Goal: Information Seeking & Learning: Learn about a topic

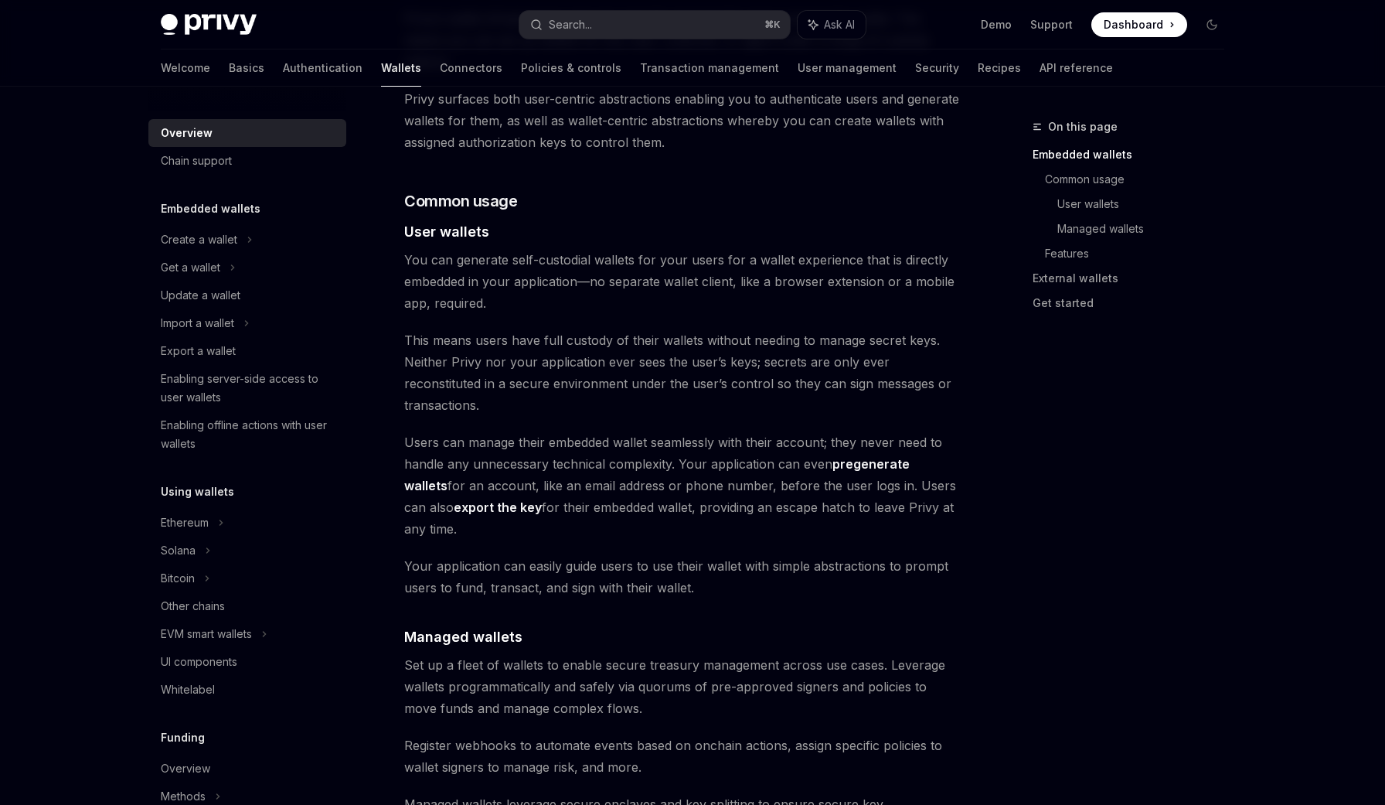
scroll to position [966, 0]
click at [832, 355] on span "This means users have full custody of their wallets without needing to manage s…" at bounding box center [682, 369] width 557 height 87
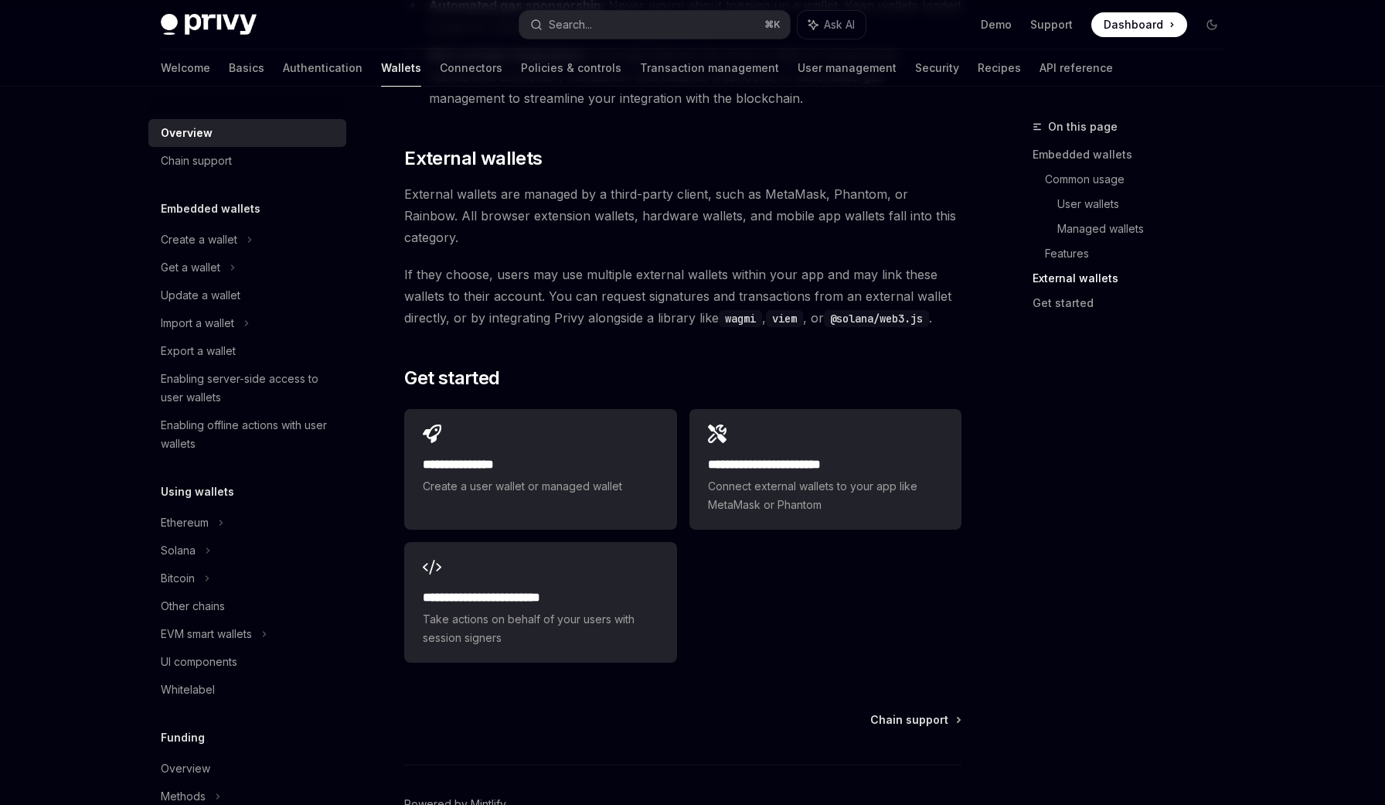
scroll to position [2273, 0]
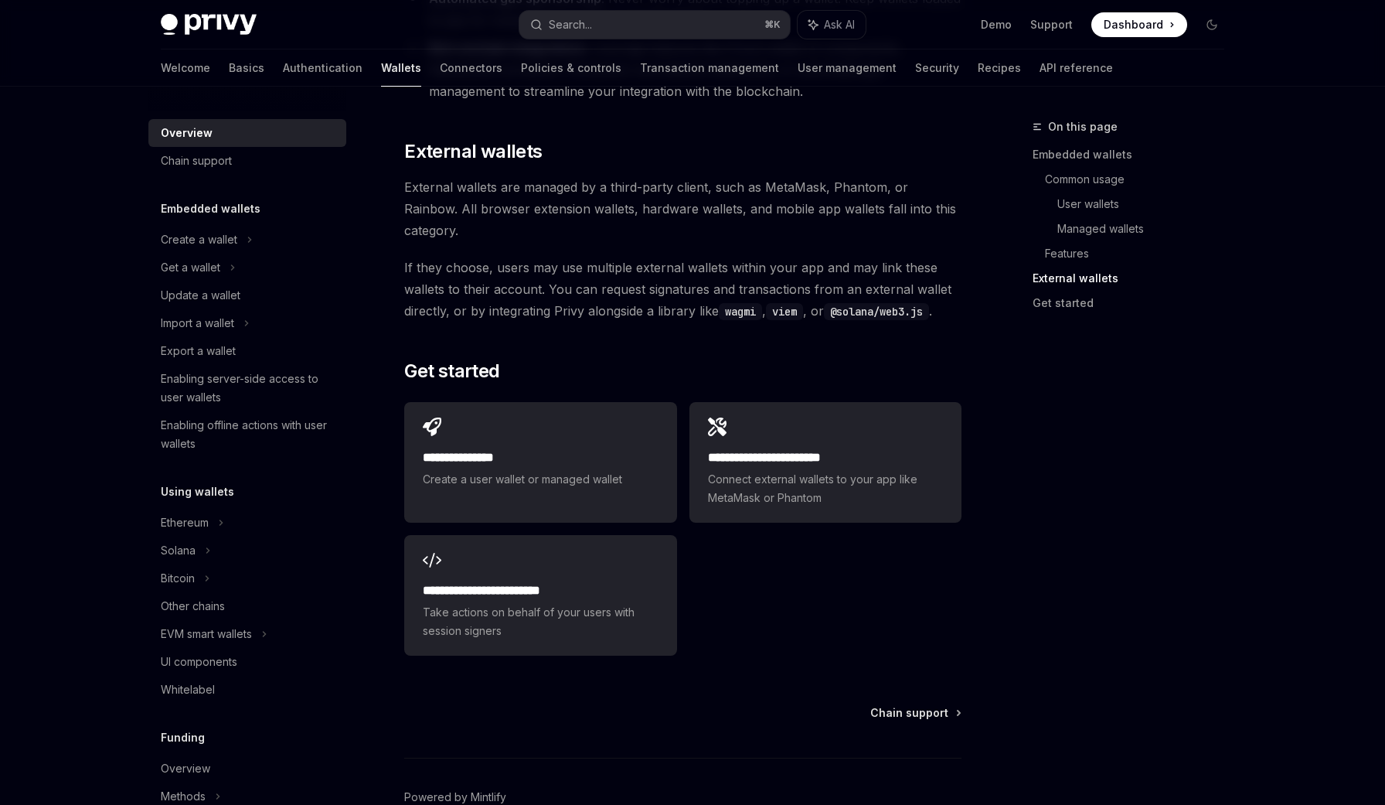
click at [774, 257] on span "If they choose, users may use multiple external wallets within your app and may…" at bounding box center [682, 289] width 557 height 65
click at [740, 257] on span "If they choose, users may use multiple external wallets within your app and may…" at bounding box center [682, 289] width 557 height 65
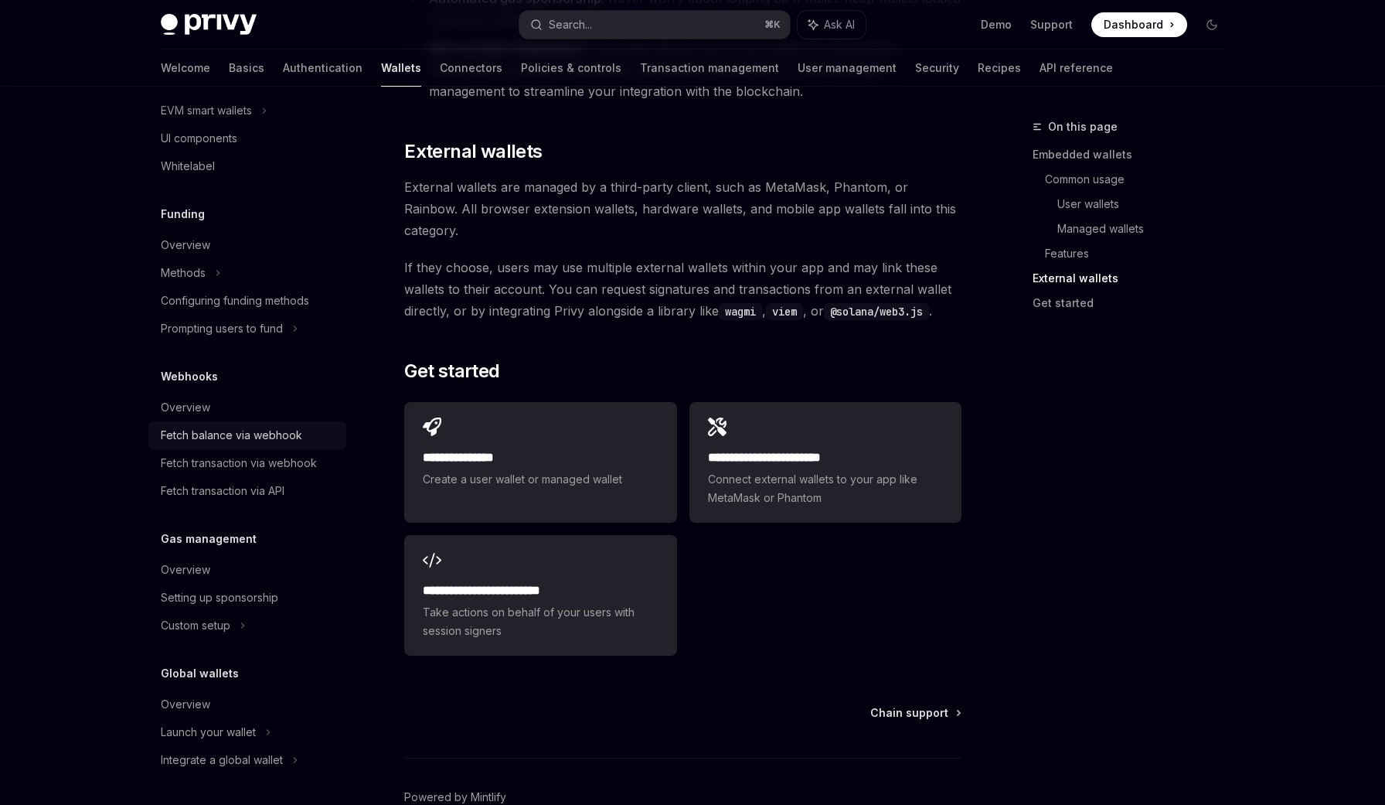
click at [253, 441] on div "Fetch balance via webhook" at bounding box center [231, 435] width 141 height 19
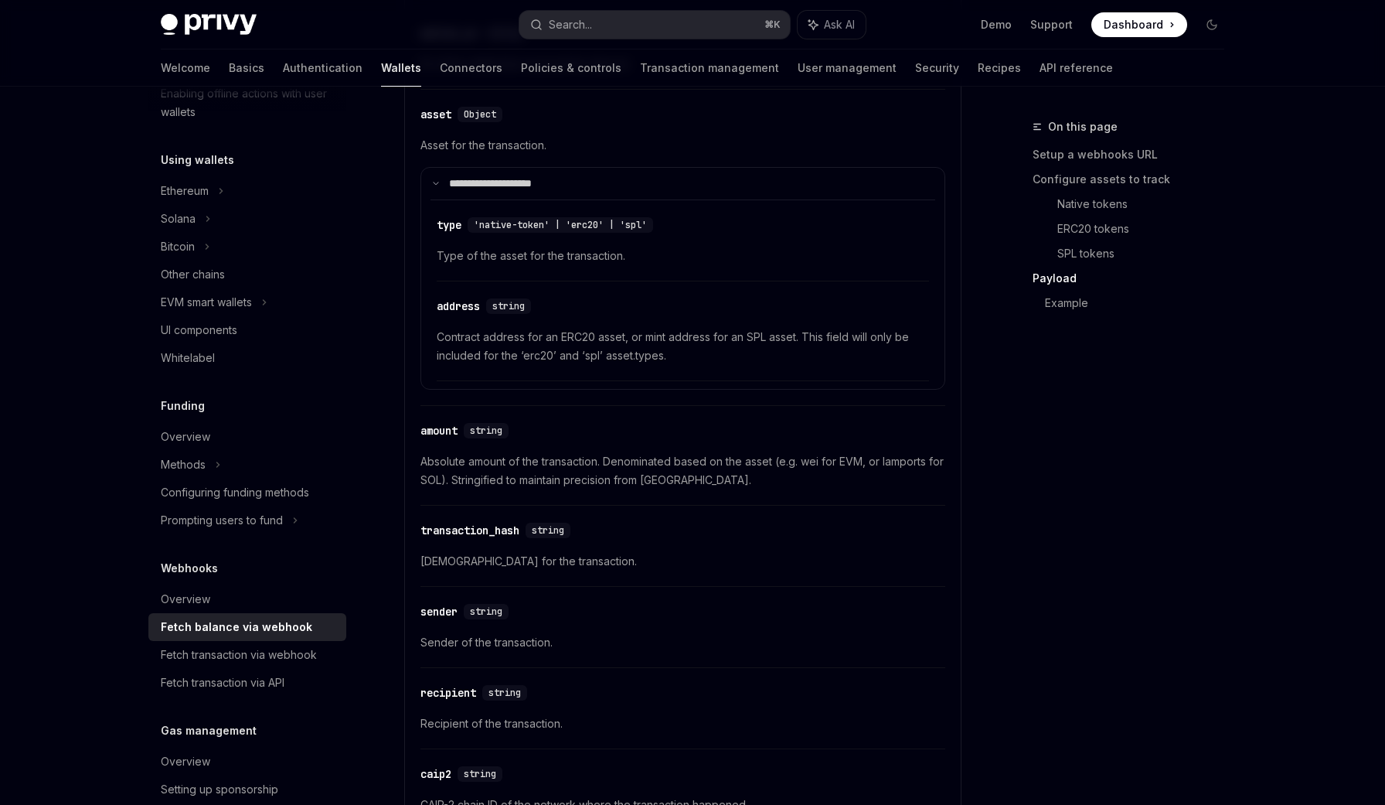
scroll to position [517, 0]
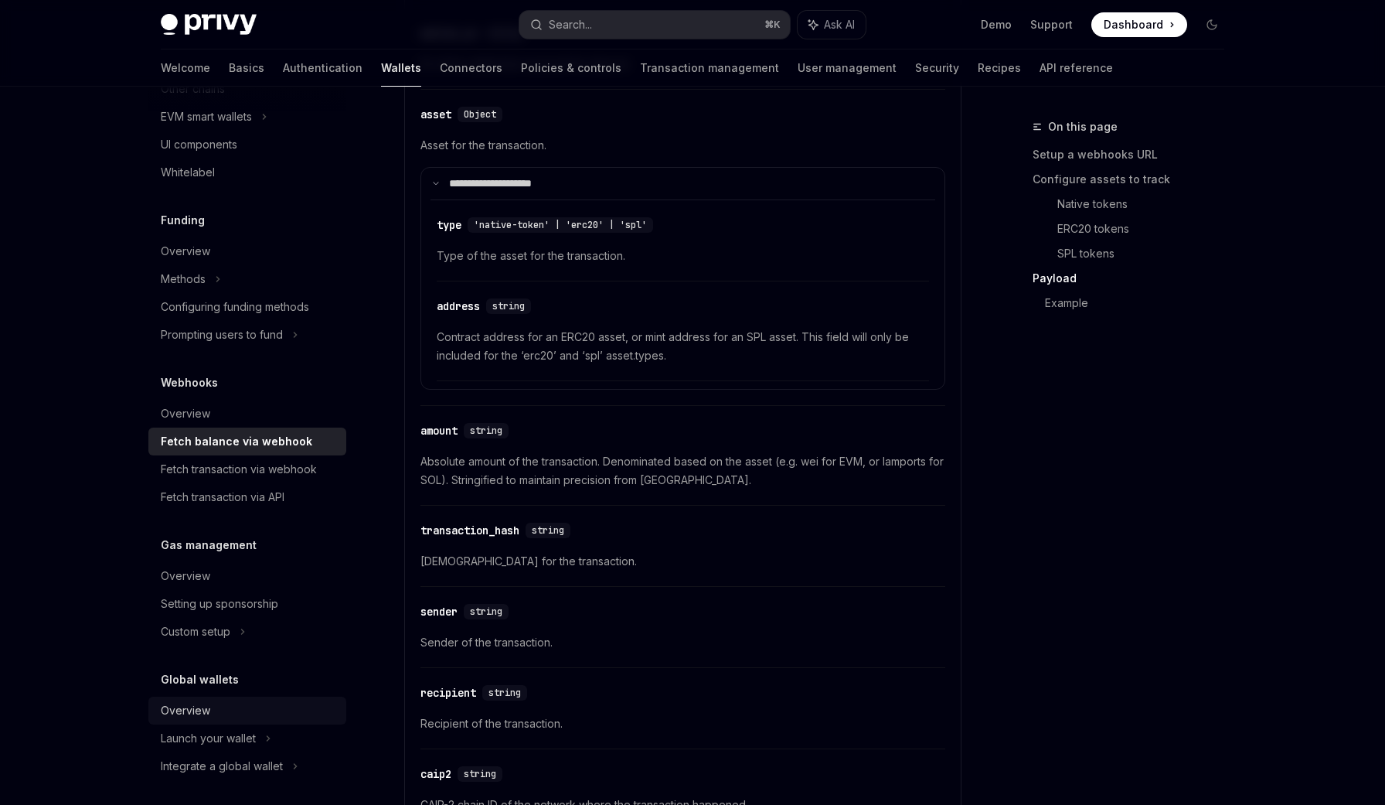
click at [182, 708] on div "Overview" at bounding box center [185, 710] width 49 height 19
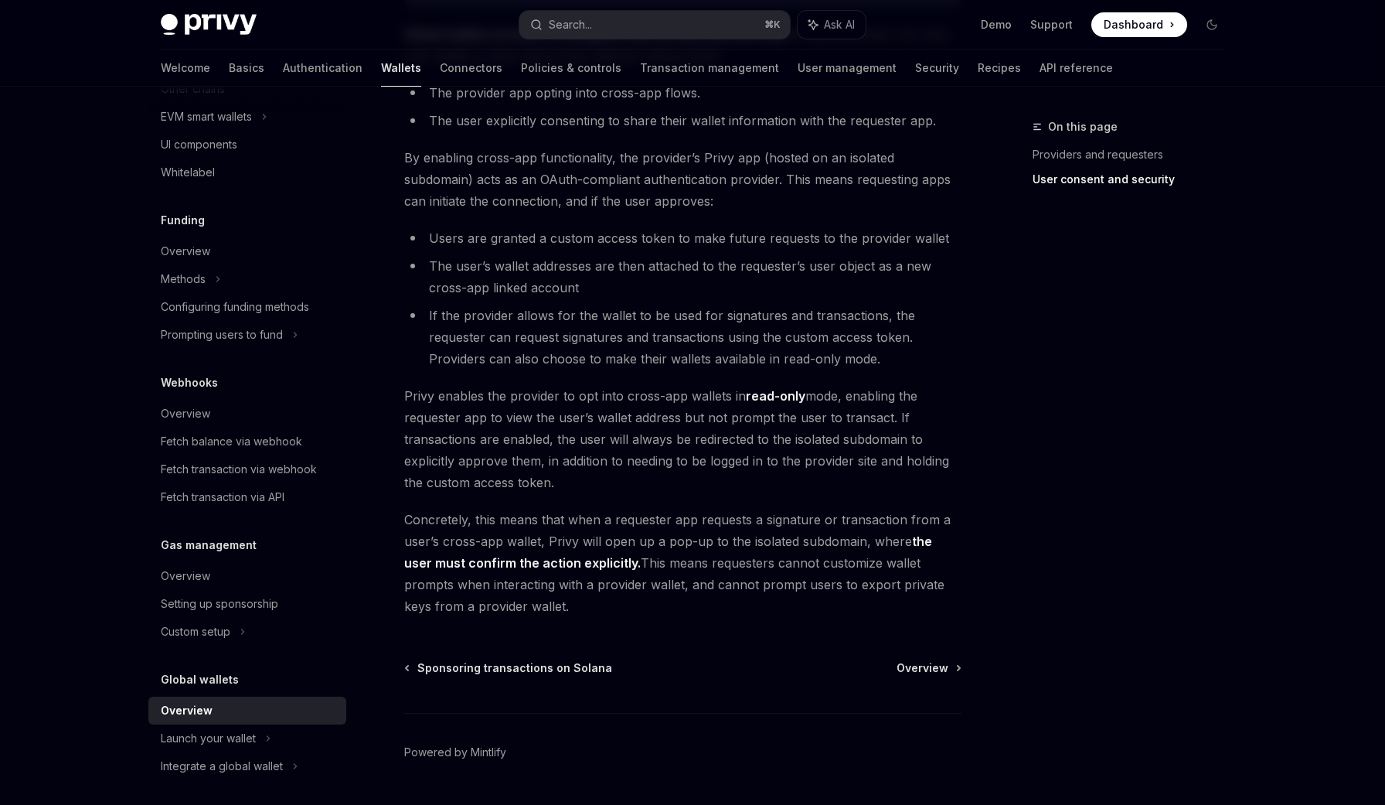
scroll to position [1154, 0]
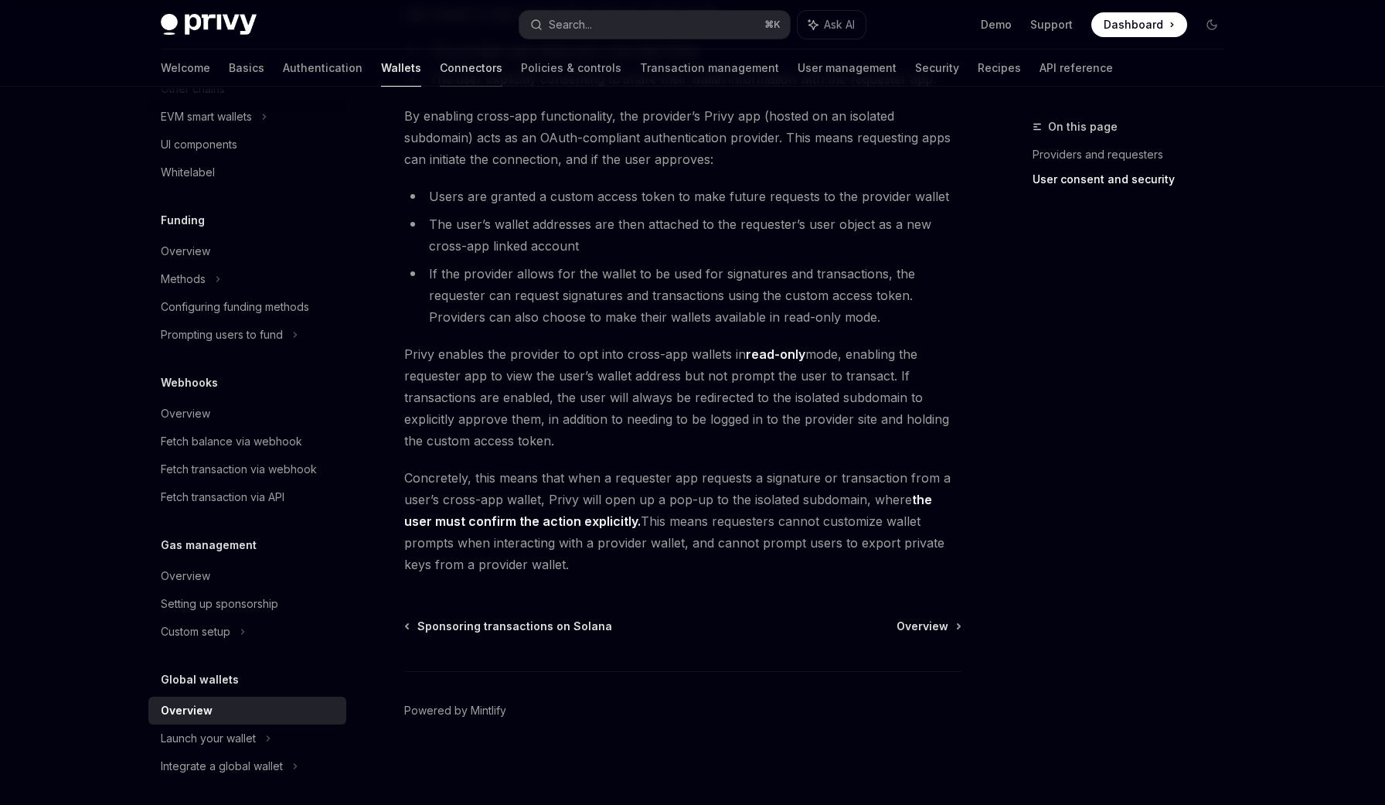
click at [440, 64] on link "Connectors" at bounding box center [471, 67] width 63 height 37
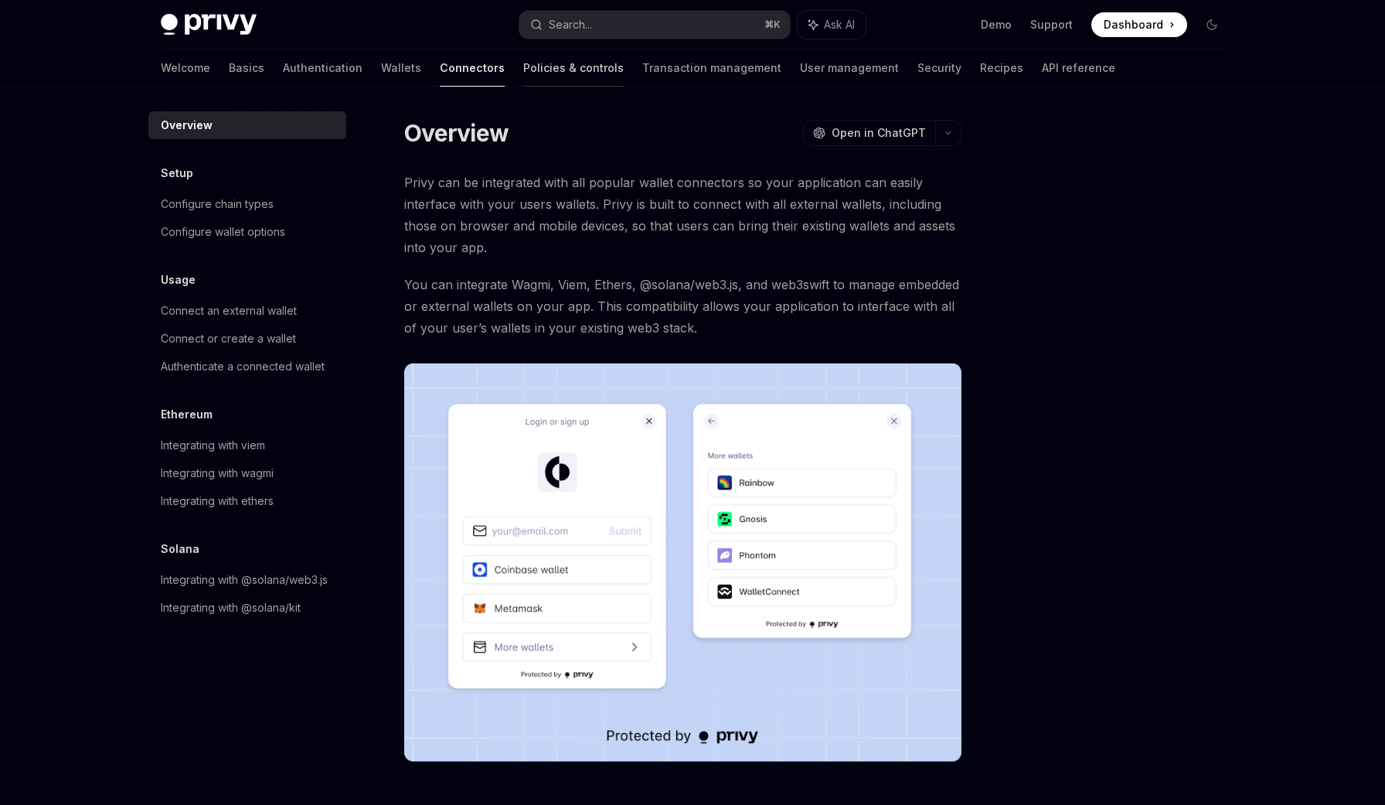
click at [523, 66] on link "Policies & controls" at bounding box center [573, 67] width 101 height 37
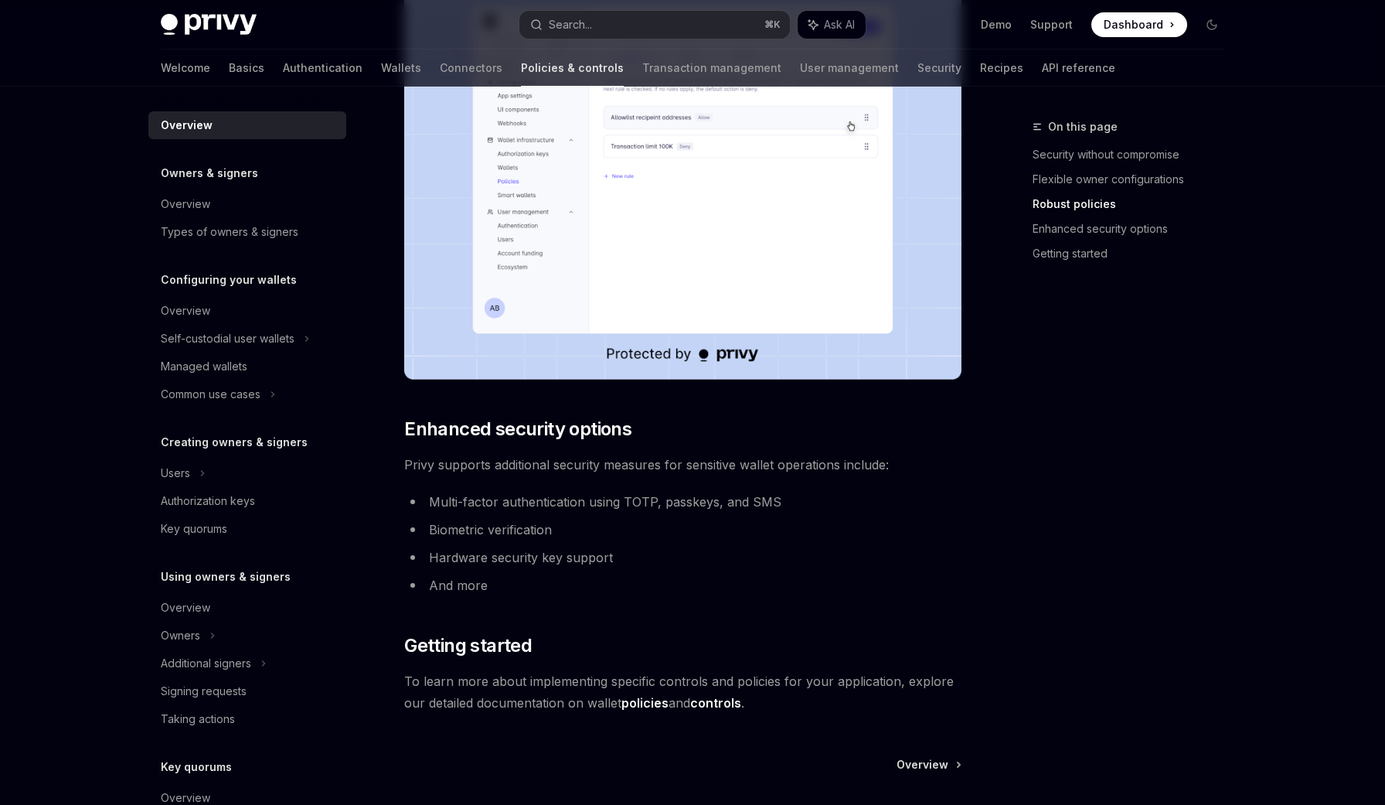
scroll to position [1021, 0]
click at [632, 537] on li "Biometric verification" at bounding box center [682, 528] width 557 height 22
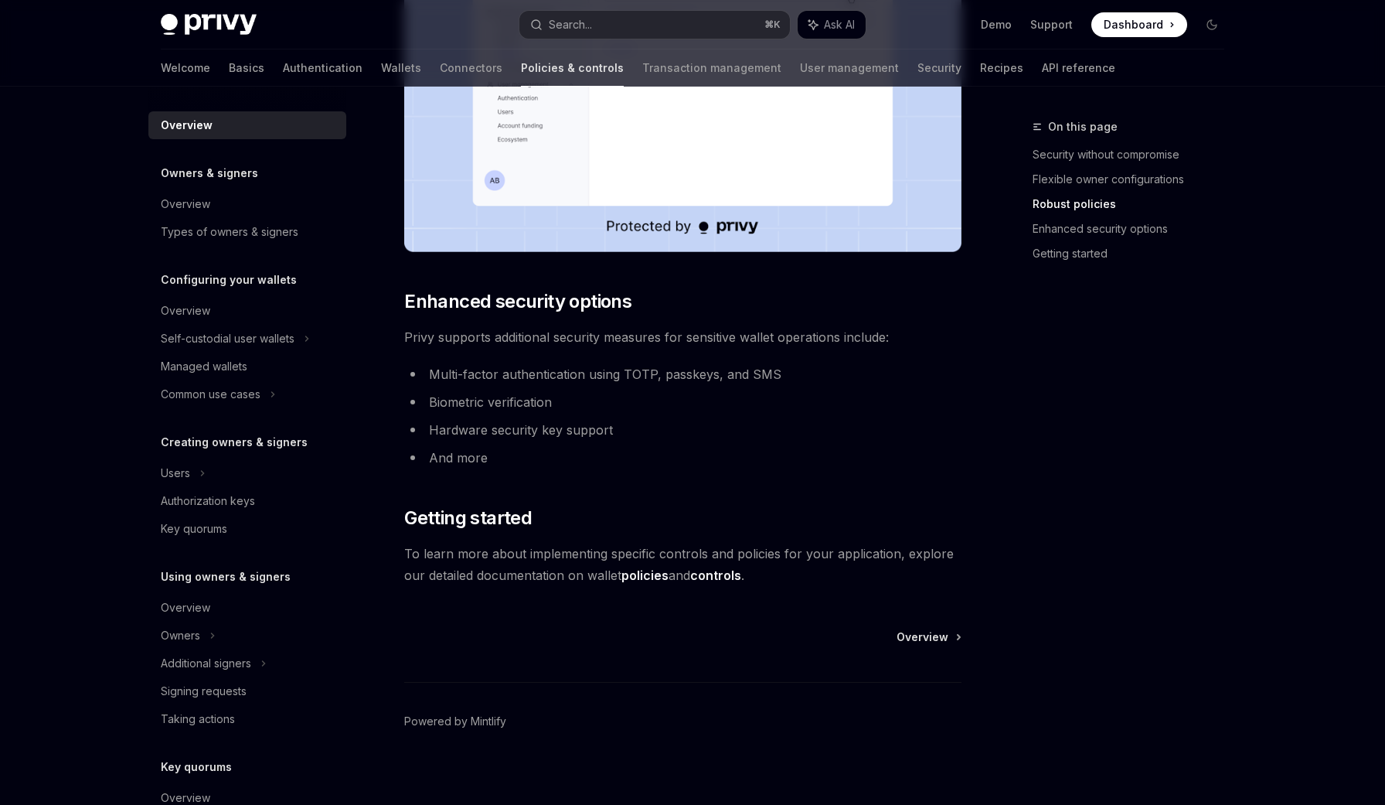
scroll to position [1157, 0]
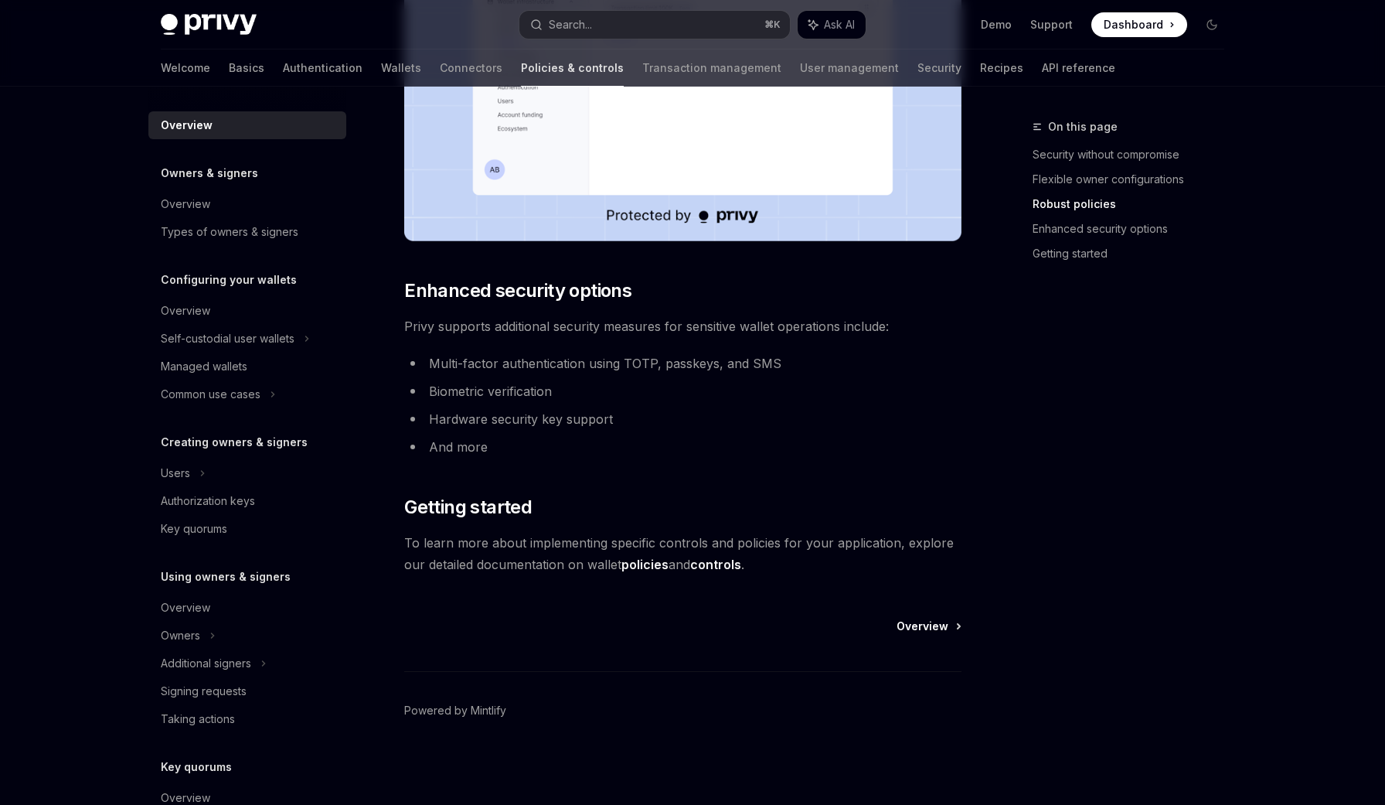
click at [929, 622] on span "Overview" at bounding box center [923, 625] width 52 height 15
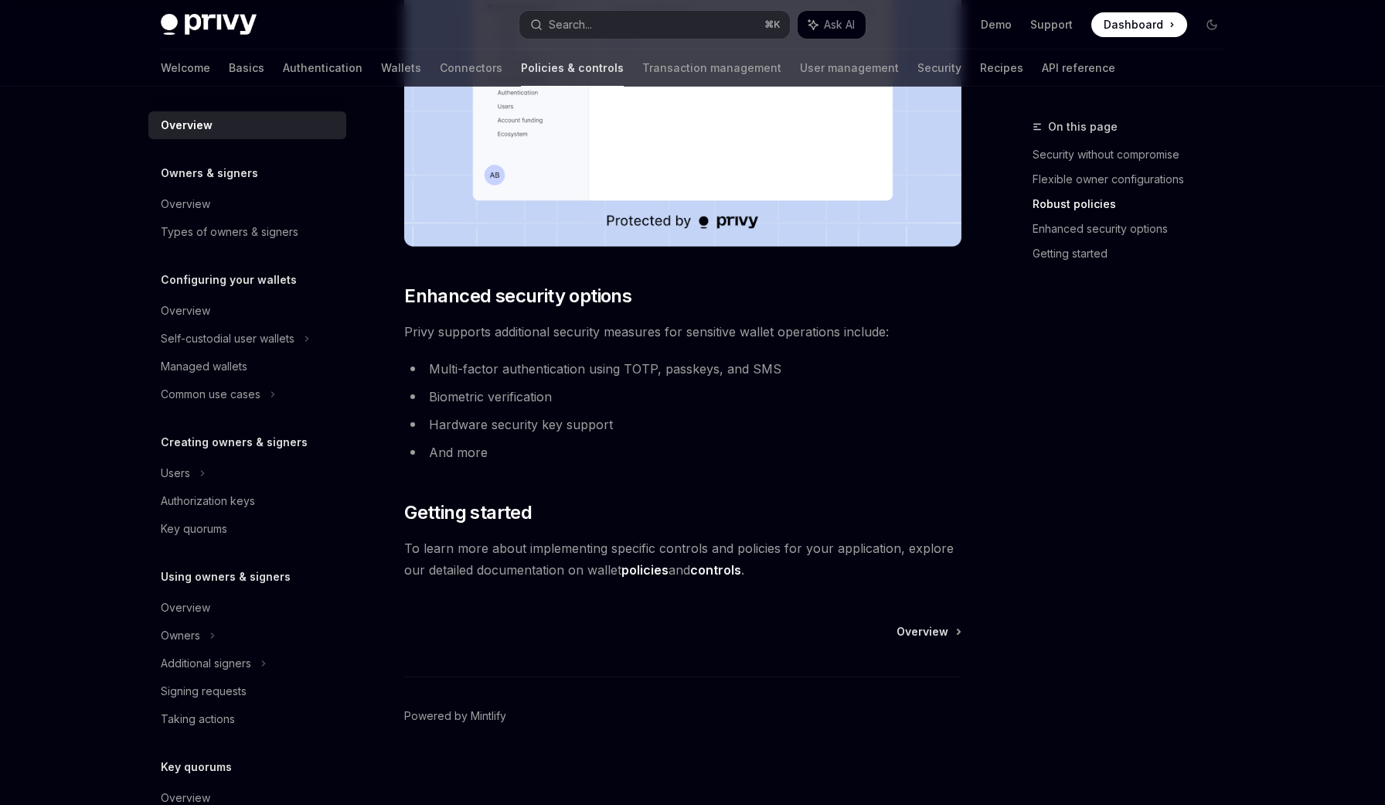
scroll to position [1157, 0]
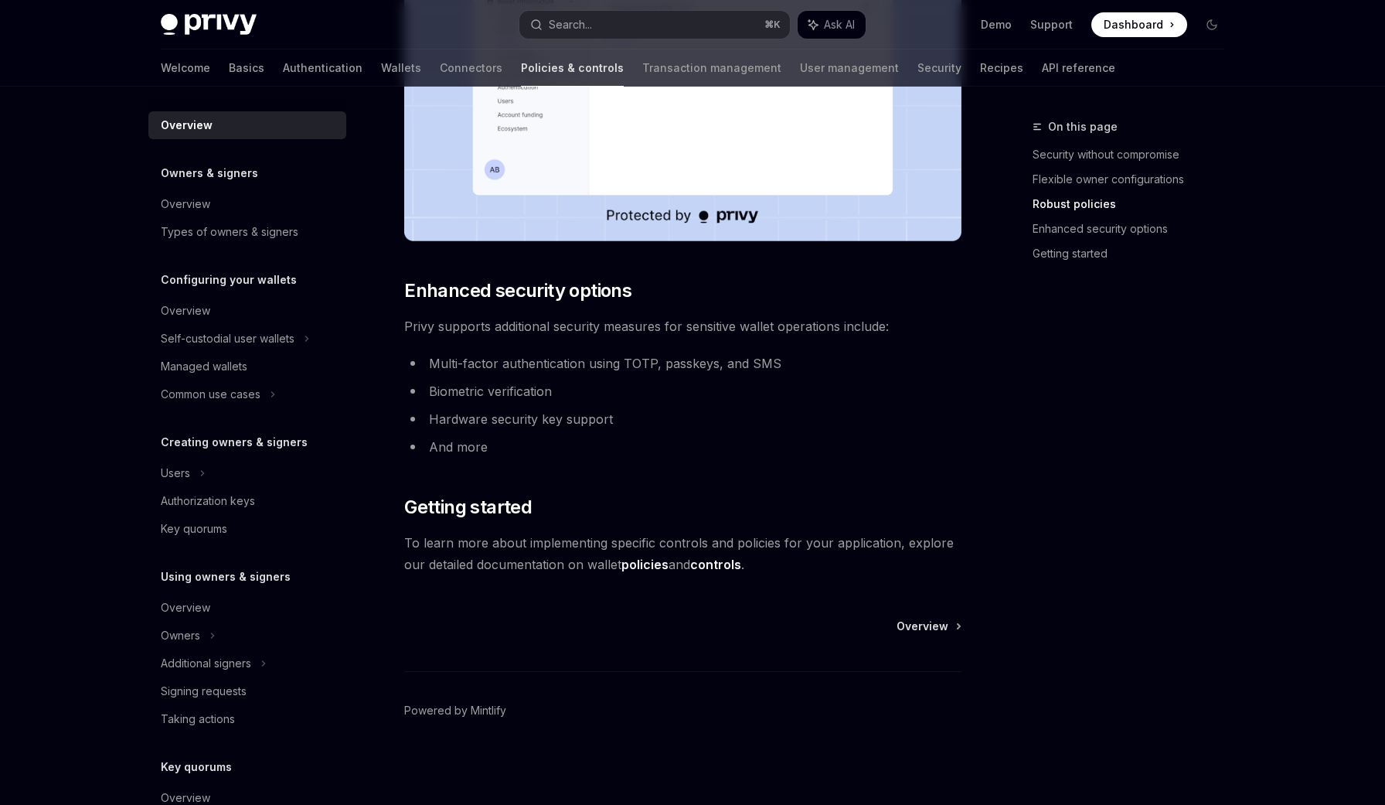
click at [655, 567] on link "policies" at bounding box center [645, 565] width 47 height 16
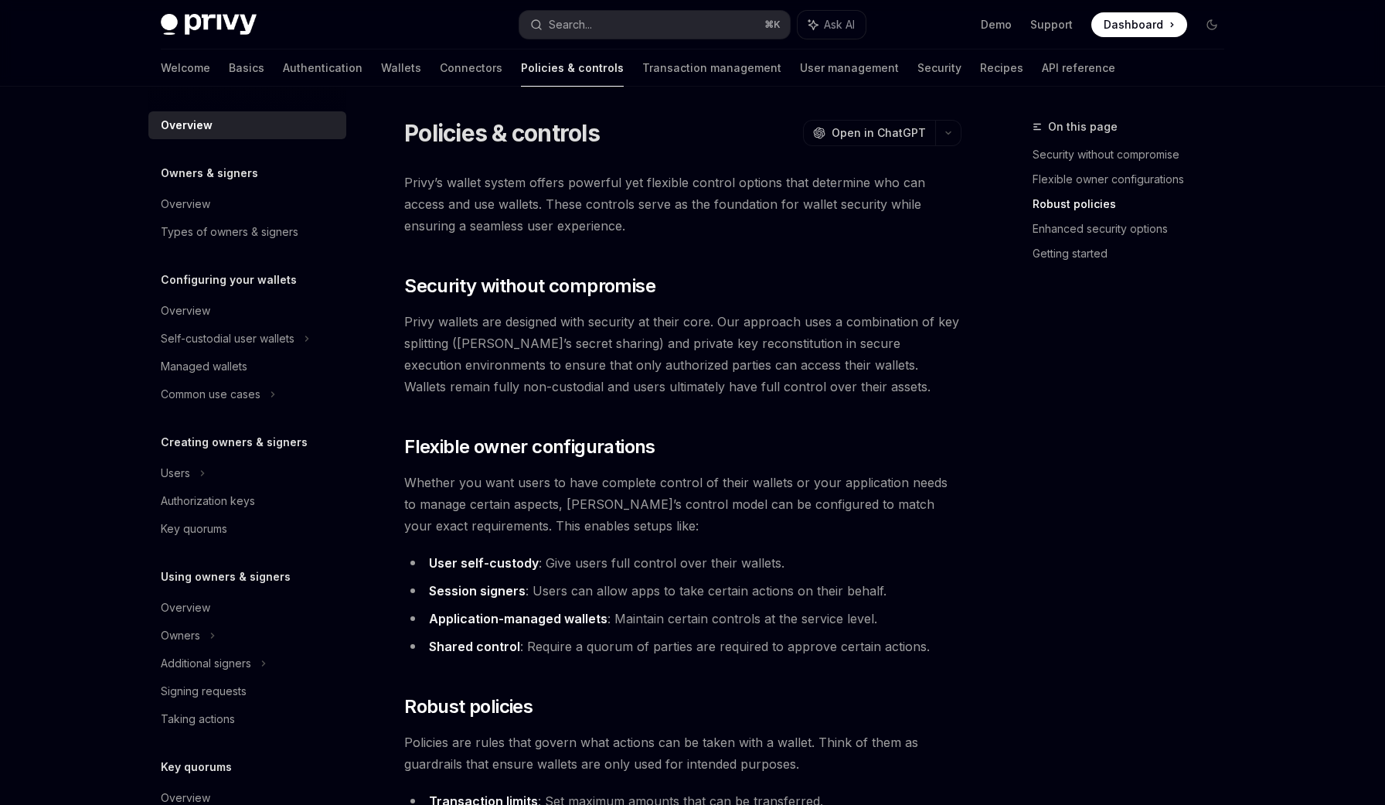
scroll to position [284, 0]
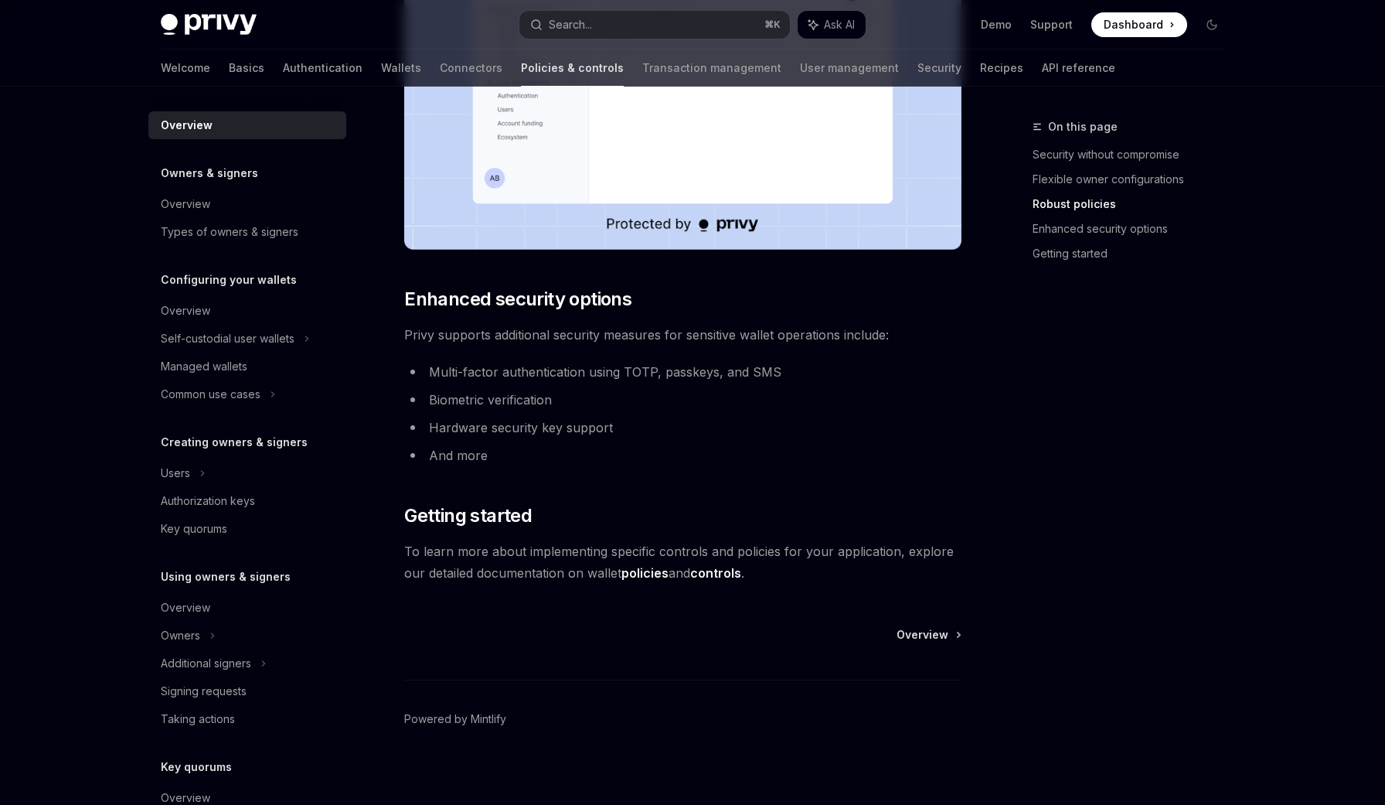
scroll to position [1157, 0]
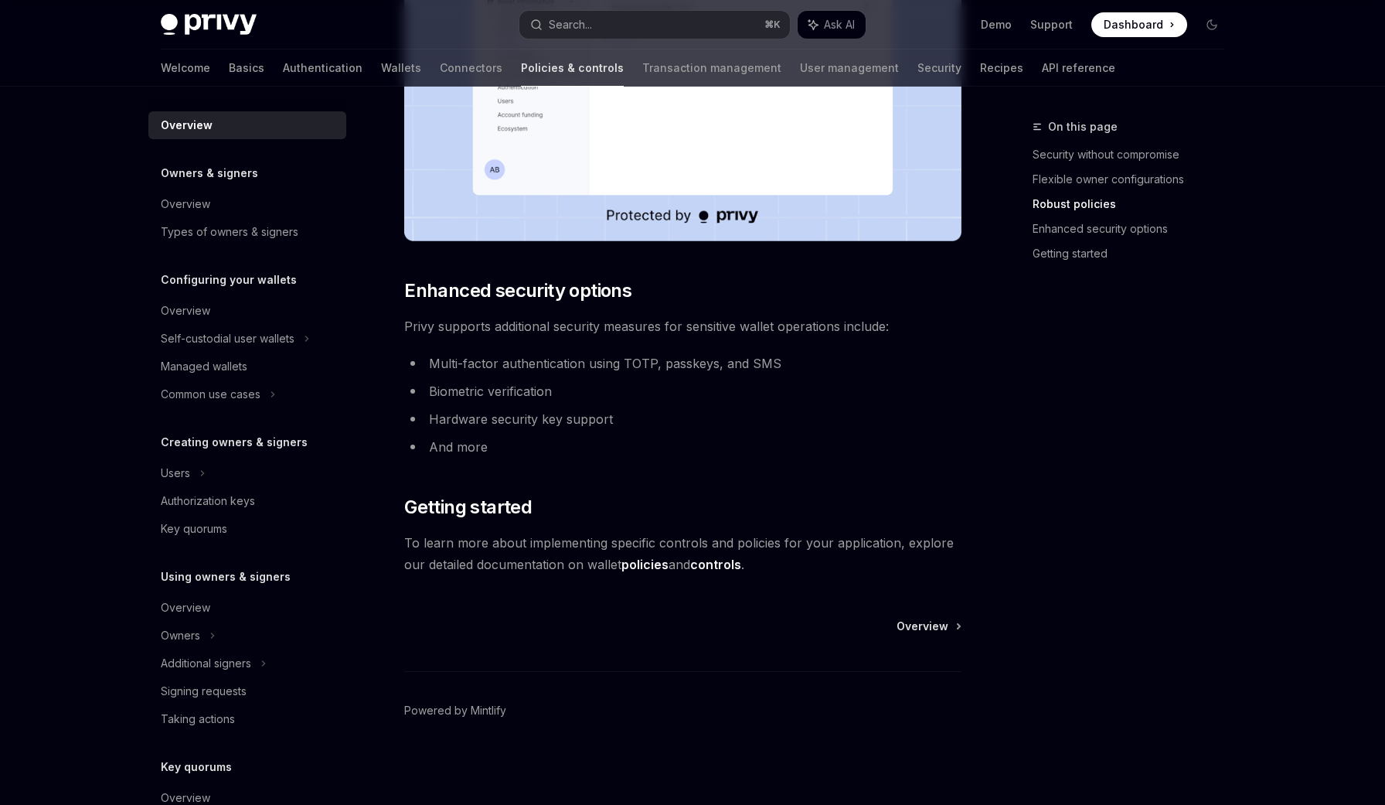
click at [741, 567] on link "controls" at bounding box center [715, 565] width 51 height 16
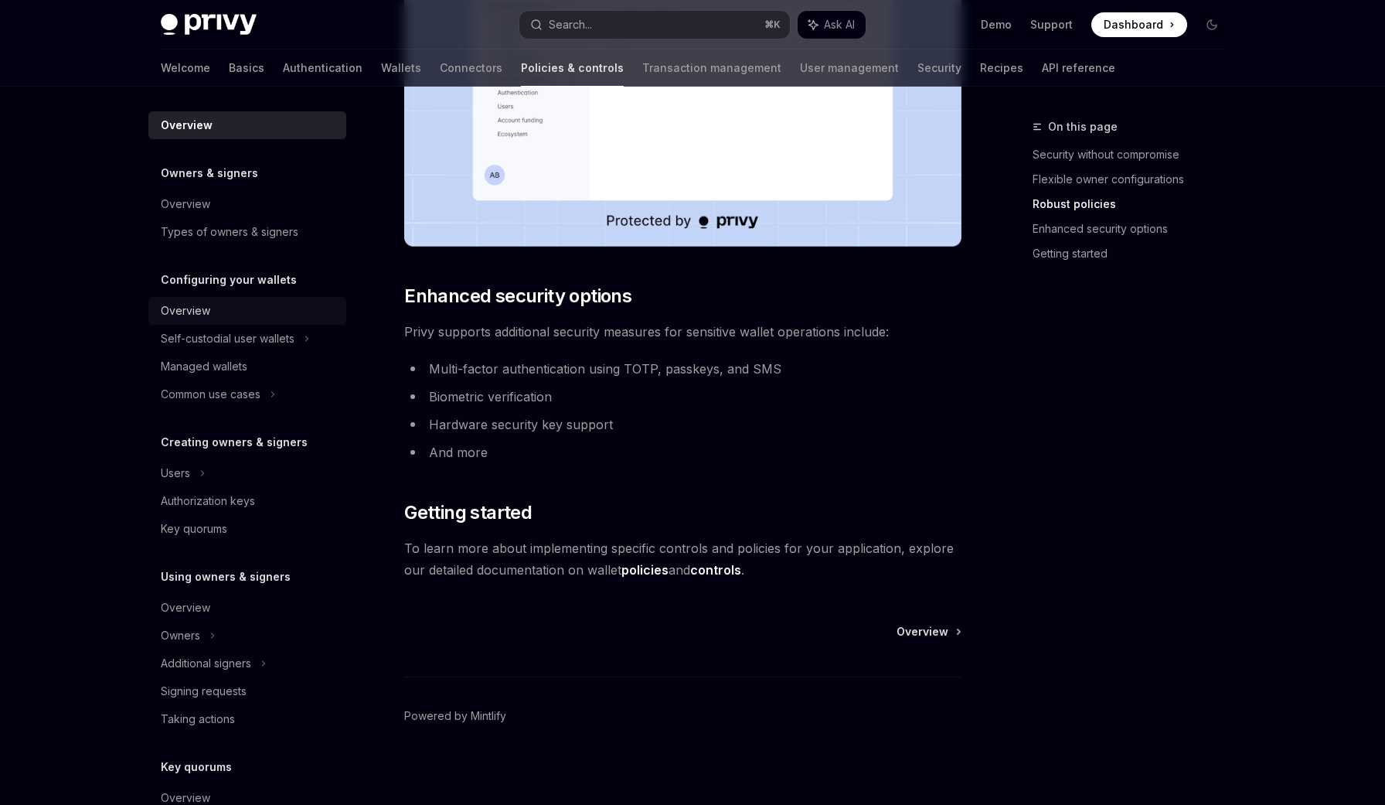
scroll to position [1157, 0]
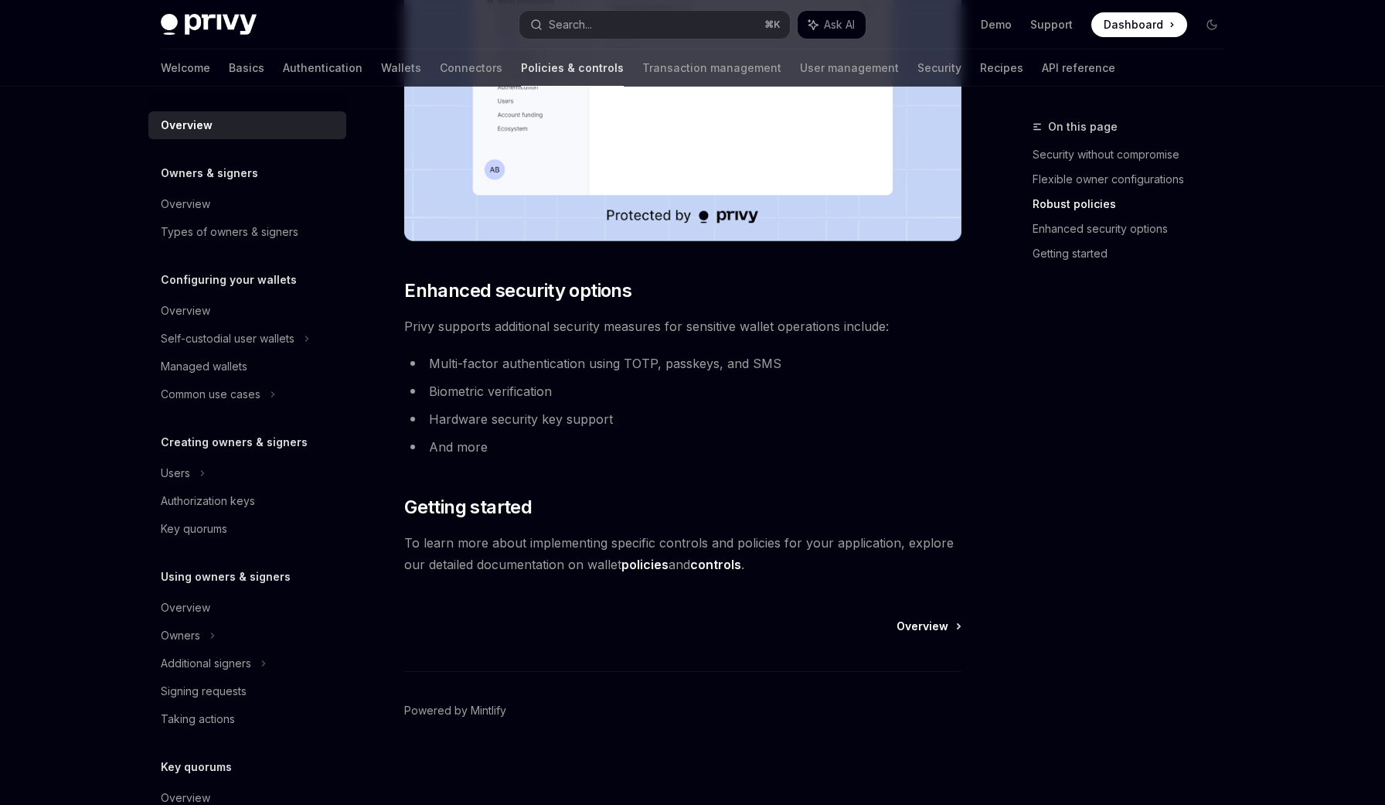
click at [899, 622] on span "Overview" at bounding box center [923, 625] width 52 height 15
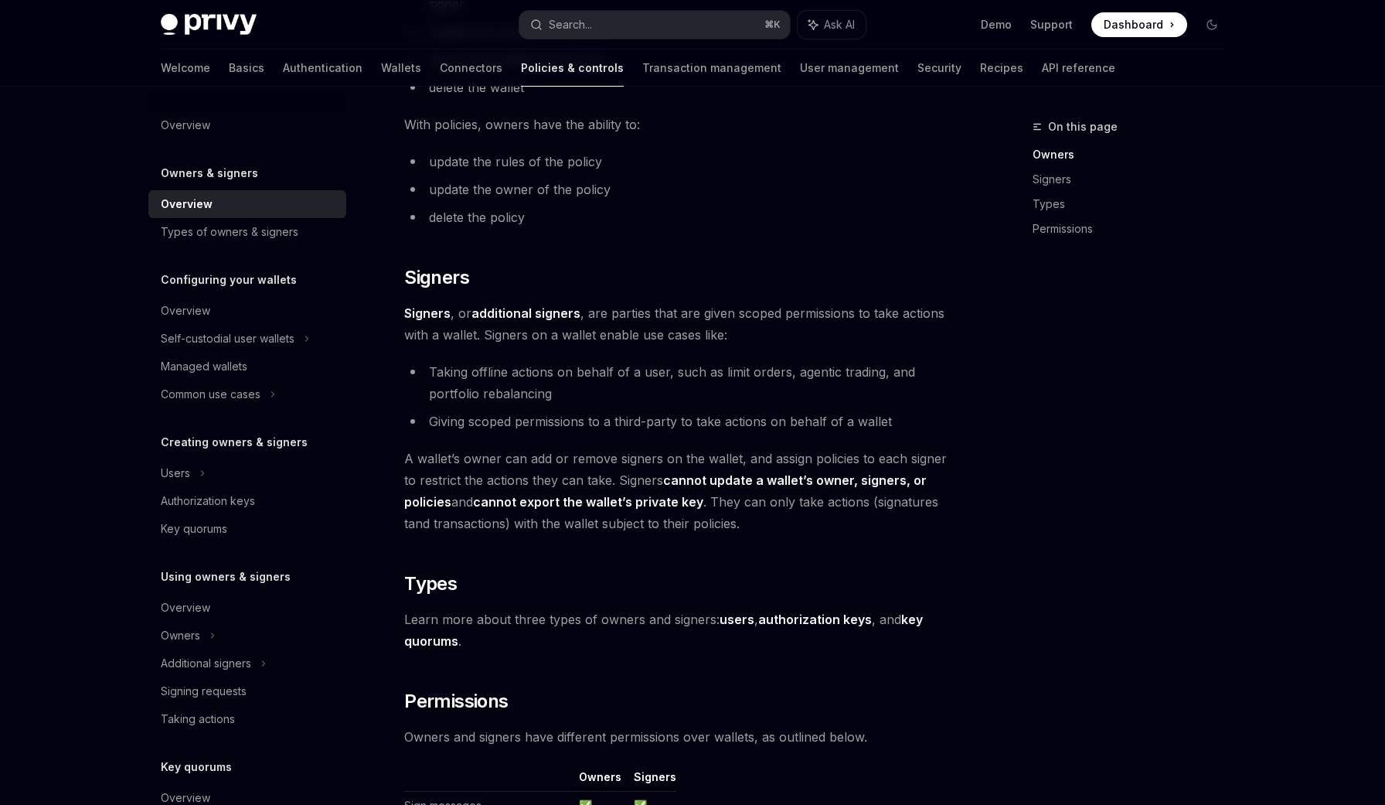
scroll to position [748, 0]
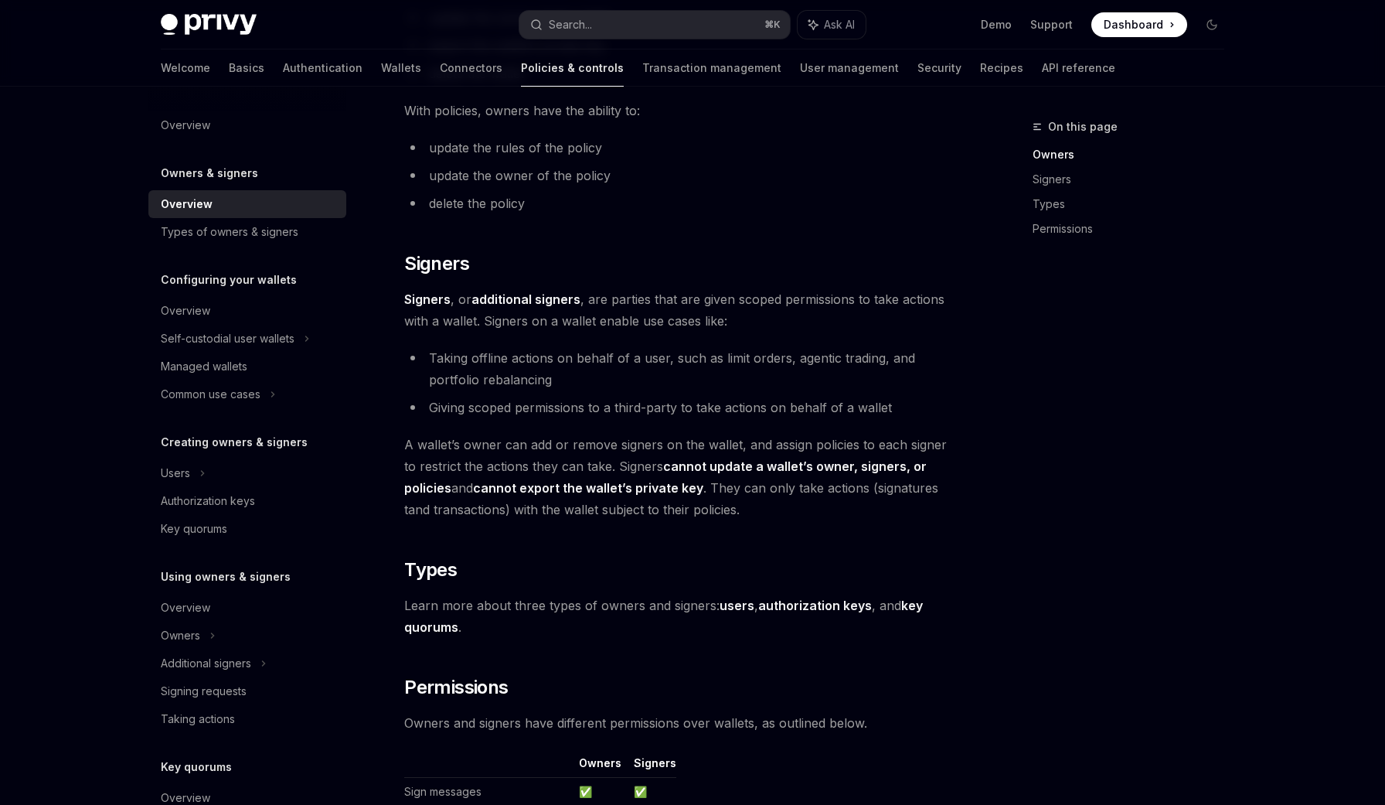
click at [857, 499] on span "A wallet’s owner can add or remove signers on the wallet, and assign policies t…" at bounding box center [682, 477] width 557 height 87
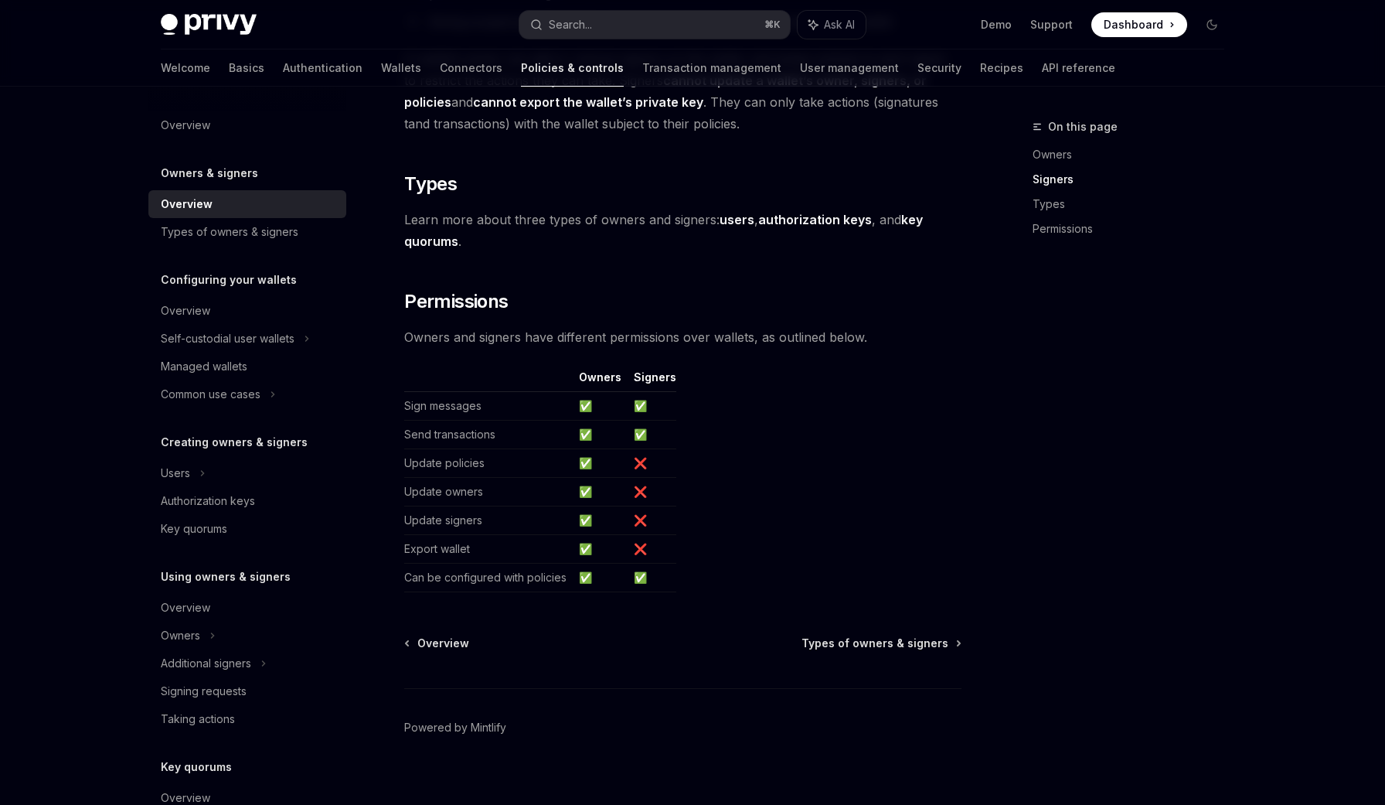
scroll to position [1135, 0]
click at [816, 513] on table "Owners Signers Sign messages ✅ ✅ Send transactions ✅ ✅ Update policies ✅ ❌ Upda…" at bounding box center [682, 479] width 557 height 223
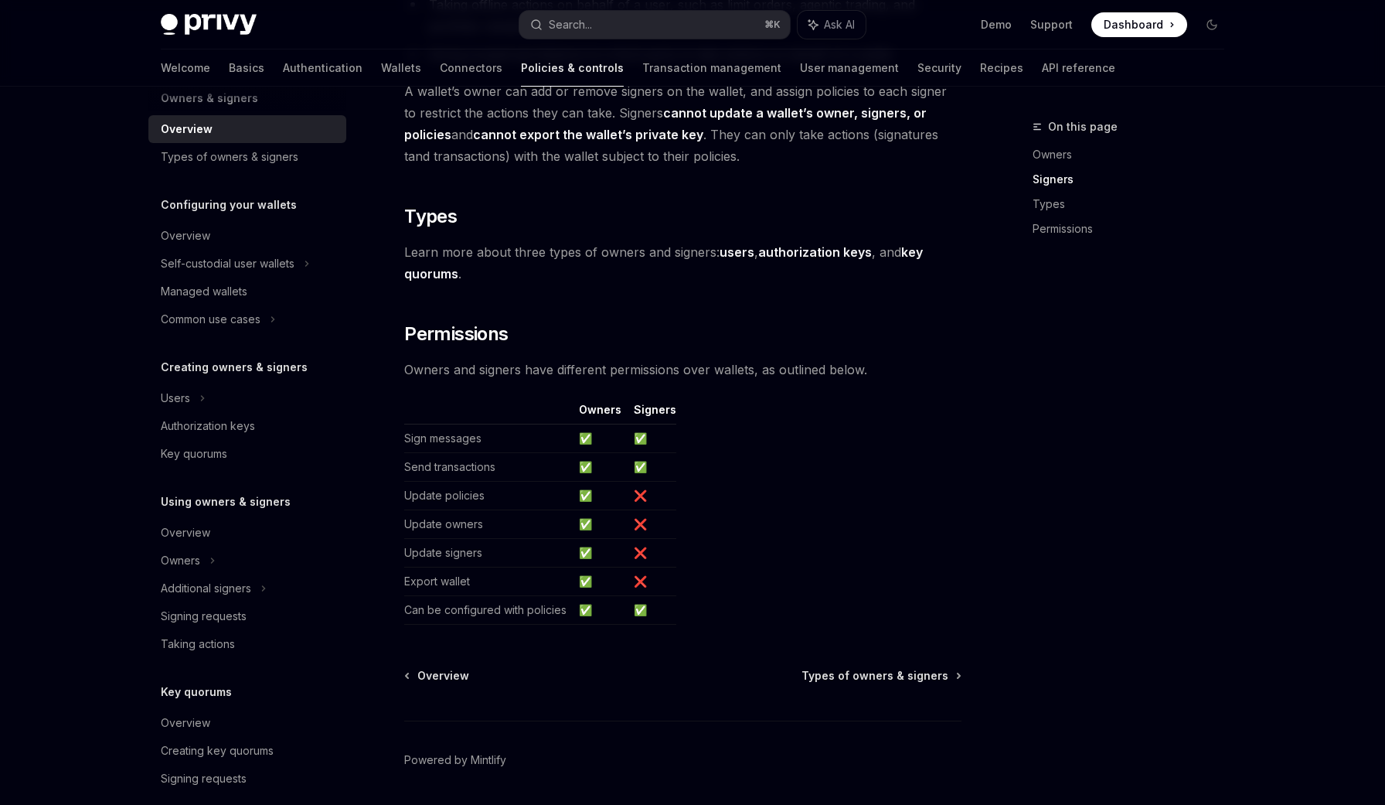
scroll to position [0, 0]
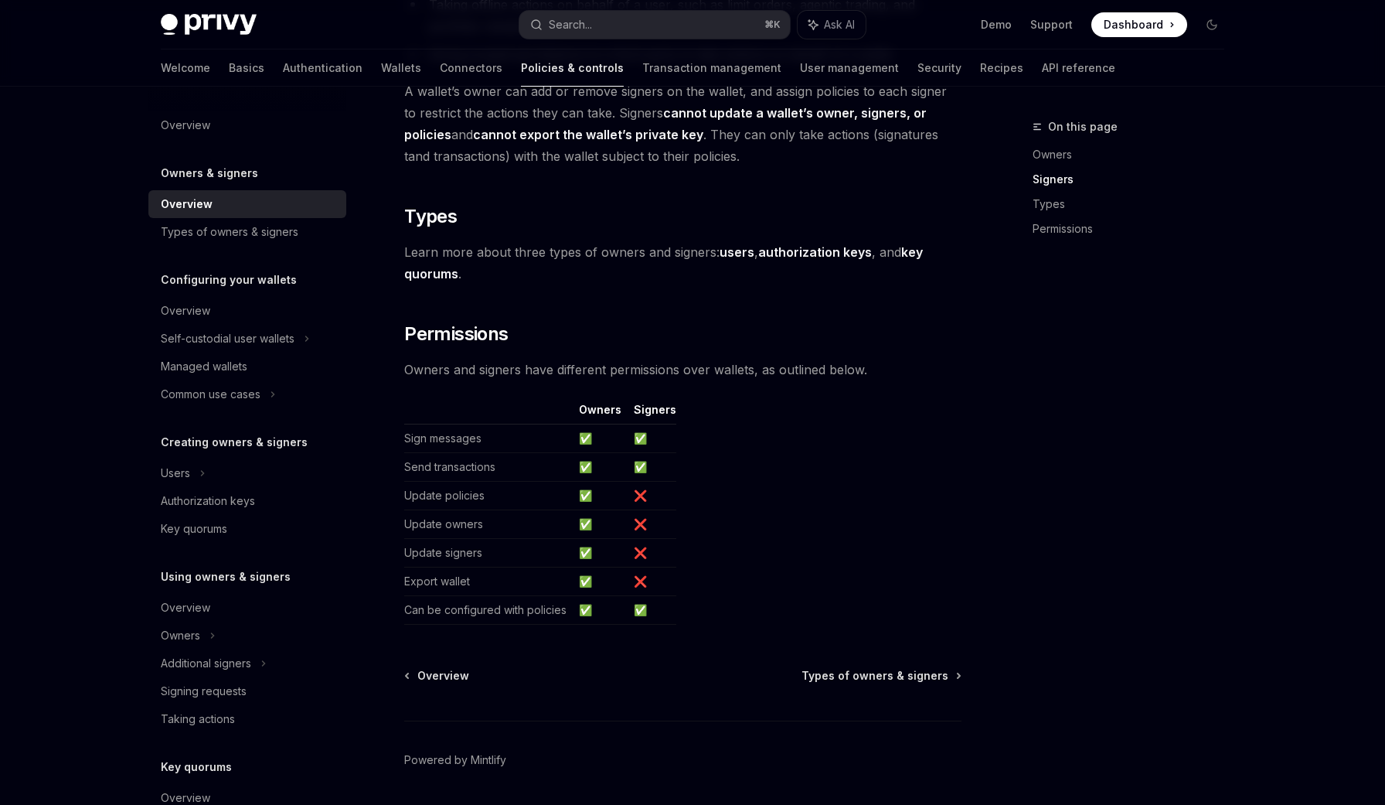
click at [740, 255] on strong "users" at bounding box center [737, 251] width 35 height 15
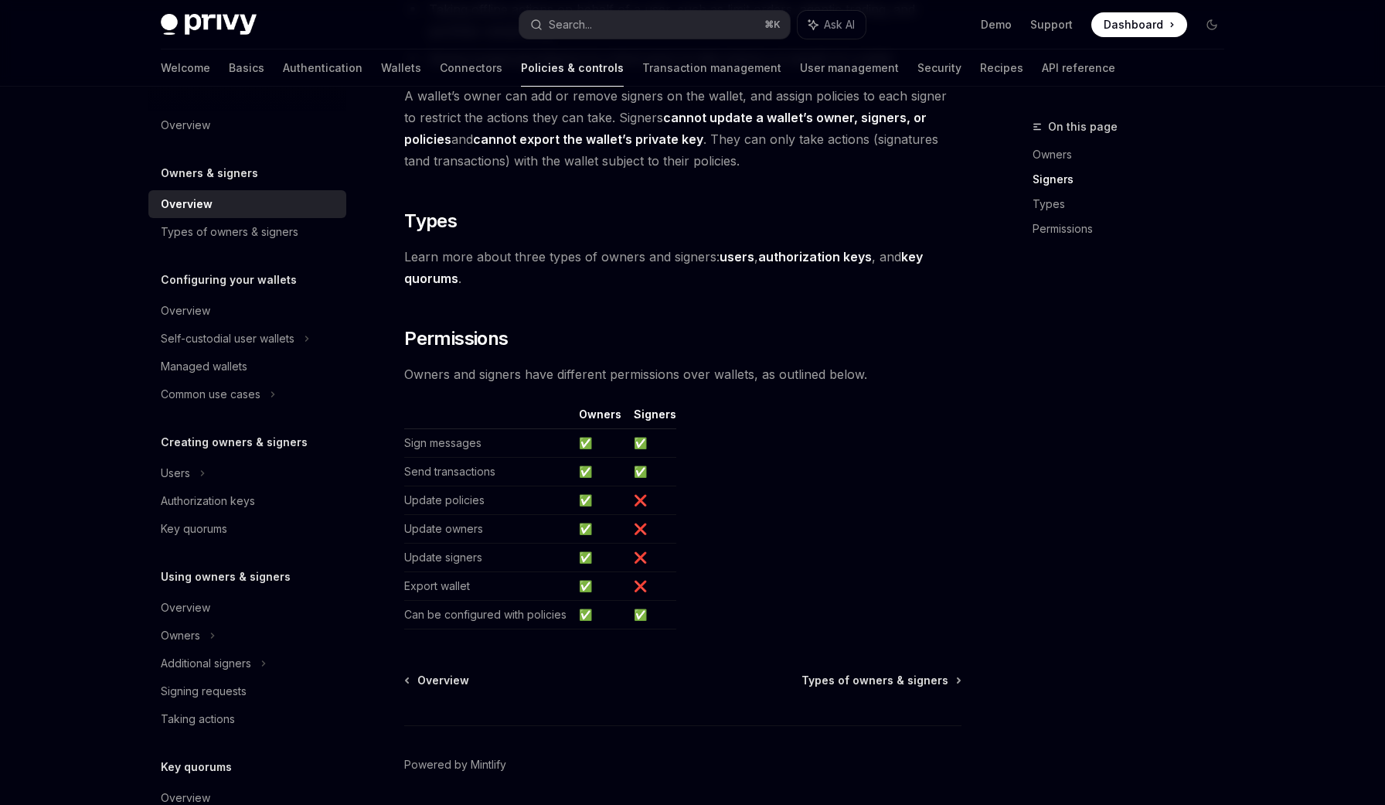
scroll to position [1101, 0]
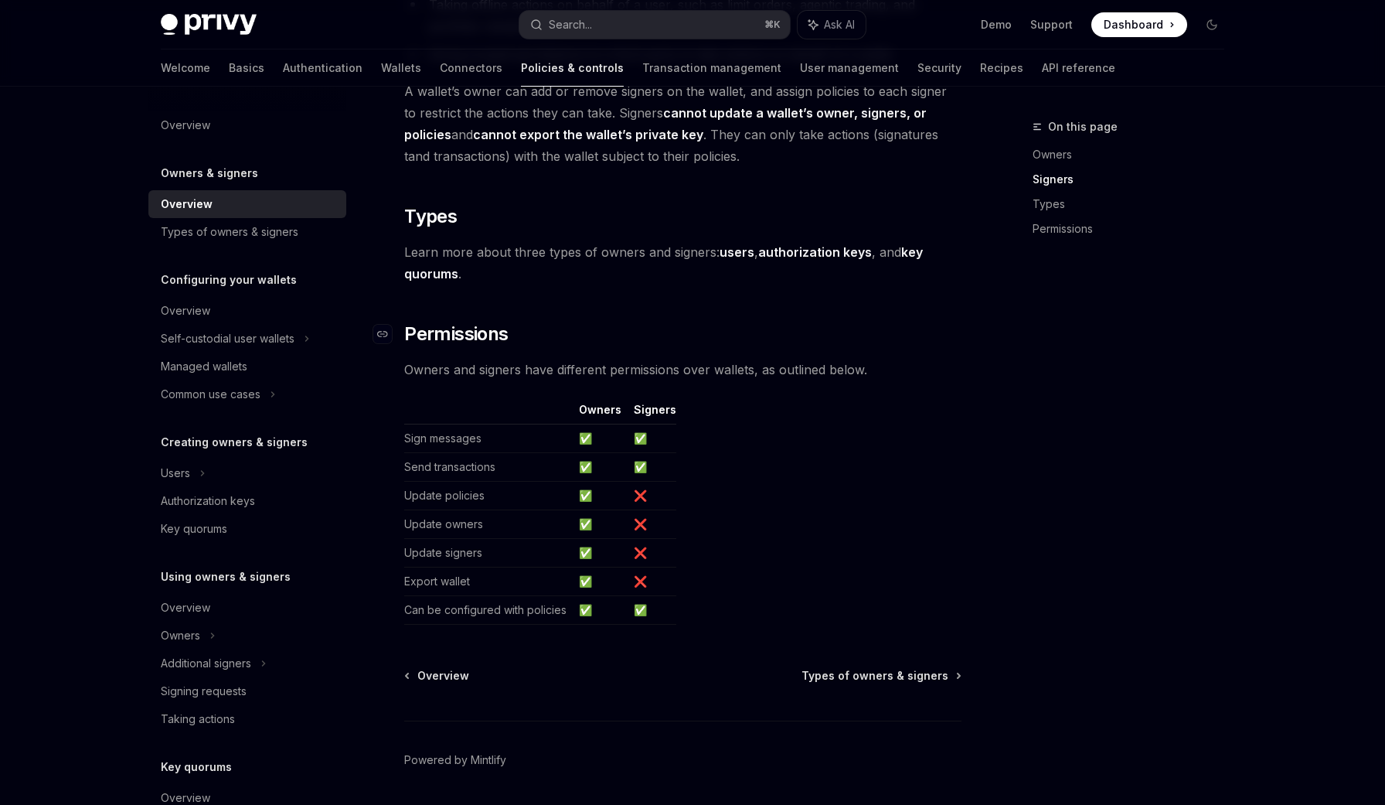
click at [670, 329] on h2 "​ Permissions" at bounding box center [682, 334] width 557 height 25
click at [879, 530] on table "Owners Signers Sign messages ✅ ✅ Send transactions ✅ ✅ Update policies ✅ ❌ Upda…" at bounding box center [682, 513] width 557 height 223
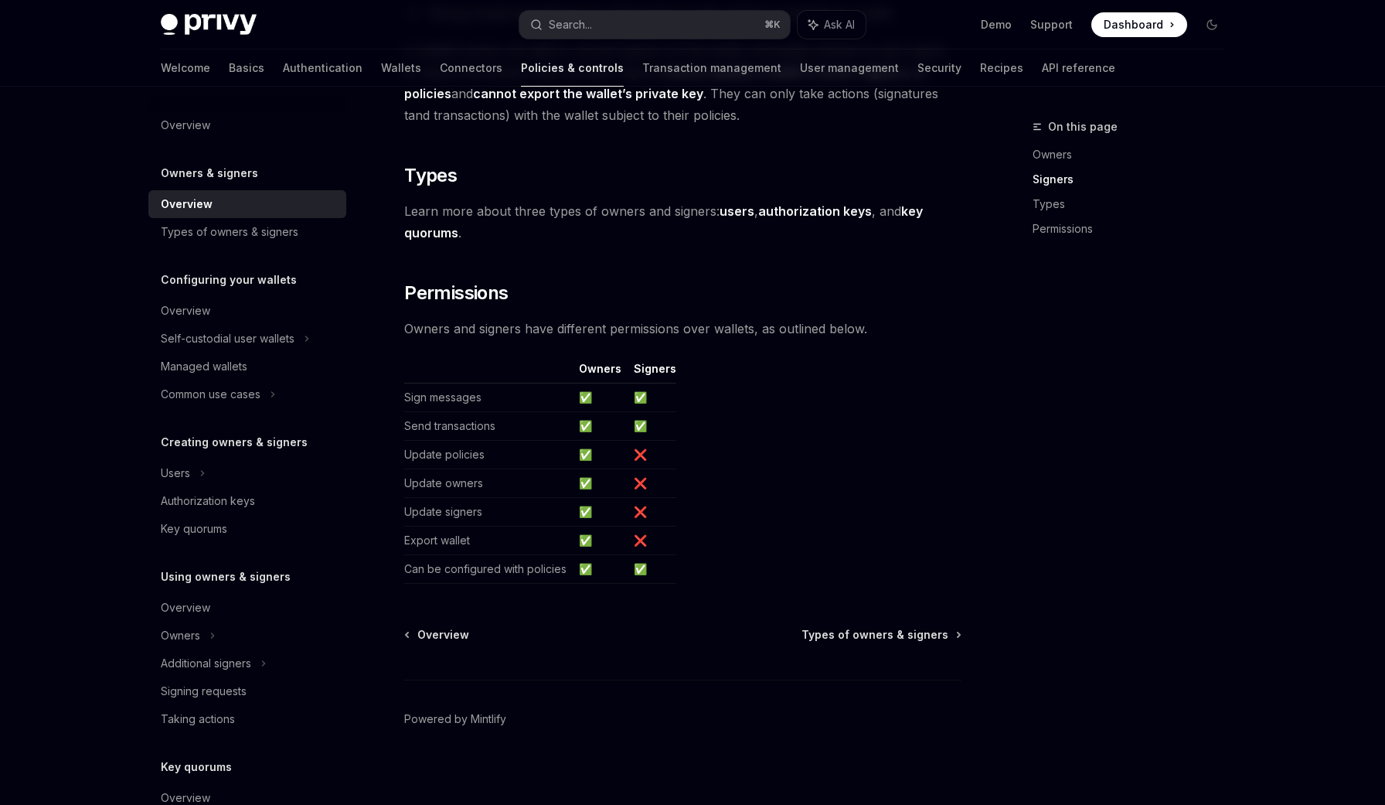
scroll to position [1145, 0]
click at [924, 633] on span "Types of owners & signers" at bounding box center [875, 631] width 147 height 15
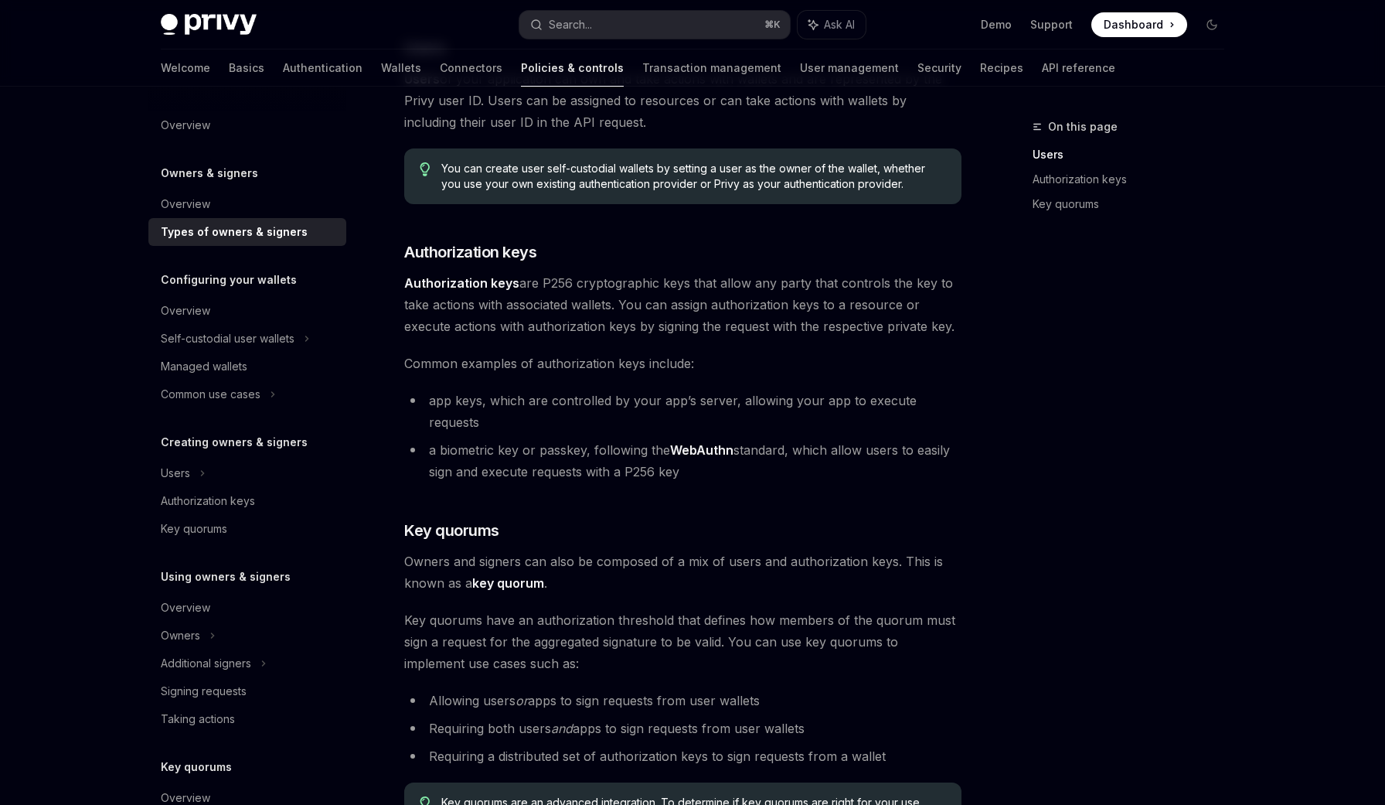
scroll to position [217, 0]
click at [887, 550] on span "Owners and signers can also be composed of a mix of users and authorization key…" at bounding box center [682, 571] width 557 height 43
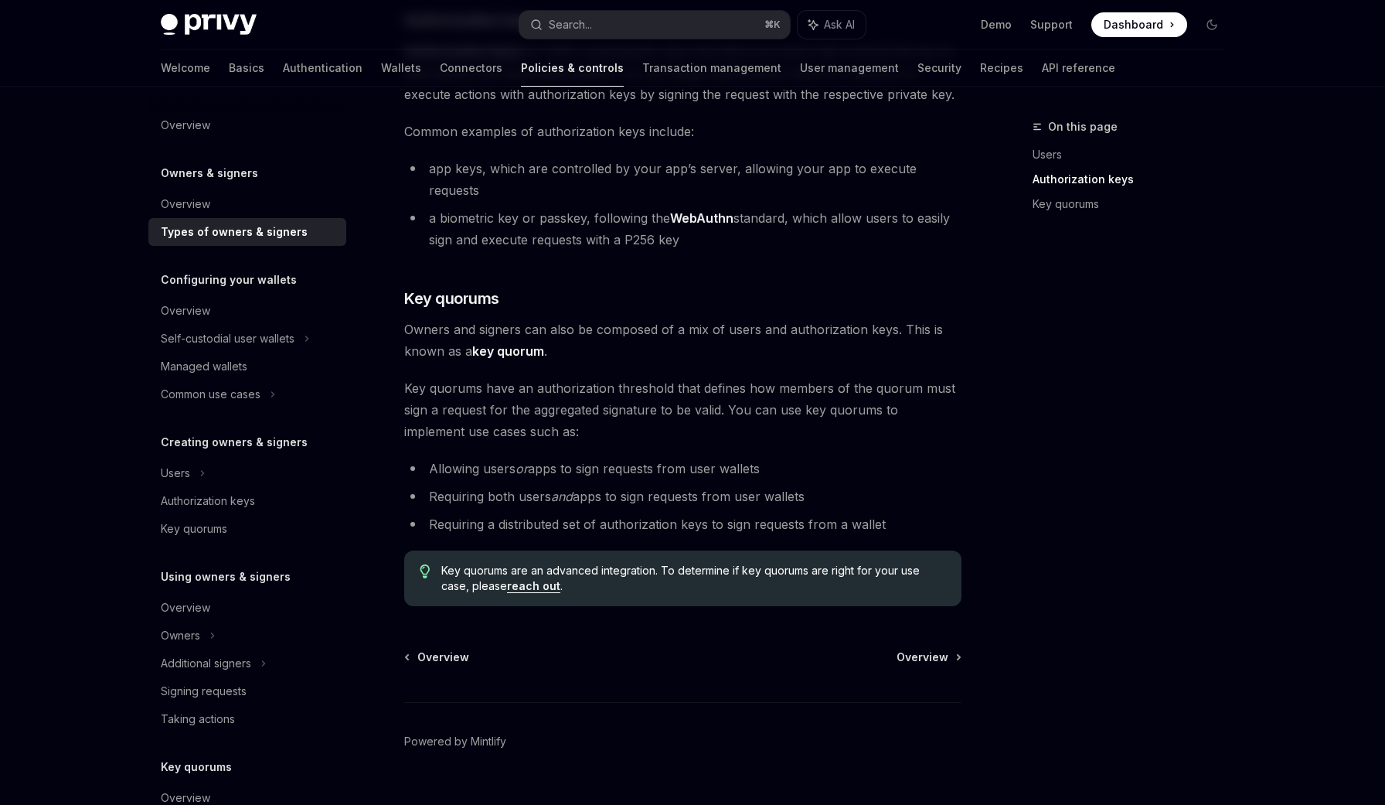
scroll to position [458, 0]
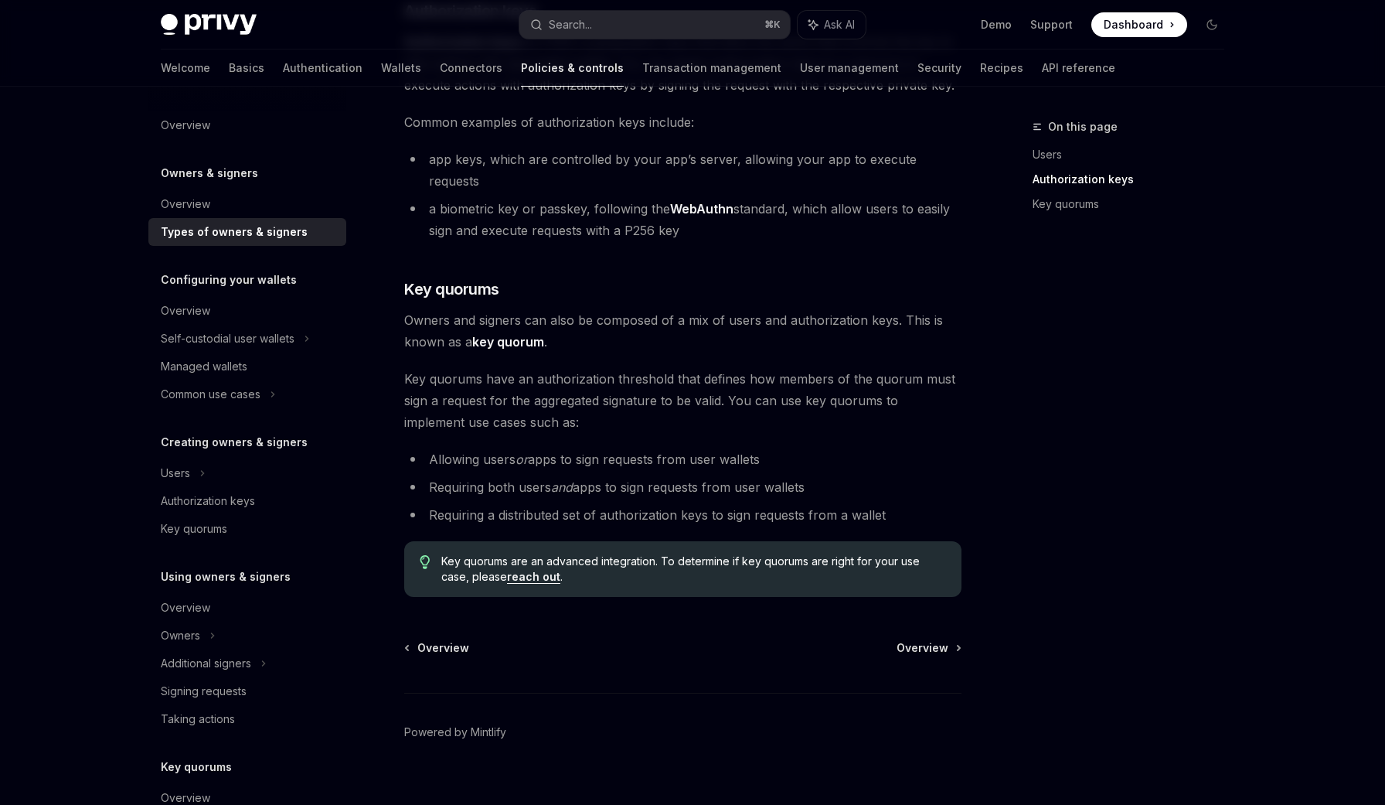
click at [574, 612] on div "Owners & signers Types of owners & signers OpenAI Open in ChatGPT OpenAI Open i…" at bounding box center [538, 243] width 854 height 1167
click at [928, 640] on span "Overview" at bounding box center [923, 647] width 52 height 15
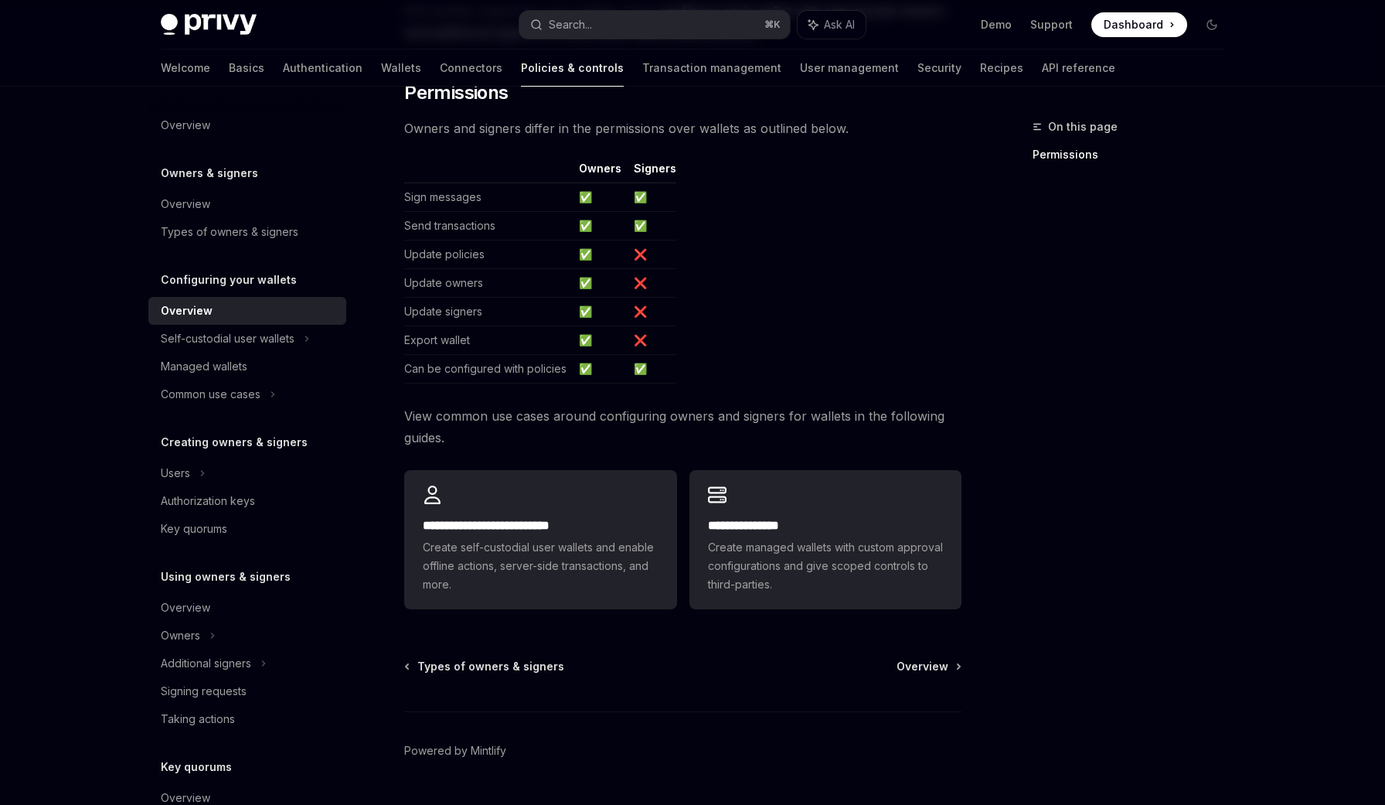
scroll to position [257, 0]
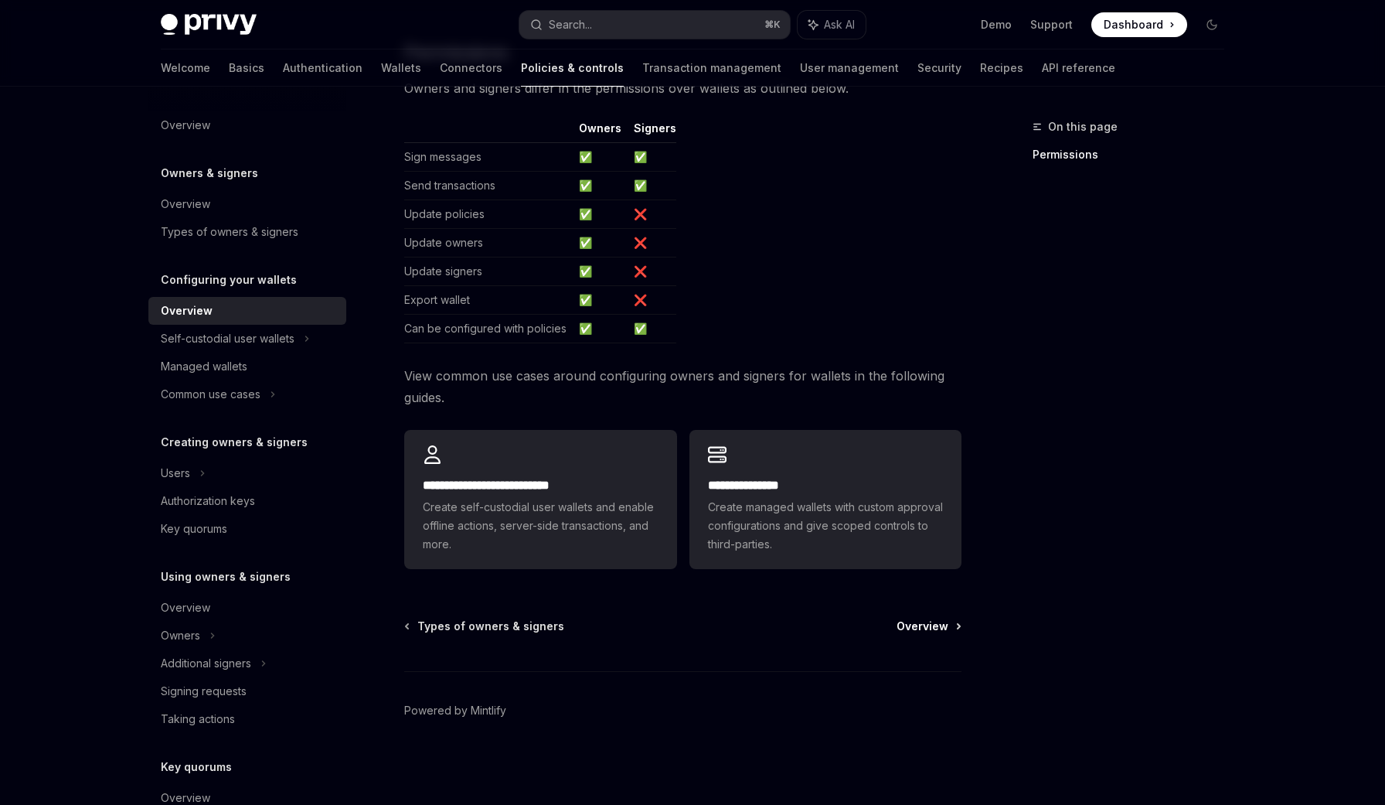
click at [922, 625] on span "Overview" at bounding box center [923, 625] width 52 height 15
type textarea "*"
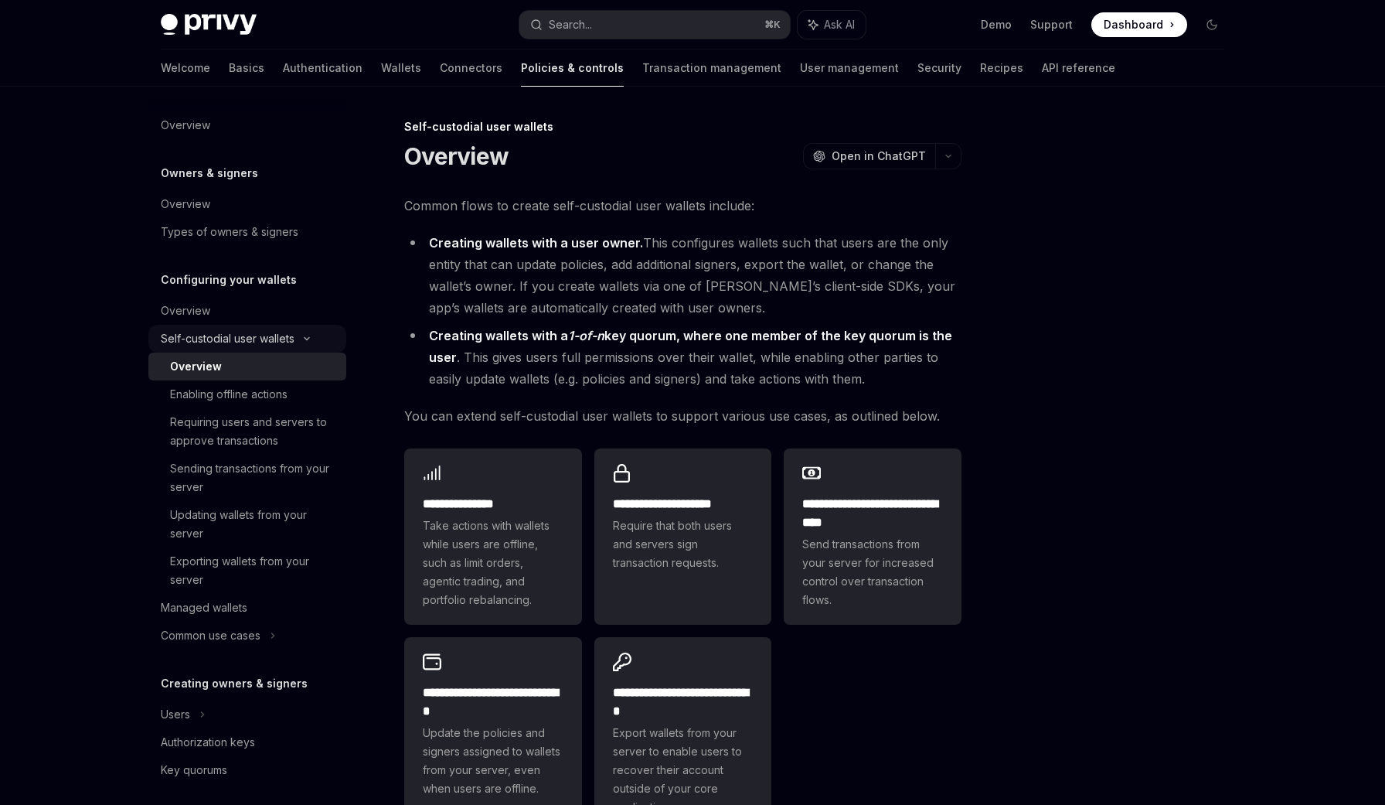
click at [280, 341] on div "Self-custodial user wallets" at bounding box center [228, 338] width 134 height 19
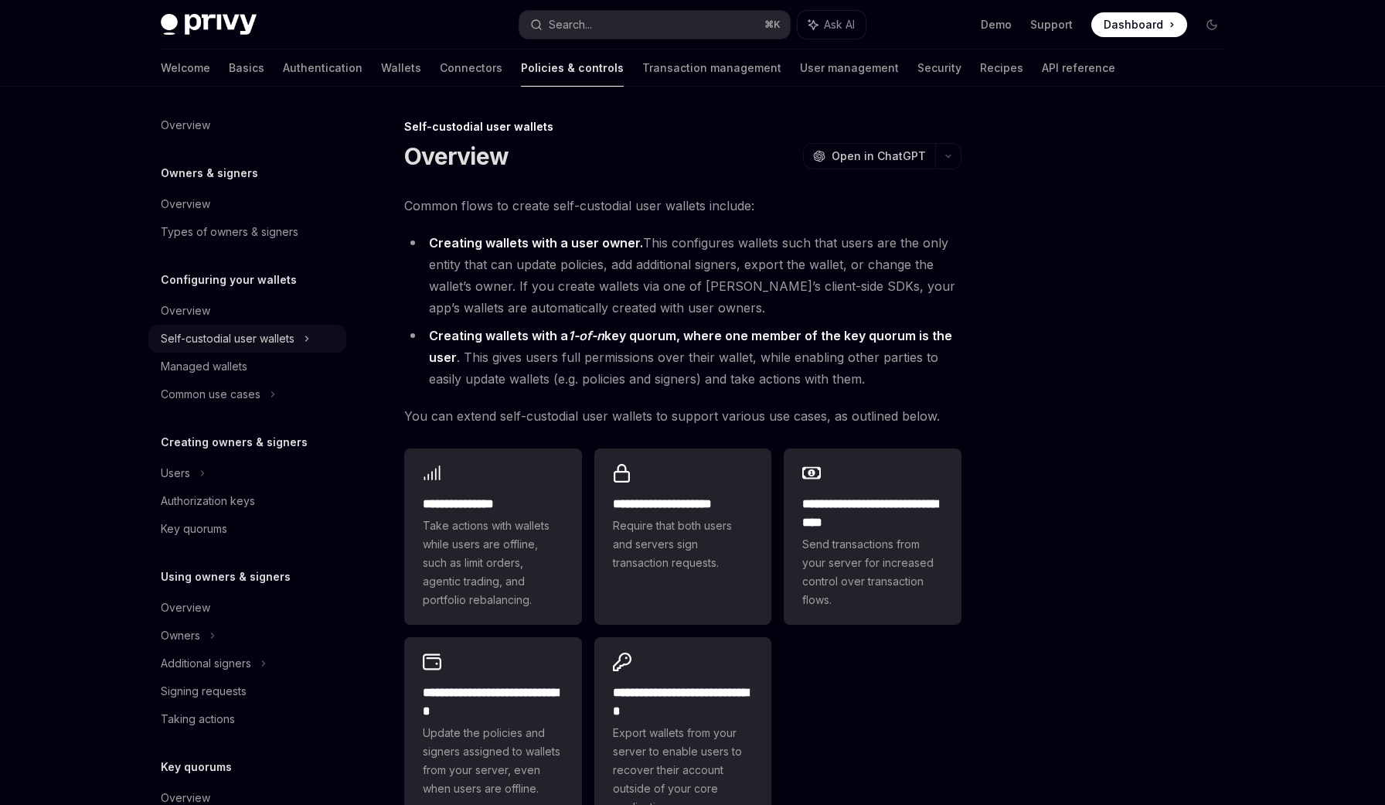
click at [280, 341] on div "Self-custodial user wallets" at bounding box center [228, 338] width 134 height 19
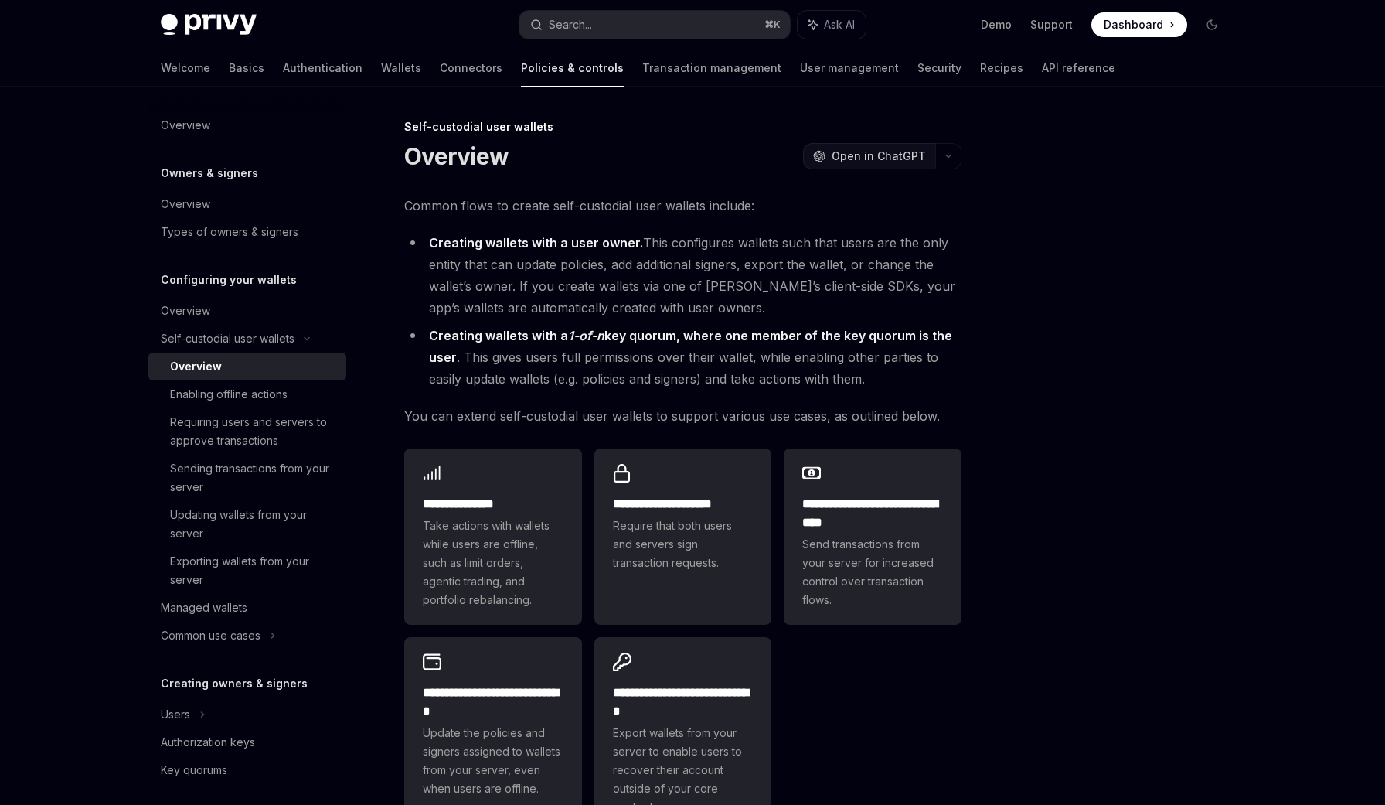
click at [867, 149] on span "Open in ChatGPT" at bounding box center [879, 155] width 94 height 15
click at [845, 411] on span "You can extend self-custodial user wallets to support various use cases, as out…" at bounding box center [682, 416] width 557 height 22
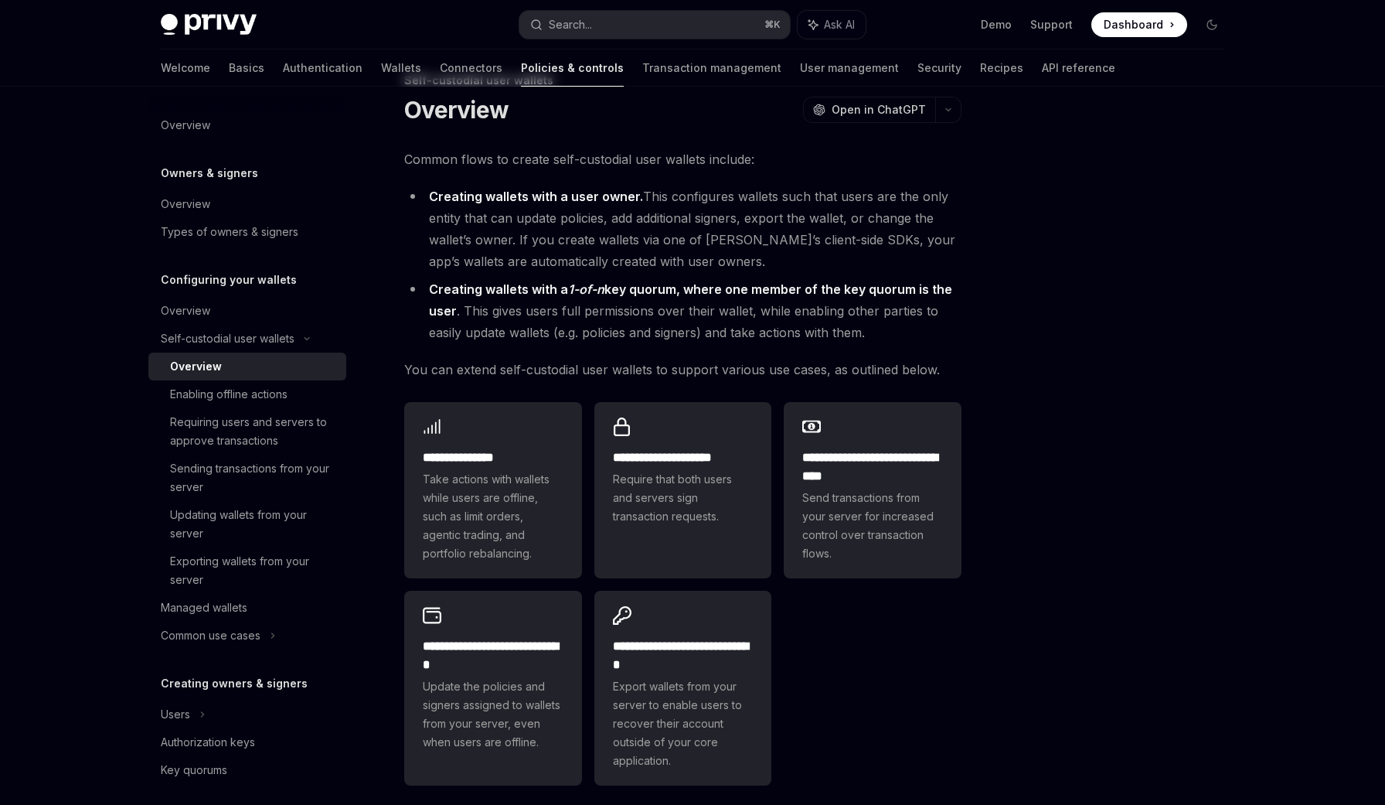
scroll to position [60, 0]
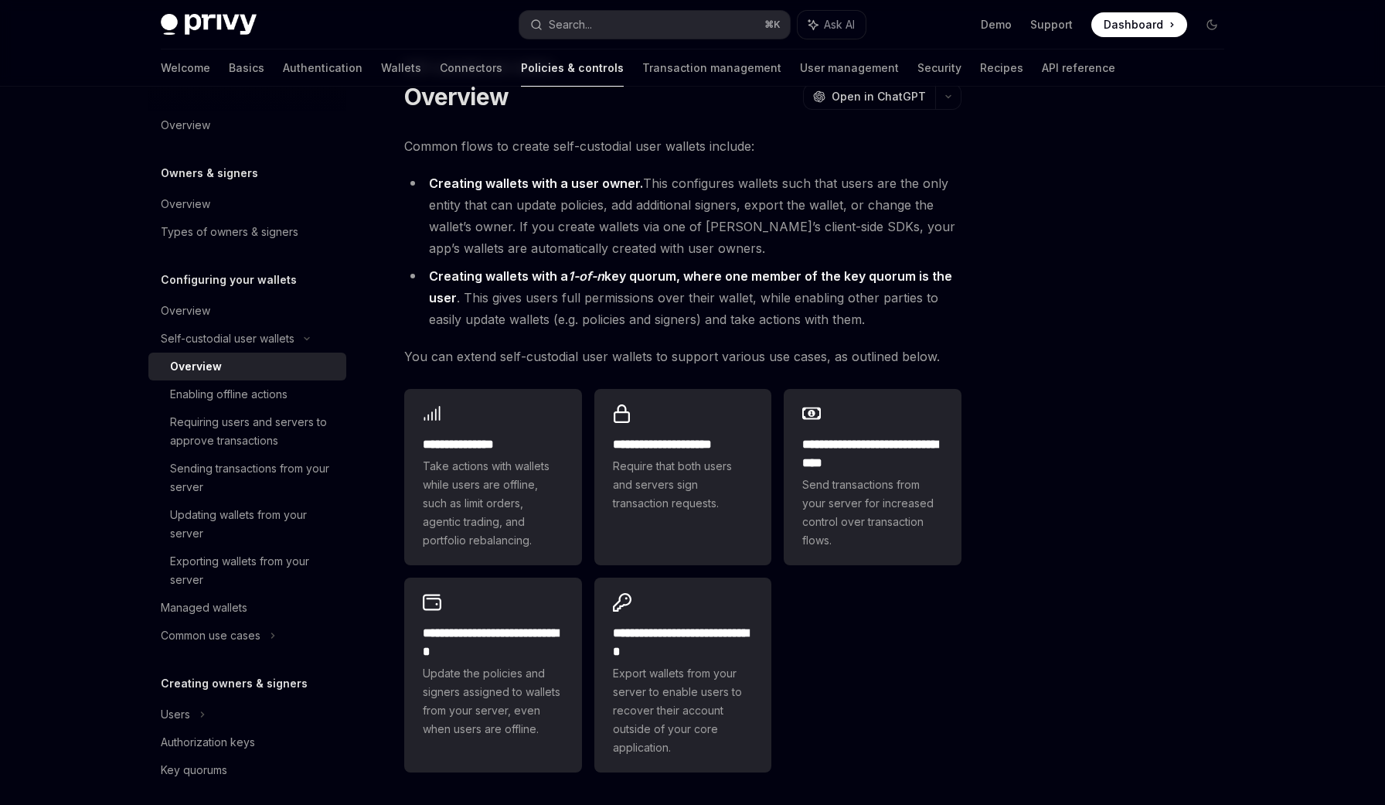
click at [800, 346] on span "You can extend self-custodial user wallets to support various use cases, as out…" at bounding box center [682, 357] width 557 height 22
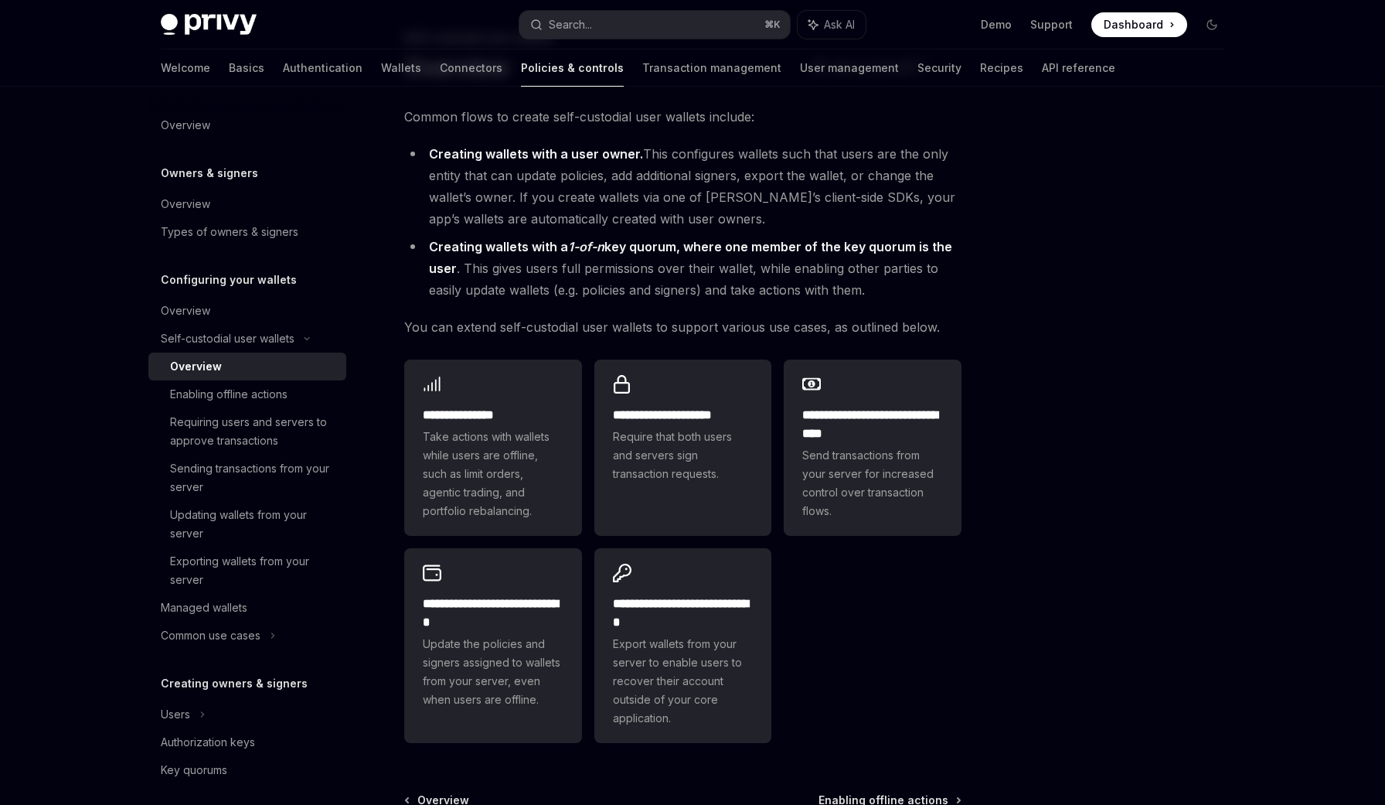
scroll to position [101, 0]
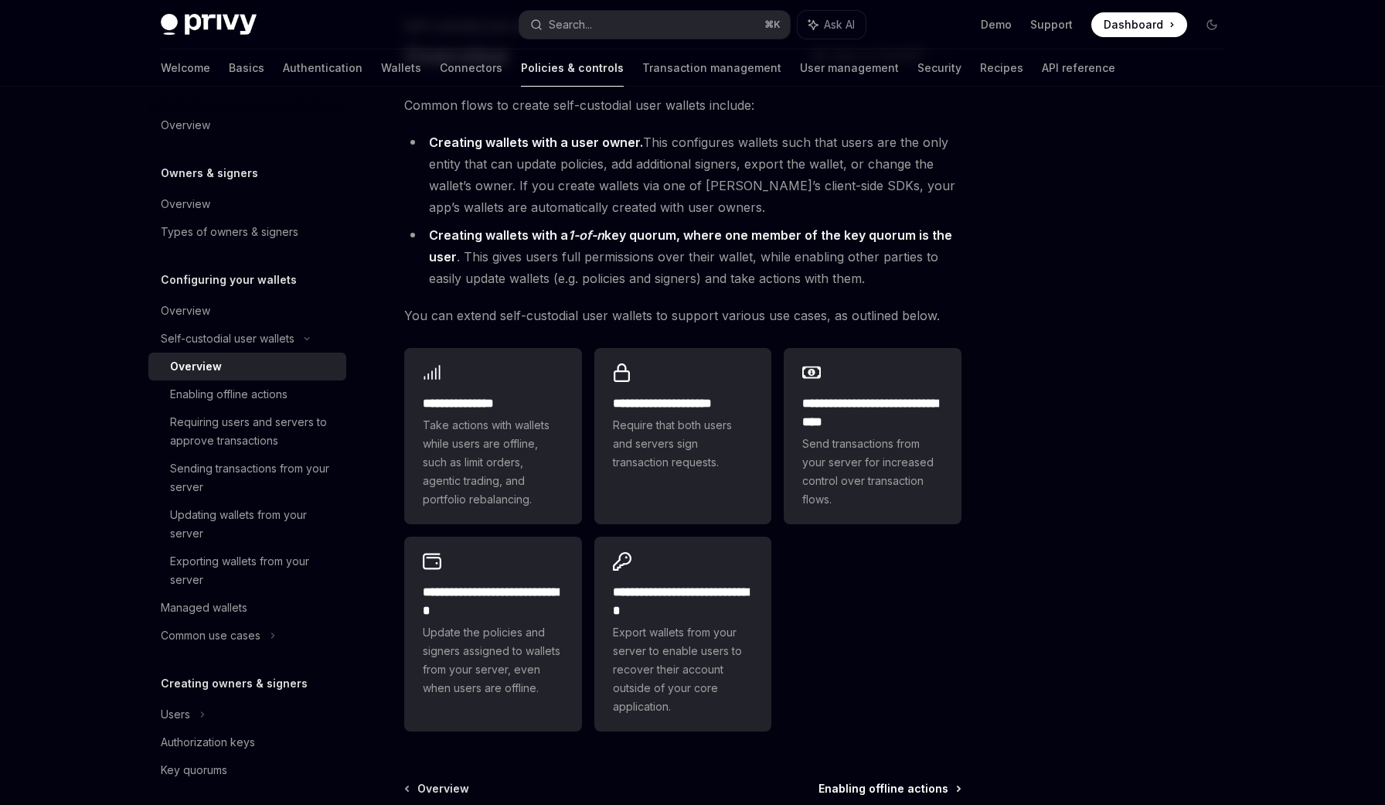
click at [855, 782] on span "Enabling offline actions" at bounding box center [884, 788] width 130 height 15
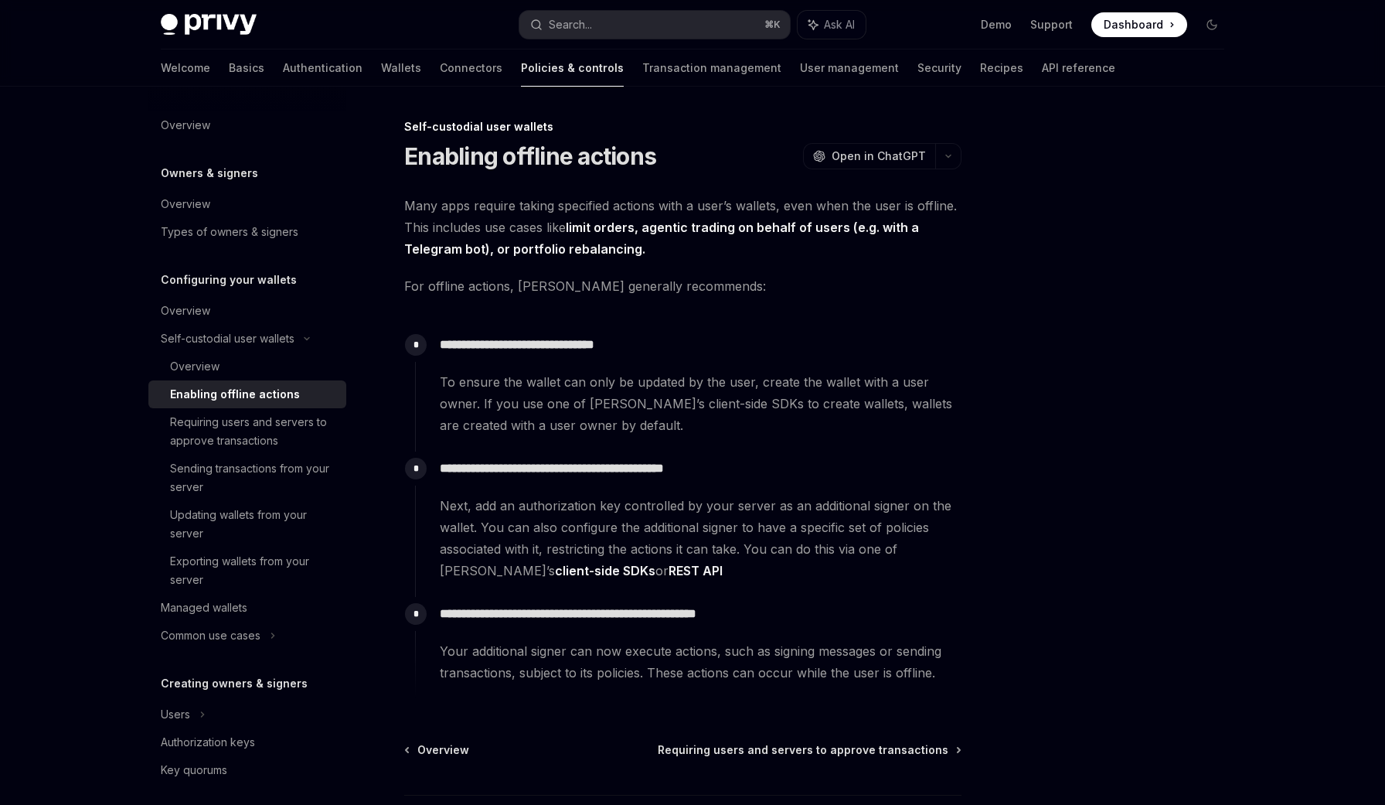
click at [874, 485] on div "**********" at bounding box center [688, 516] width 547 height 130
click at [812, 743] on span "Requiring users and servers to approve transactions" at bounding box center [803, 749] width 291 height 15
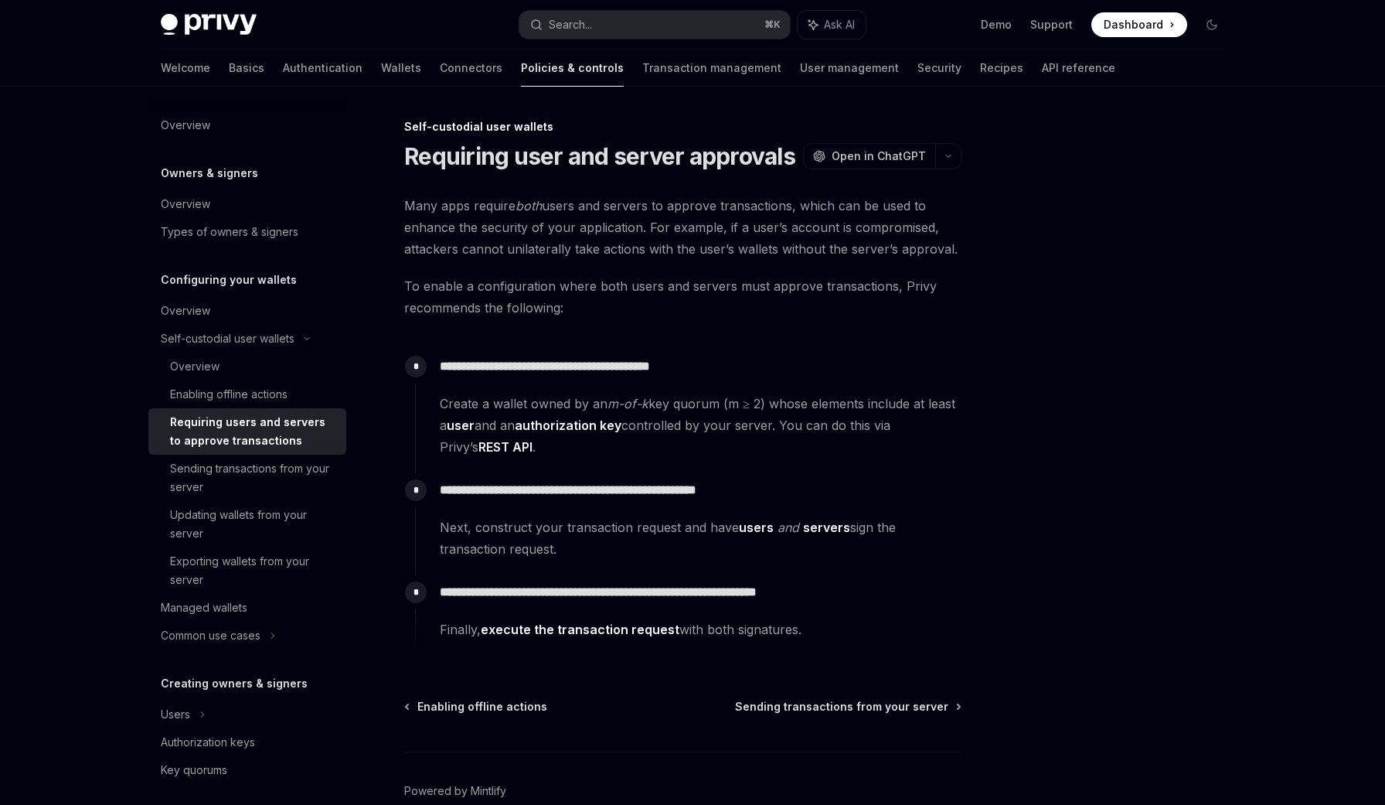
click at [775, 465] on div "**********" at bounding box center [688, 411] width 547 height 124
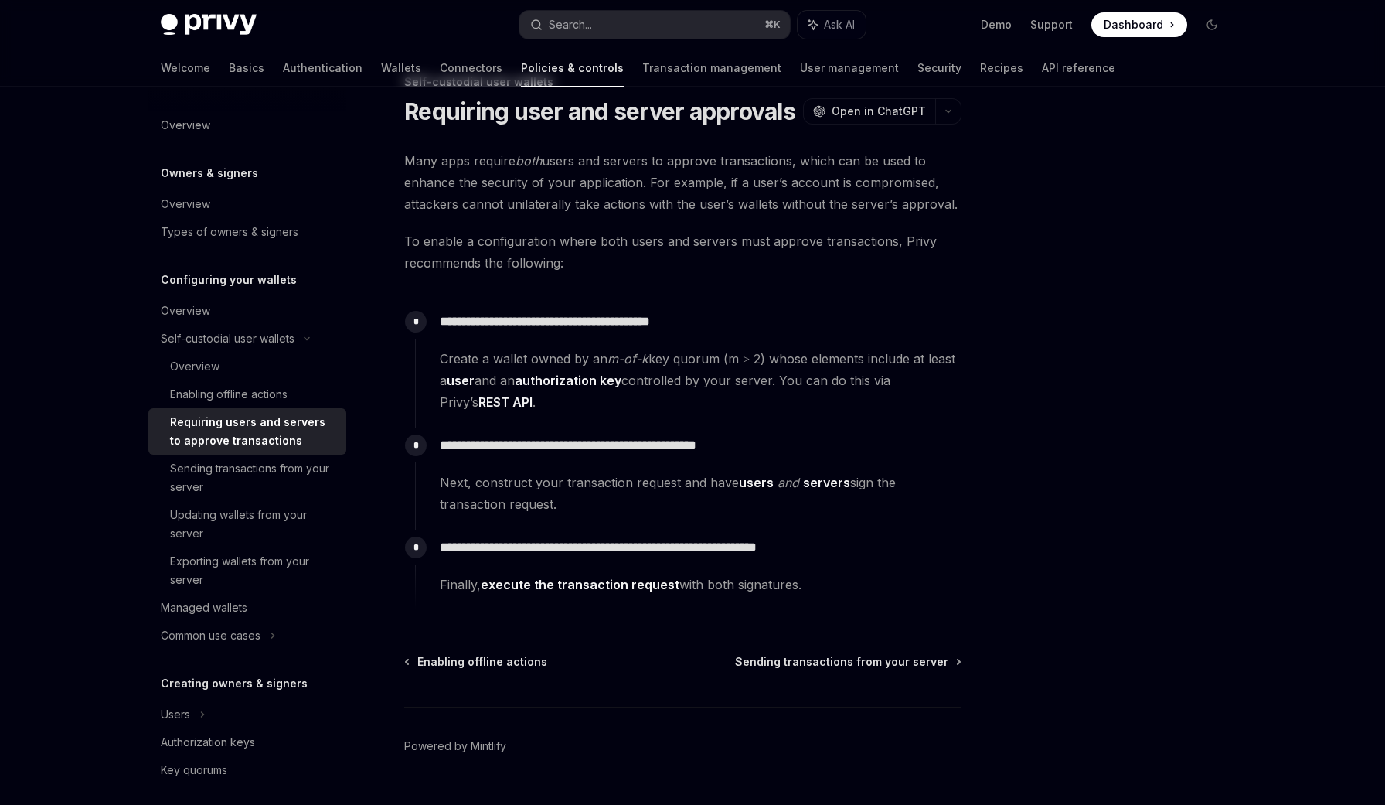
scroll to position [49, 0]
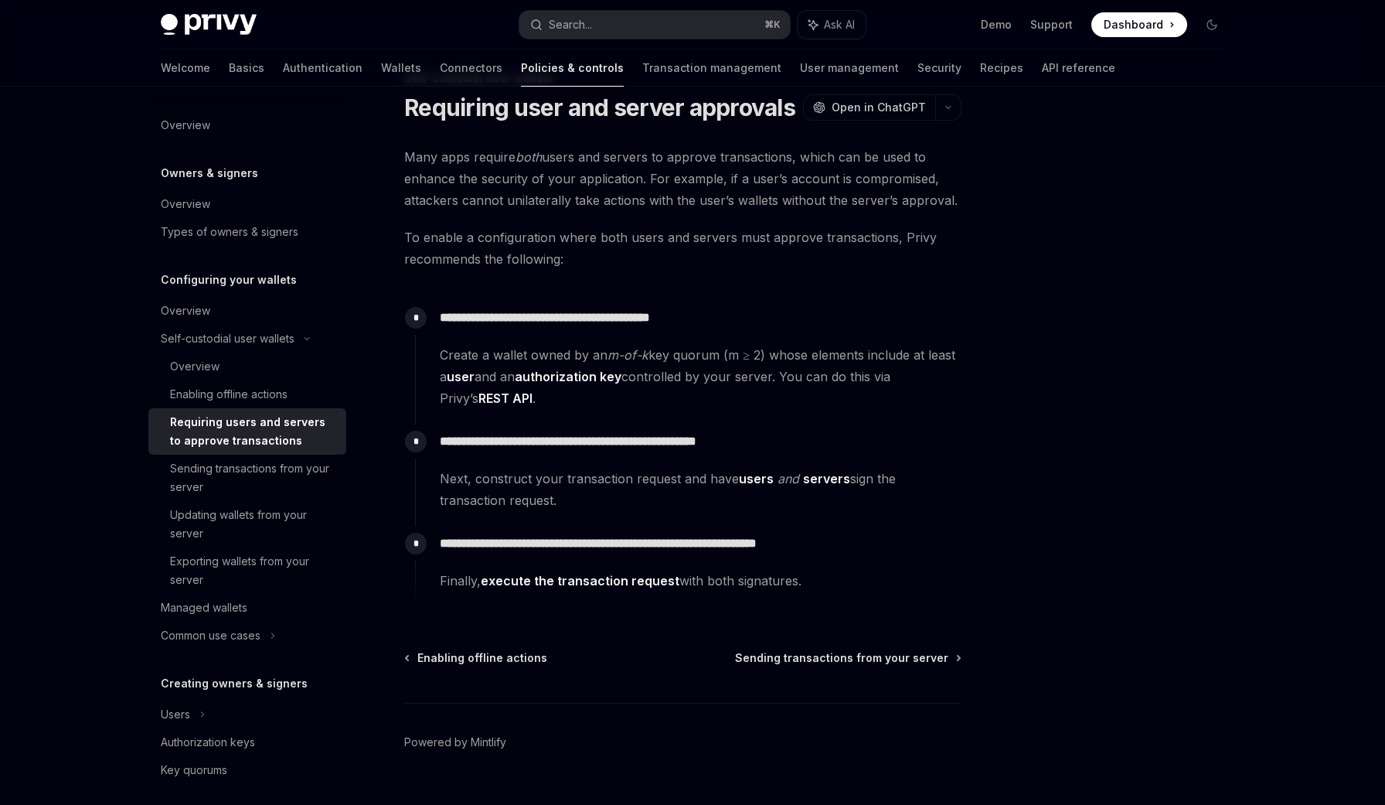
click at [830, 649] on div "**********" at bounding box center [538, 453] width 854 height 768
click at [842, 653] on span "Sending transactions from your server" at bounding box center [841, 657] width 213 height 15
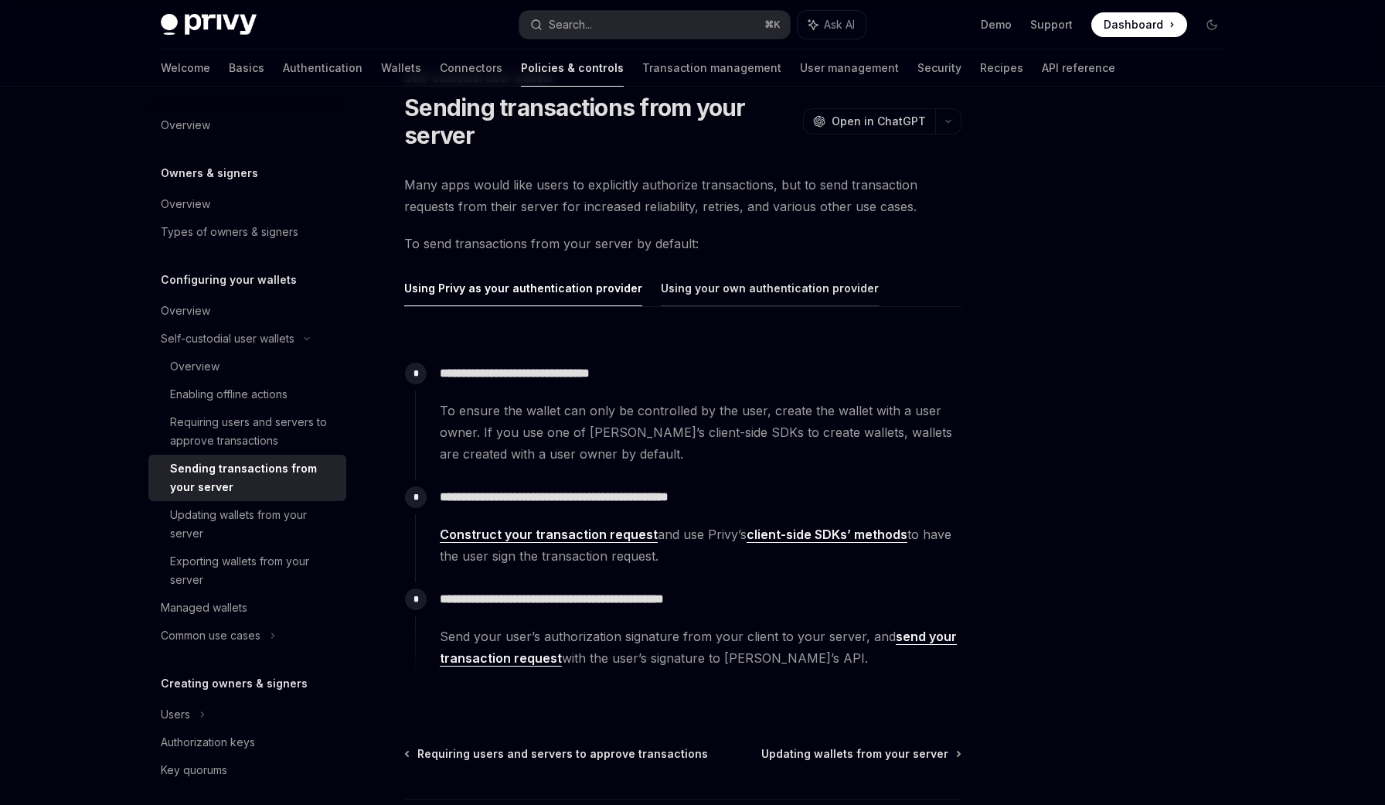
click at [771, 290] on button "Using your own authentication provider" at bounding box center [770, 288] width 218 height 36
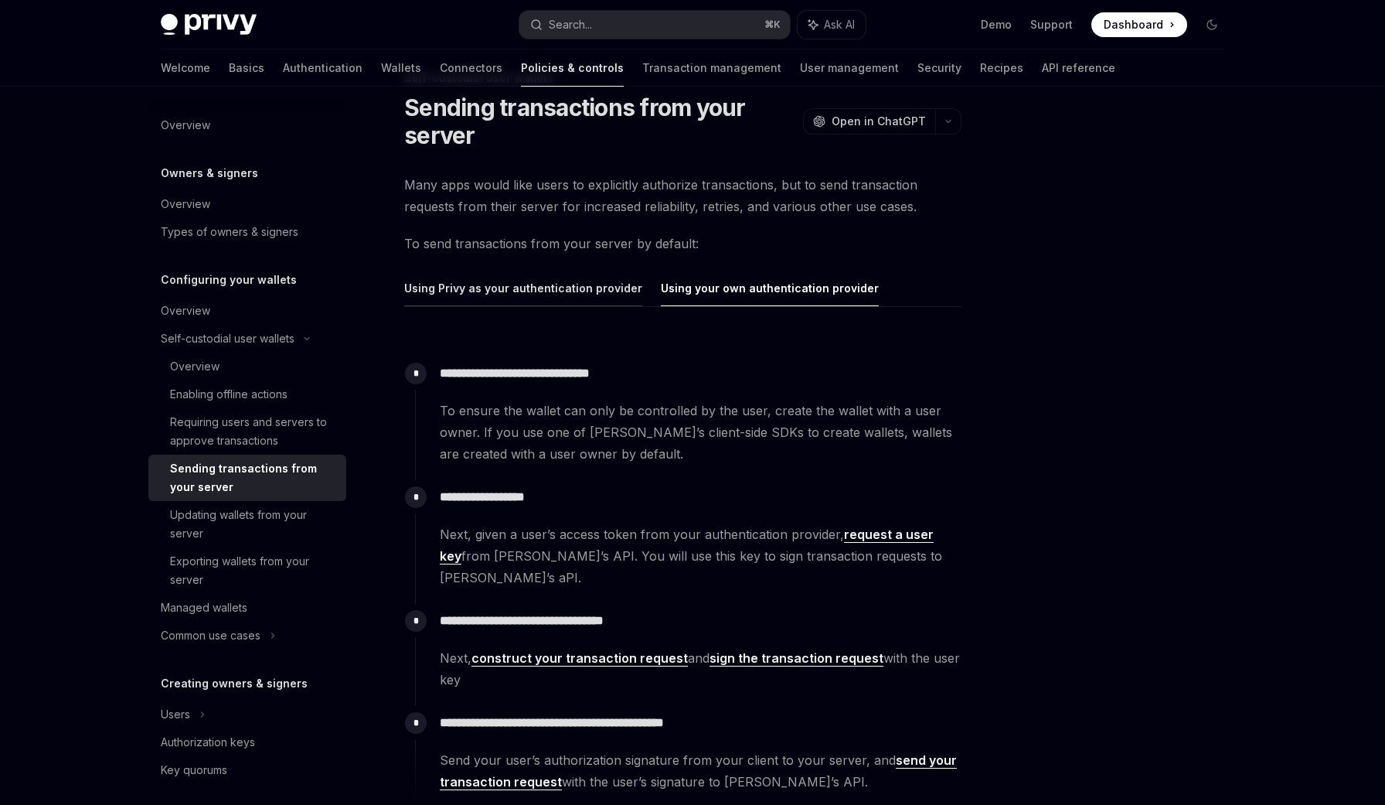
click at [618, 284] on button "Using Privy as your authentication provider" at bounding box center [523, 288] width 238 height 36
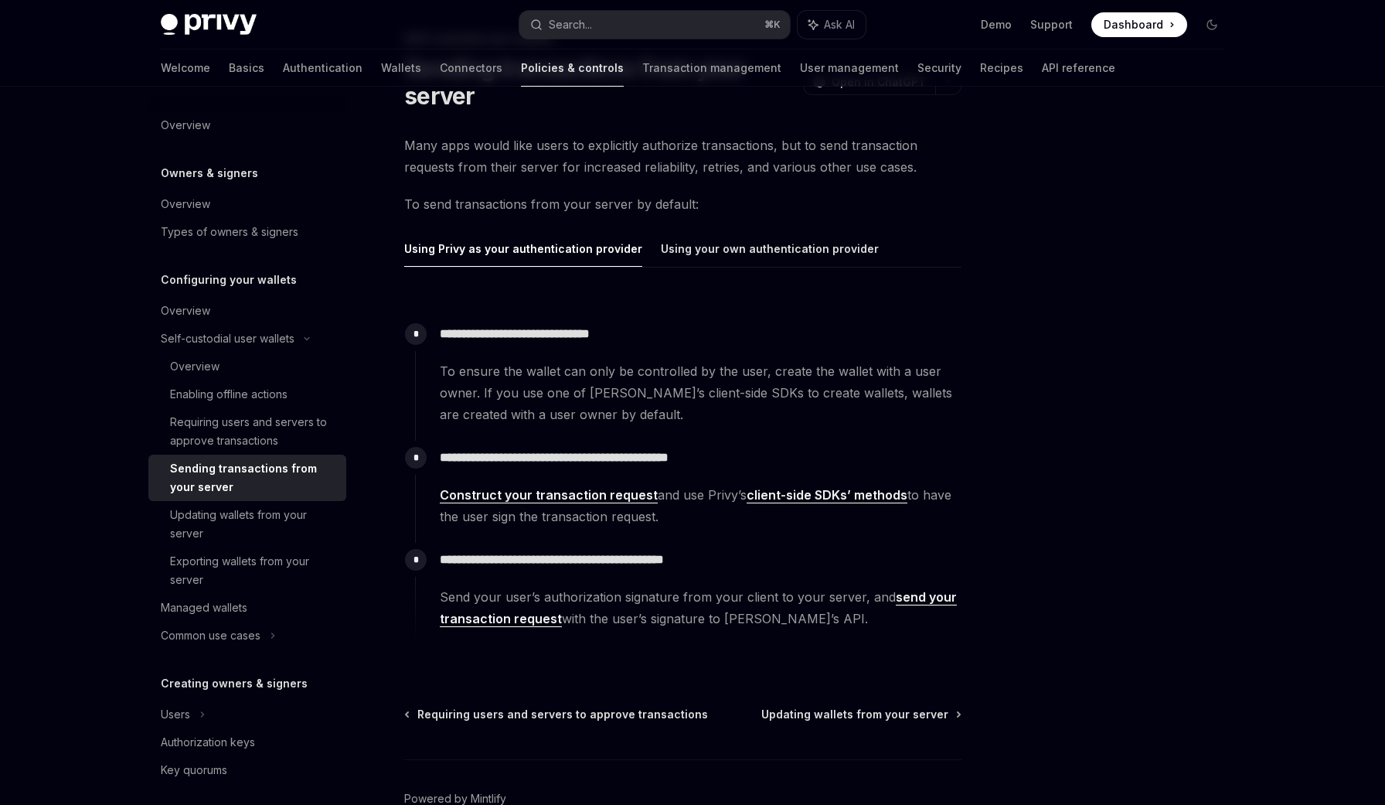
scroll to position [94, 0]
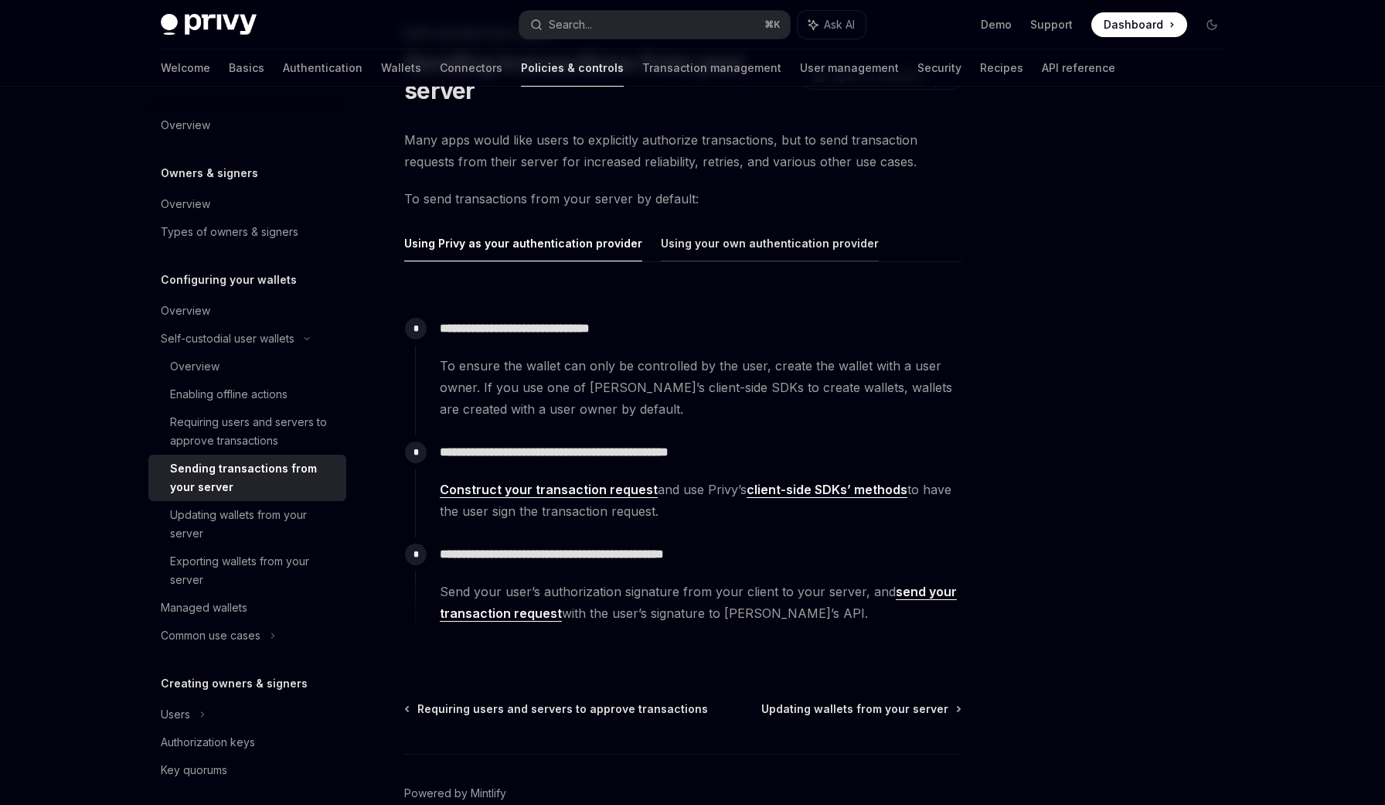
click at [805, 252] on button "Using your own authentication provider" at bounding box center [770, 243] width 218 height 36
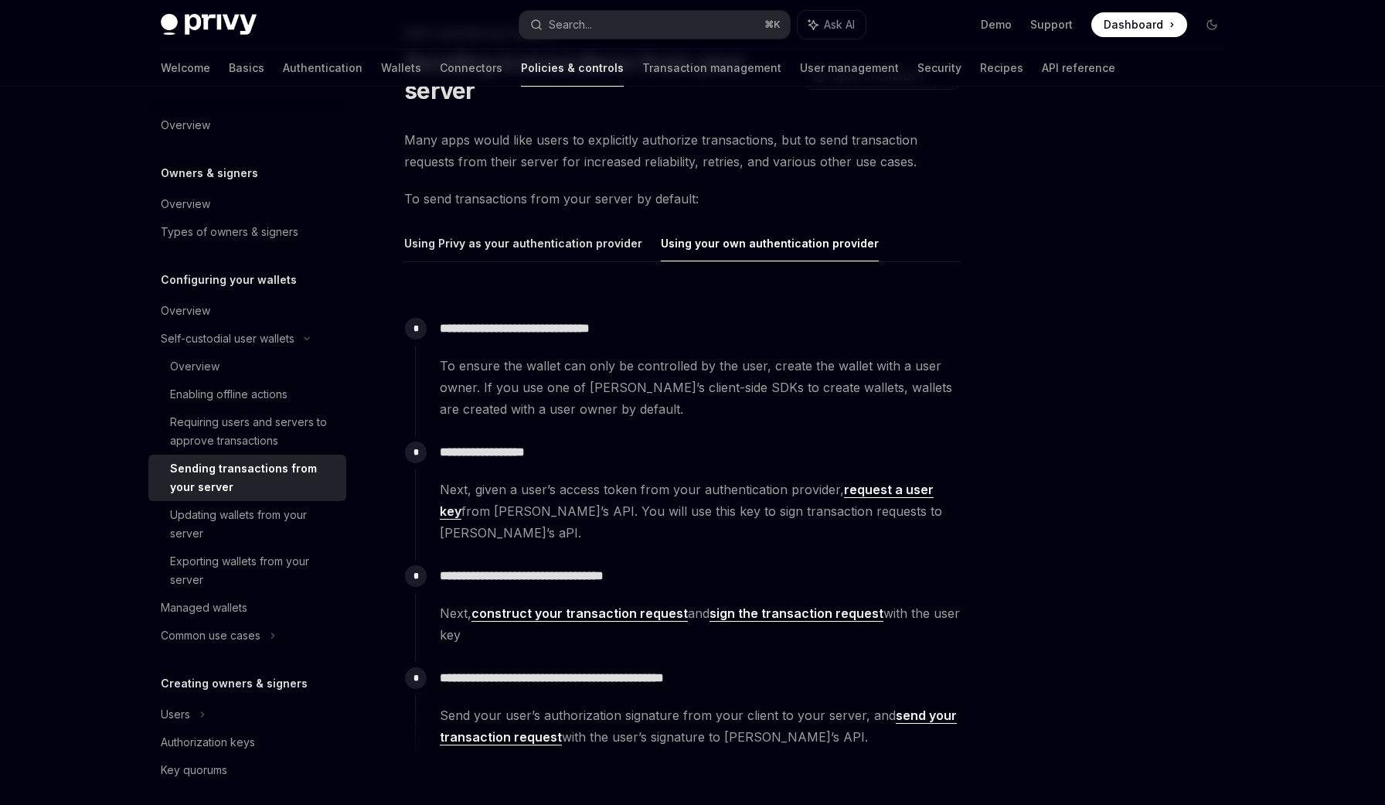
click at [758, 404] on span "To ensure the wallet can only be controlled by the user, create the wallet with…" at bounding box center [700, 387] width 521 height 65
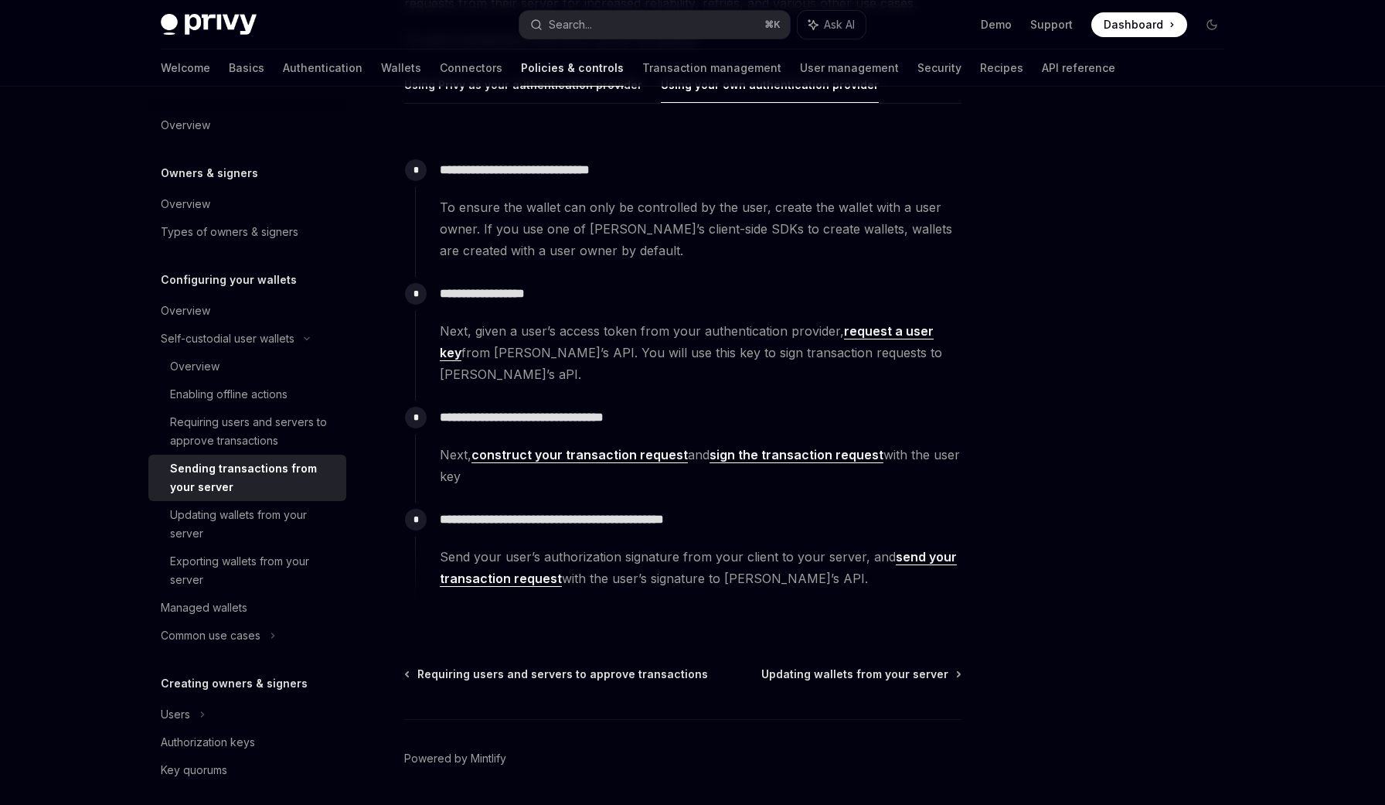
scroll to position [264, 0]
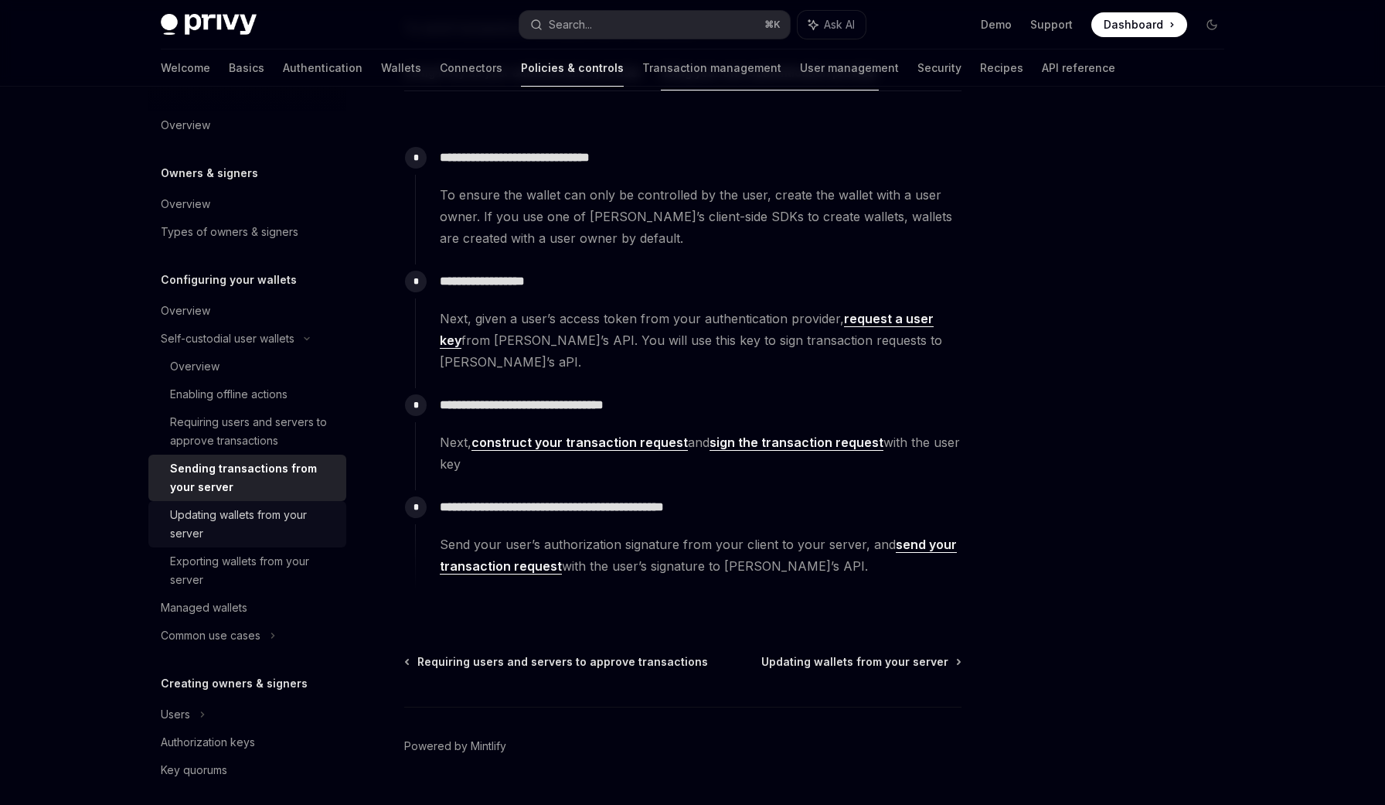
click at [285, 526] on div "Updating wallets from your server" at bounding box center [253, 524] width 167 height 37
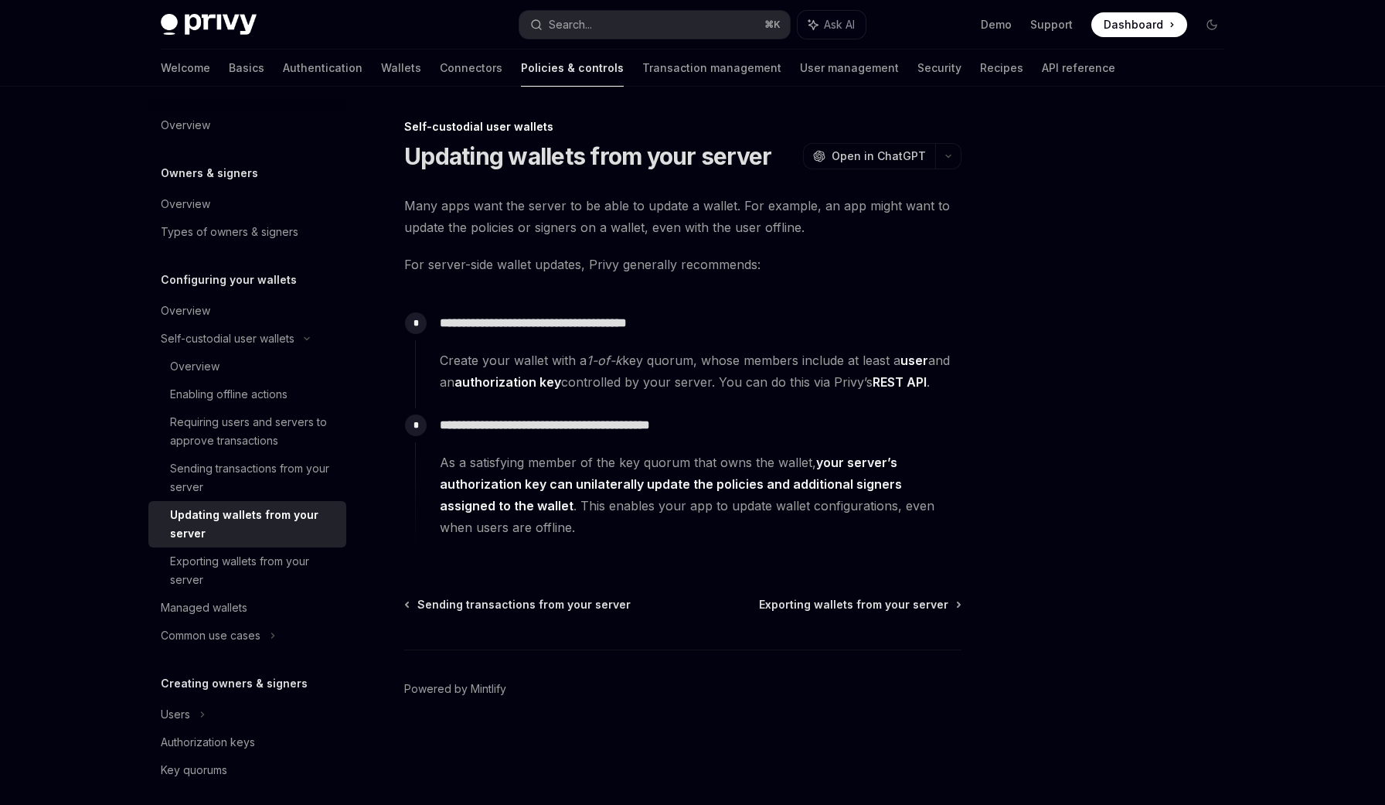
click at [840, 369] on span "Create your wallet with a 1-of-k key quorum, whose members include at least a u…" at bounding box center [700, 370] width 521 height 43
click at [823, 612] on div "Sending transactions from your server Exporting wallets from your server Powere…" at bounding box center [682, 690] width 557 height 186
click at [850, 619] on div "Sending transactions from your server Exporting wallets from your server Powere…" at bounding box center [682, 690] width 557 height 186
click at [864, 610] on span "Exporting wallets from your server" at bounding box center [853, 604] width 189 height 15
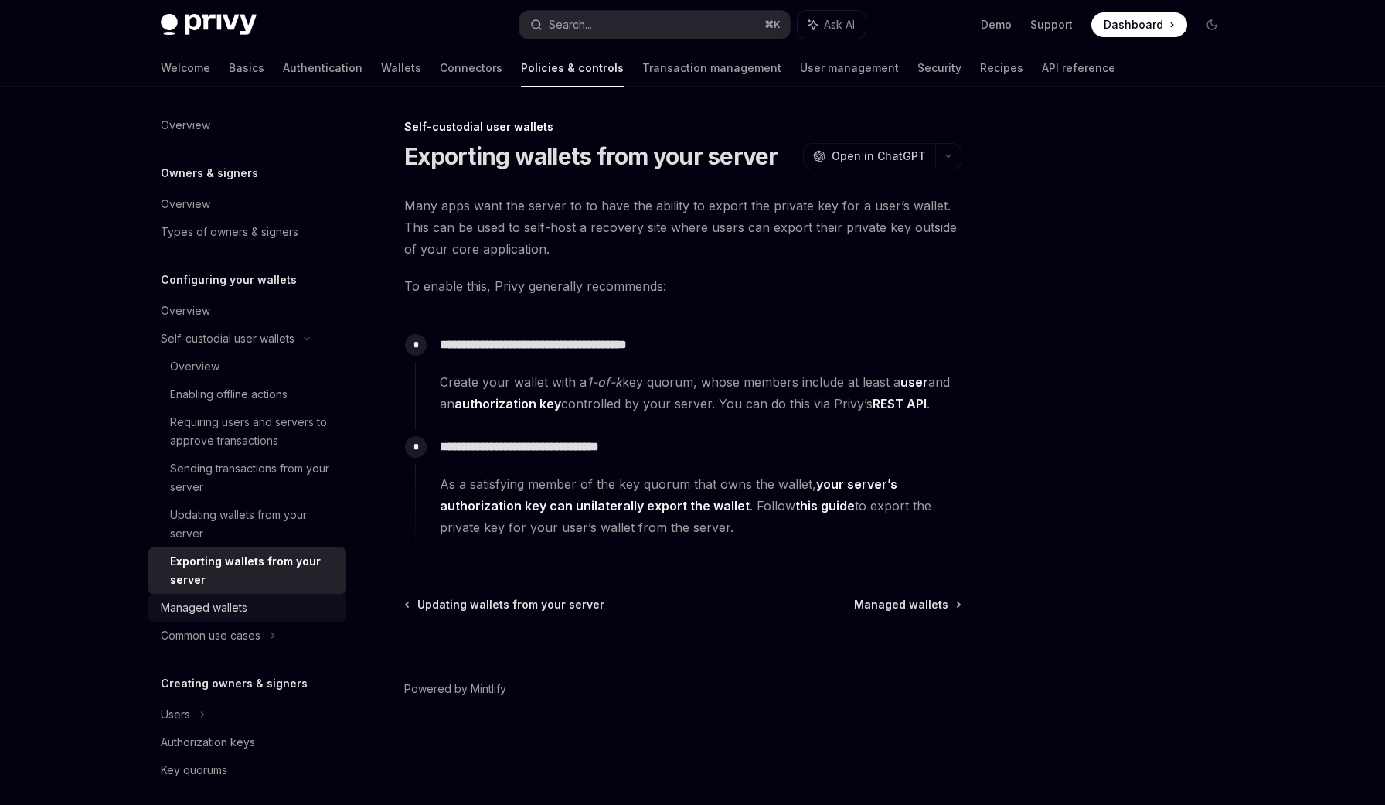
click at [203, 598] on div "Managed wallets" at bounding box center [204, 607] width 87 height 19
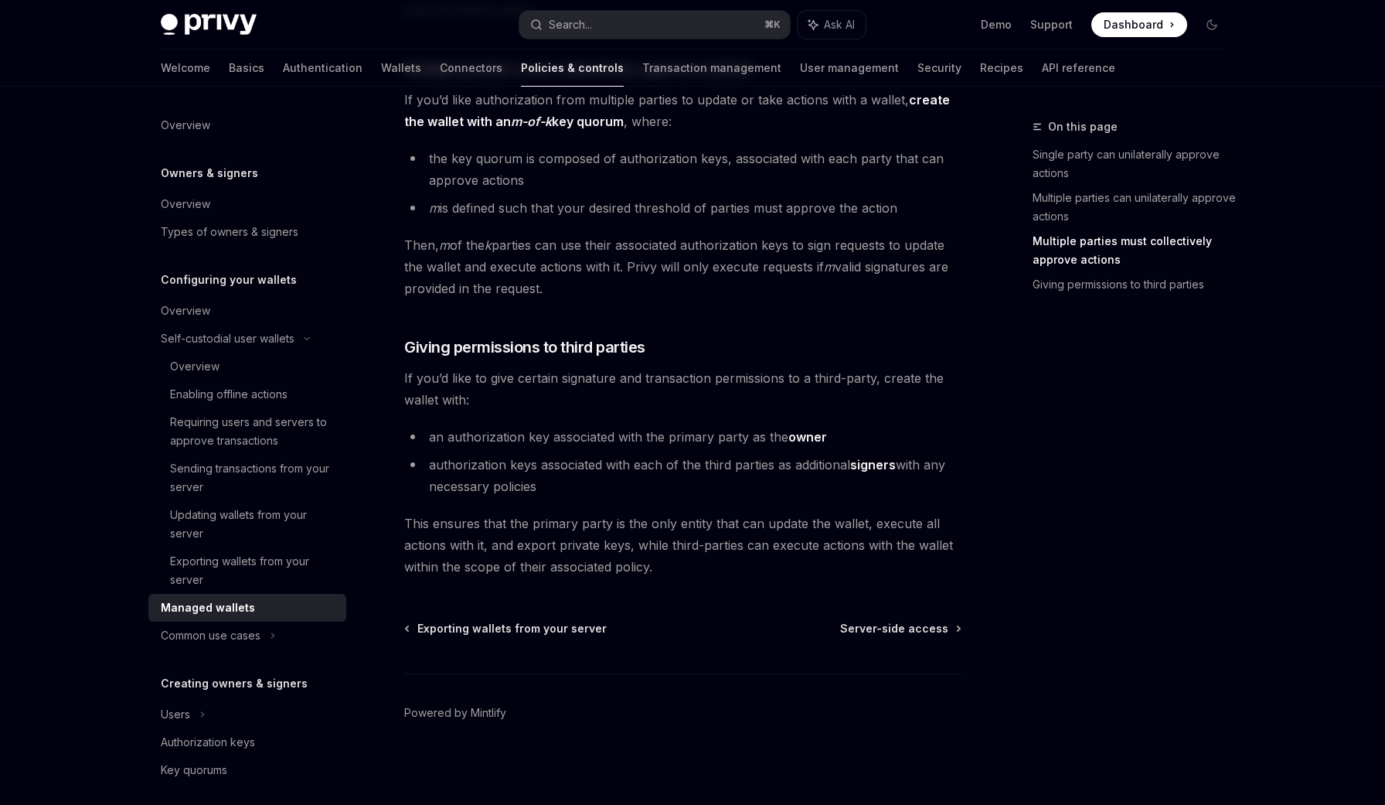
scroll to position [625, 0]
click at [263, 634] on div "Common use cases" at bounding box center [247, 636] width 198 height 28
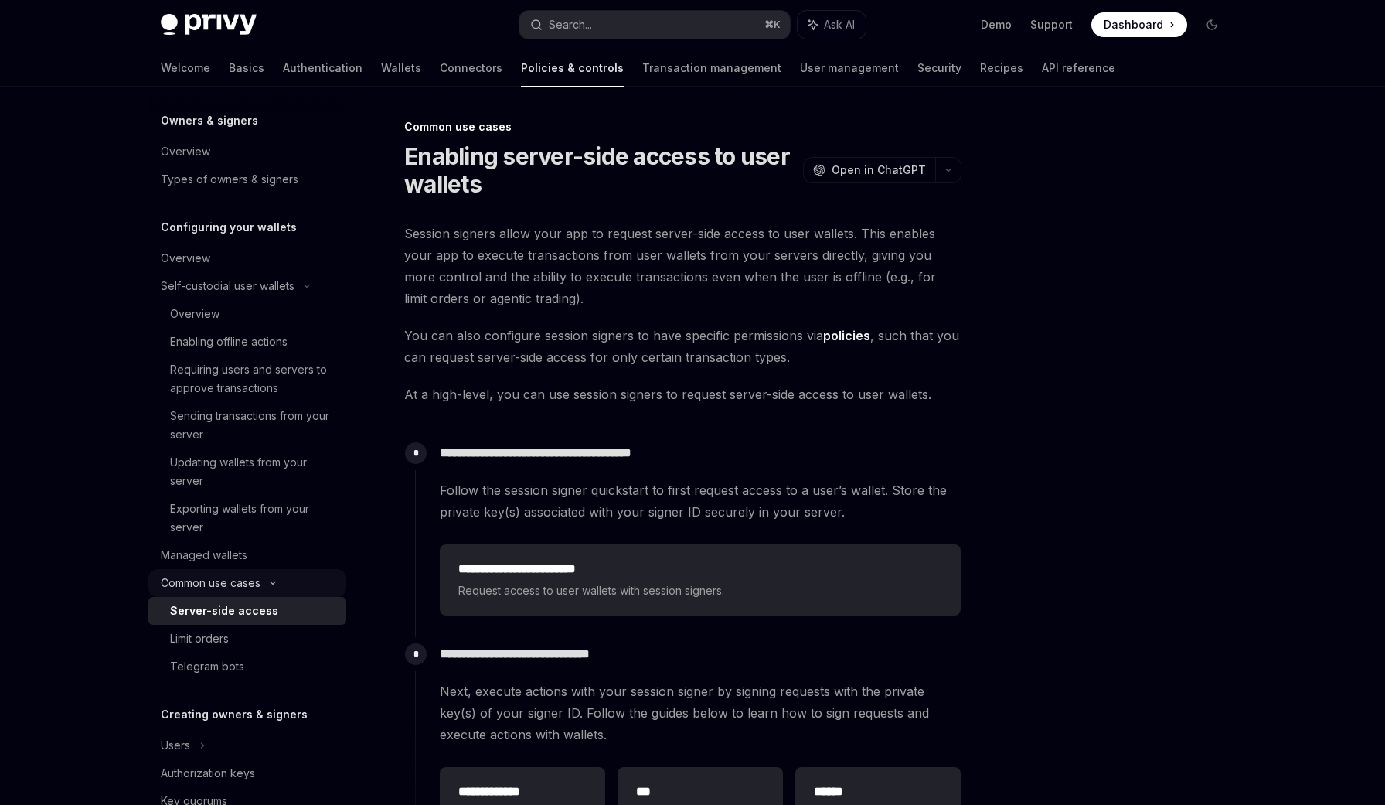
scroll to position [60, 0]
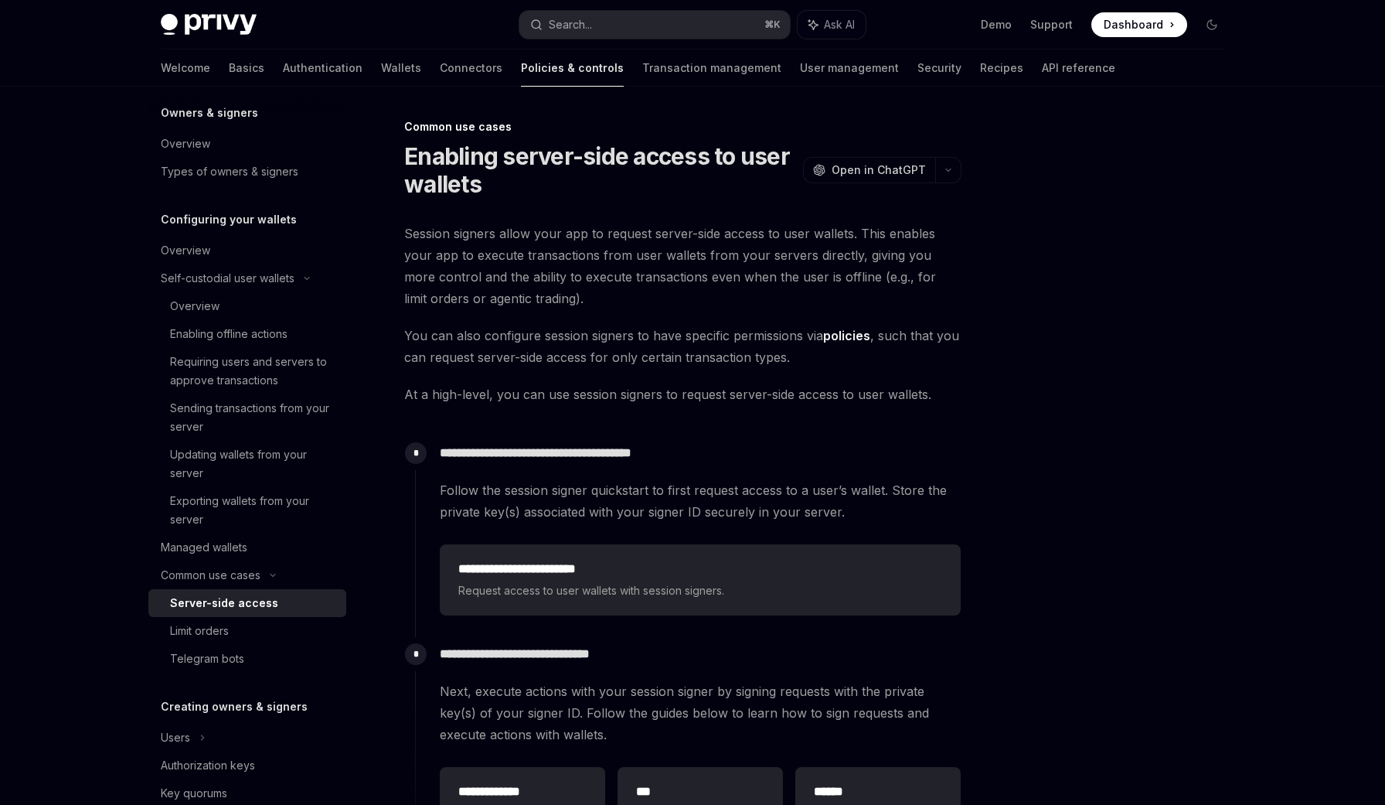
click at [586, 473] on div "**********" at bounding box center [688, 529] width 547 height 186
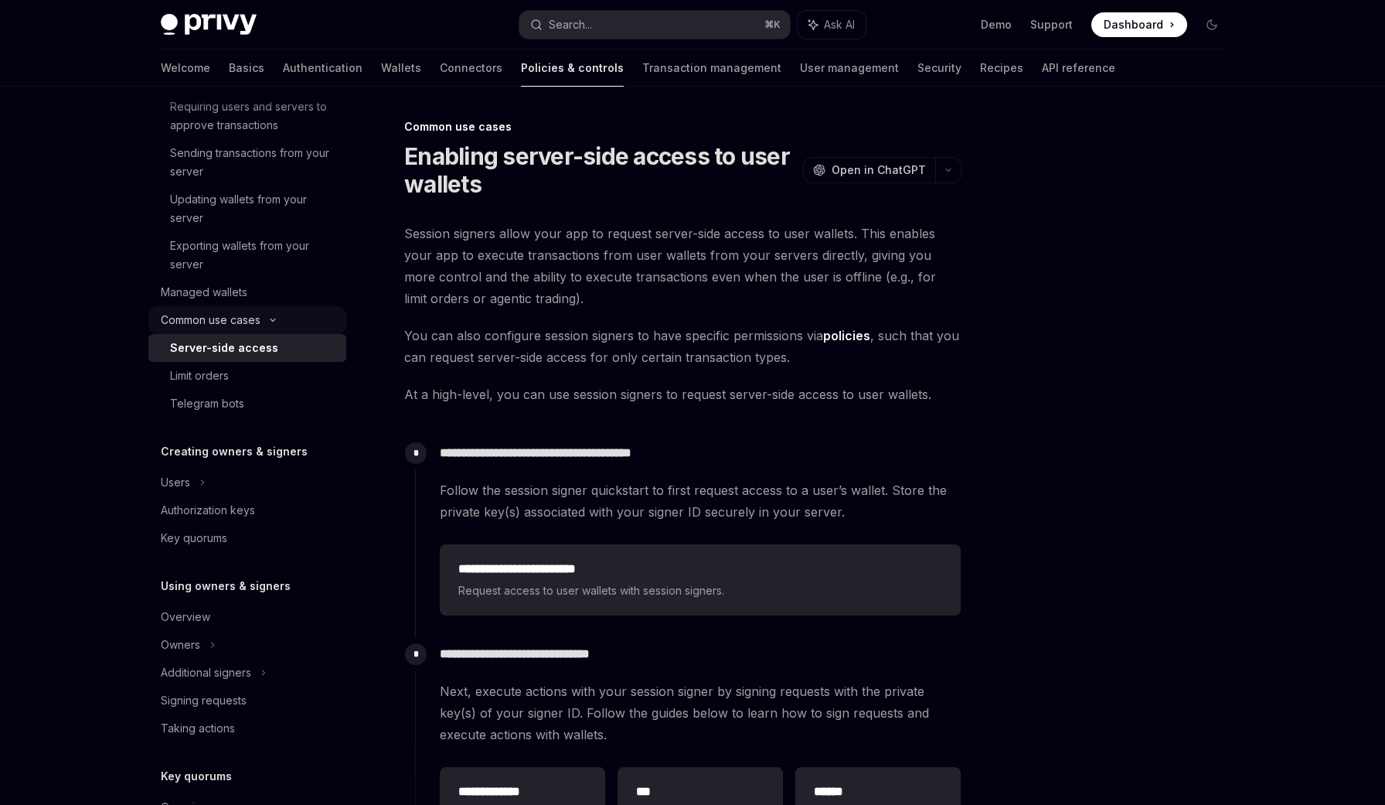
scroll to position [316, 0]
click at [551, 291] on span "Session signers allow your app to request server-side access to user wallets. T…" at bounding box center [682, 266] width 557 height 87
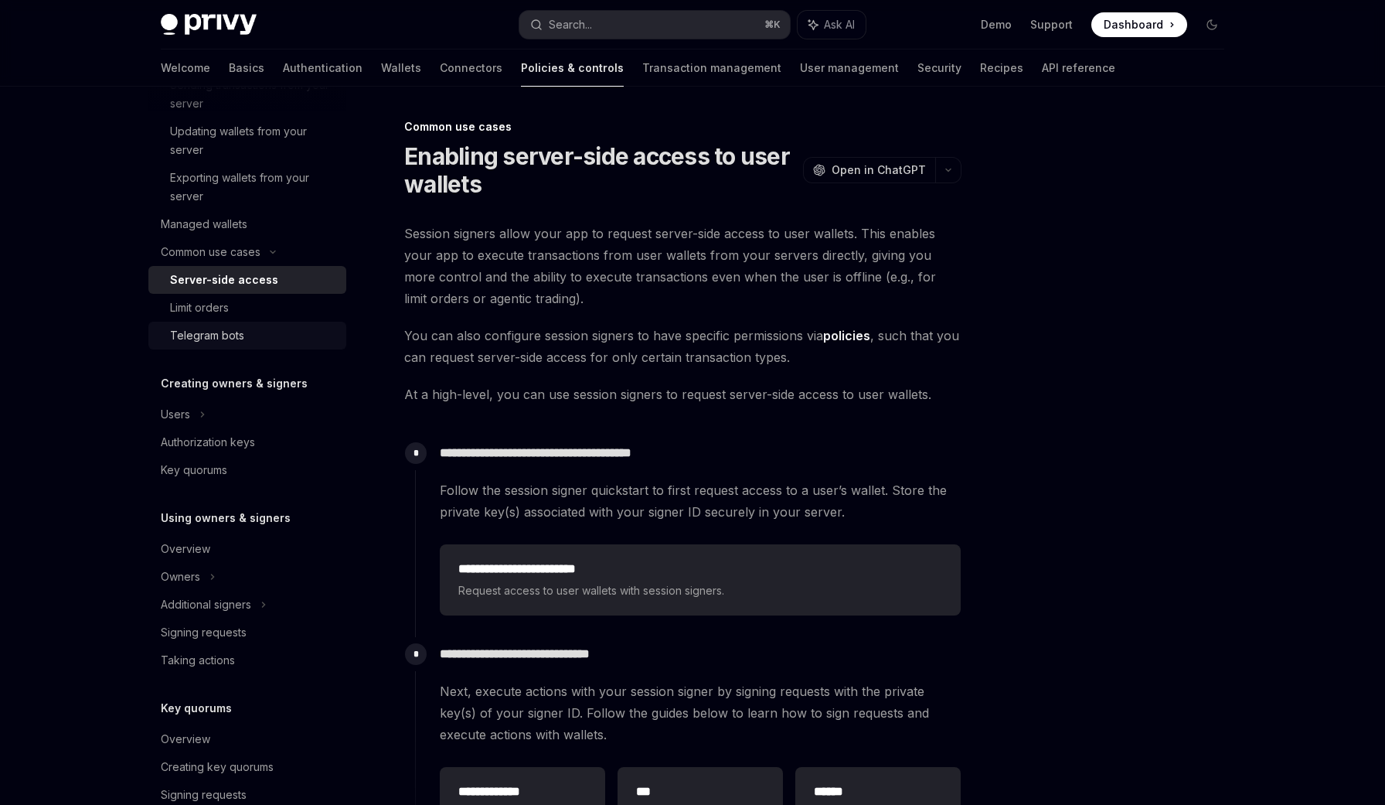
scroll to position [379, 0]
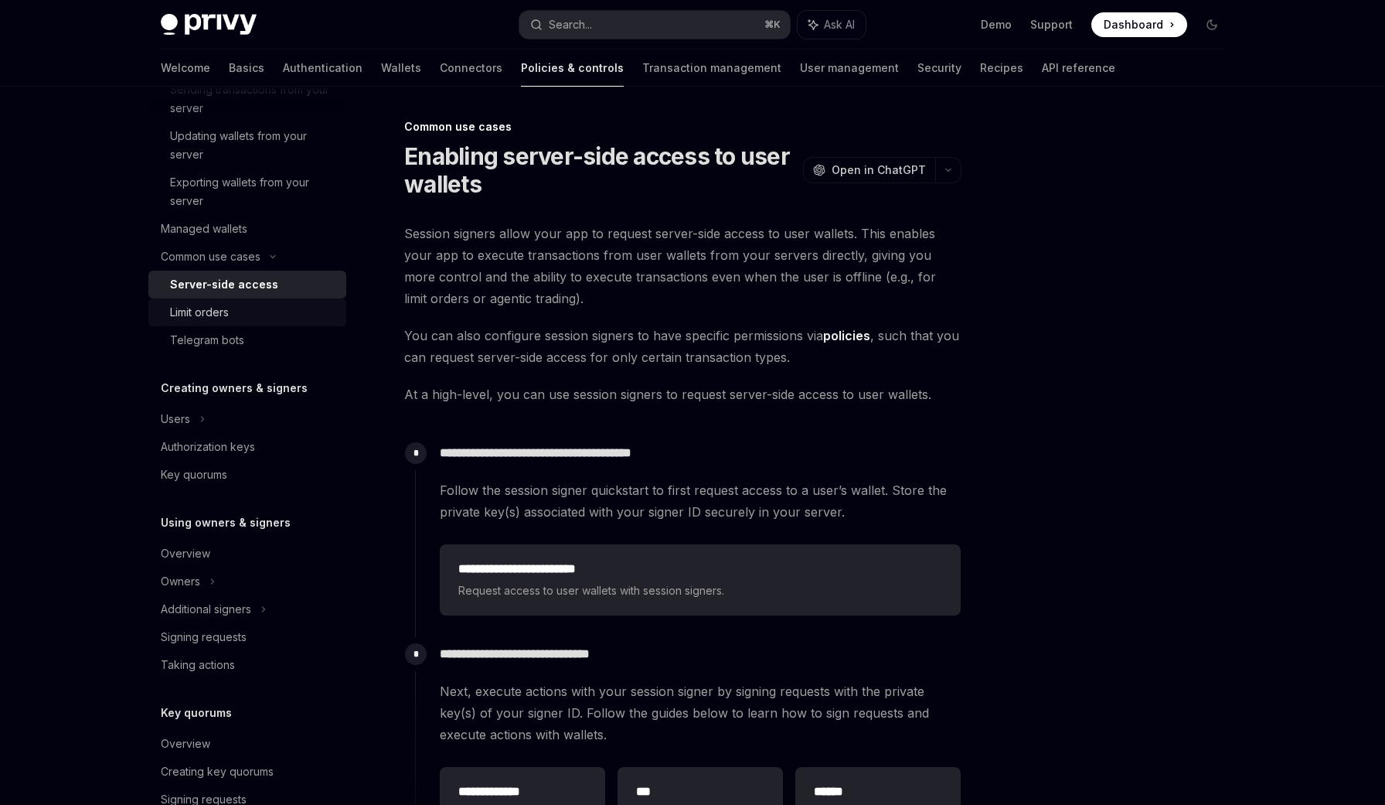
click at [238, 314] on div "Limit orders" at bounding box center [253, 312] width 167 height 19
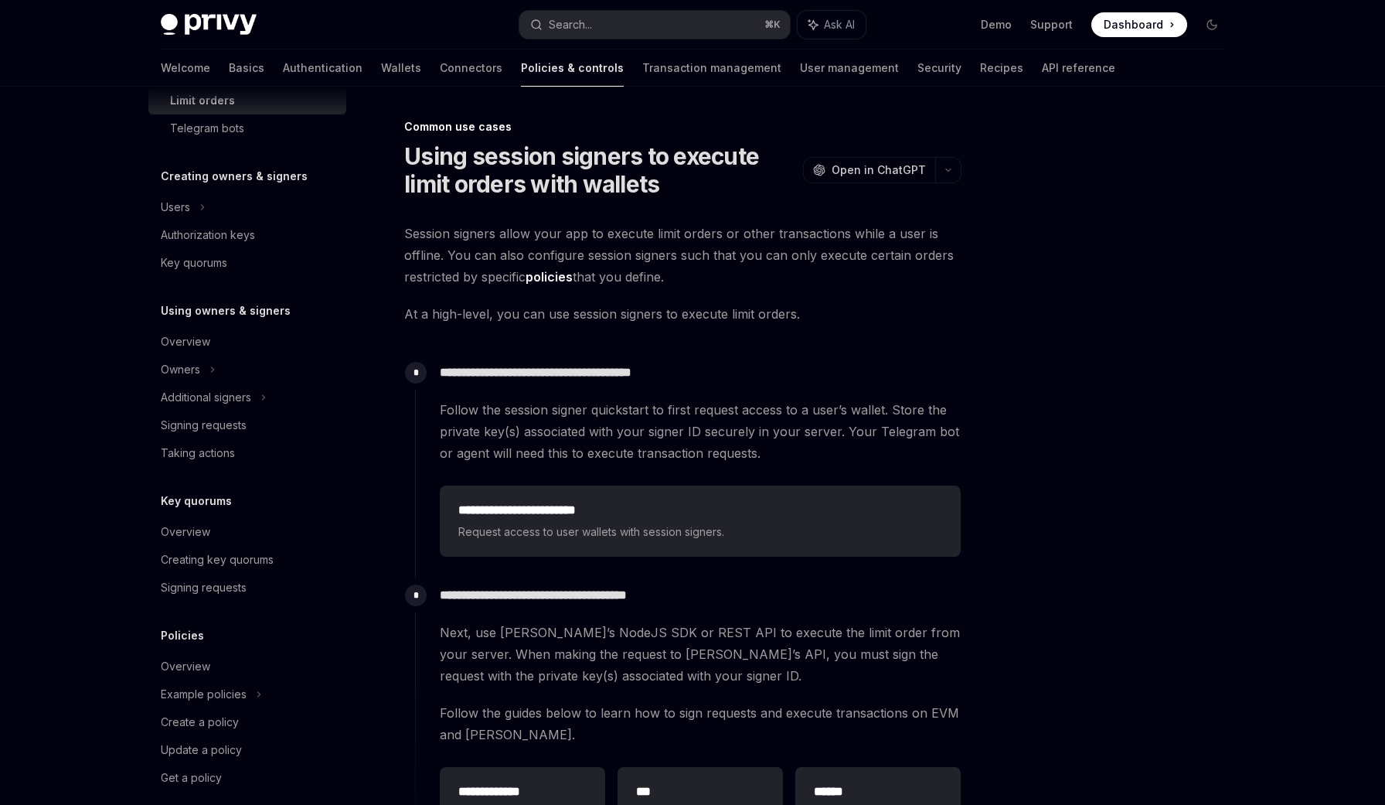
scroll to position [608, 0]
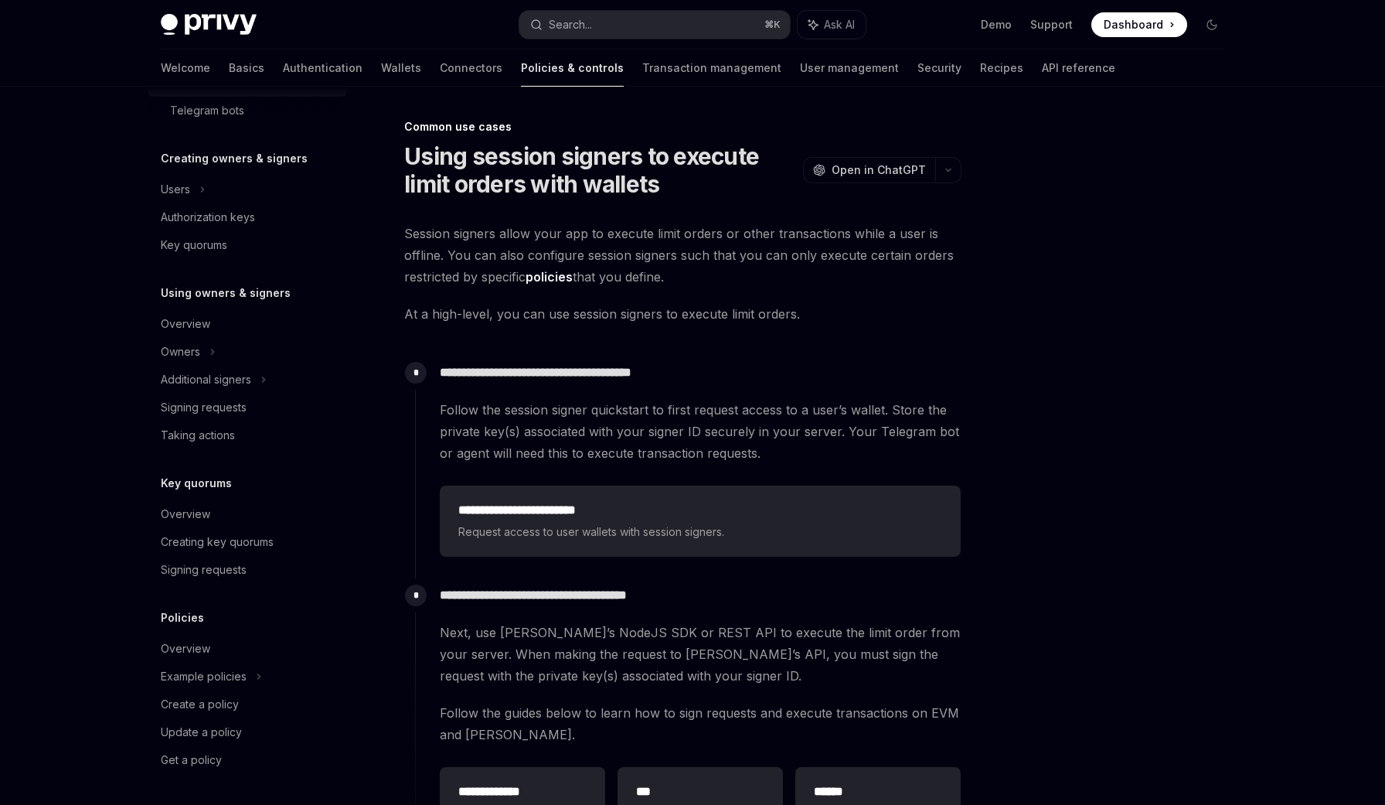
click at [196, 621] on h5 "Policies" at bounding box center [182, 617] width 43 height 19
click at [185, 649] on div "Overview" at bounding box center [185, 648] width 49 height 19
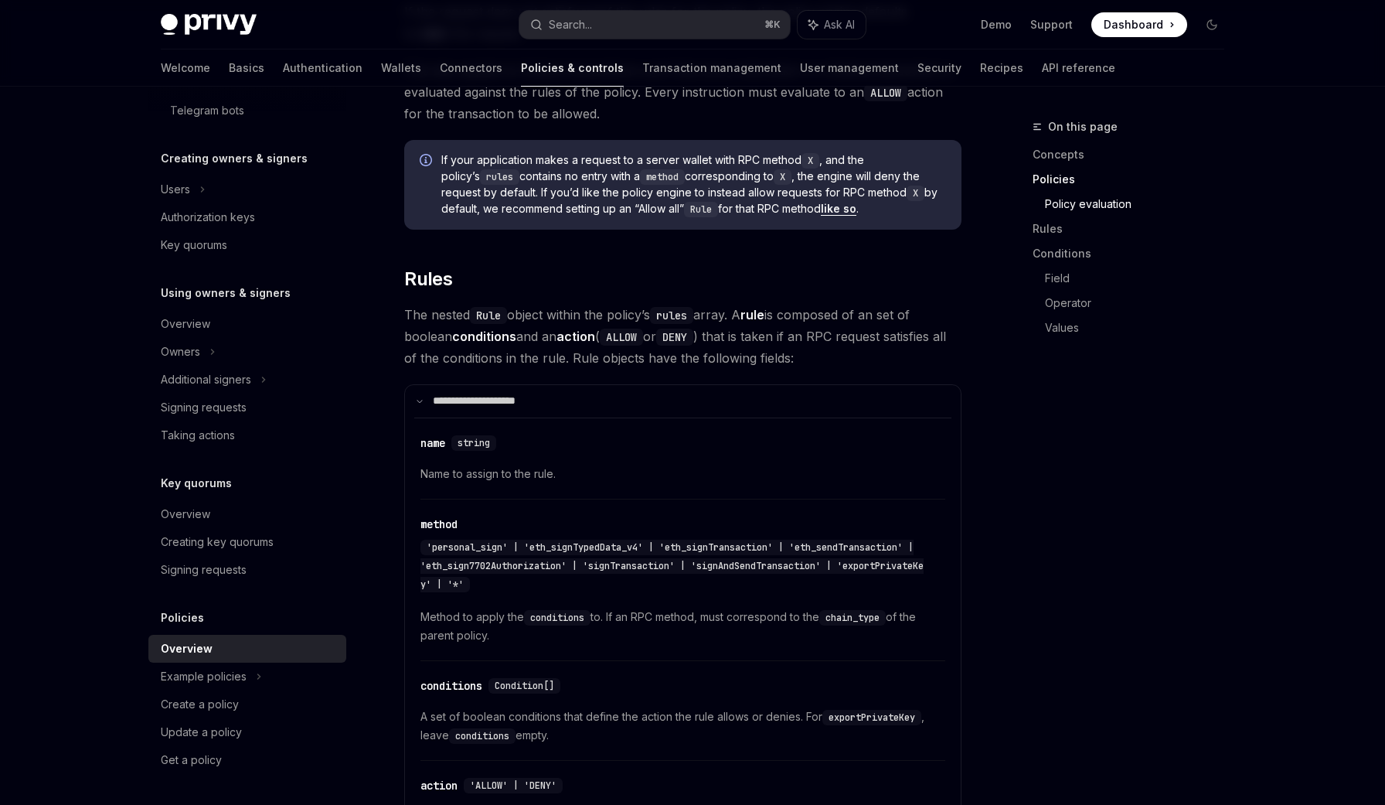
scroll to position [2152, 0]
click at [822, 554] on div "​ method 'personal_sign' | 'eth_signTypedData_v4' | 'eth_signTransaction' | 'et…" at bounding box center [683, 583] width 525 height 154
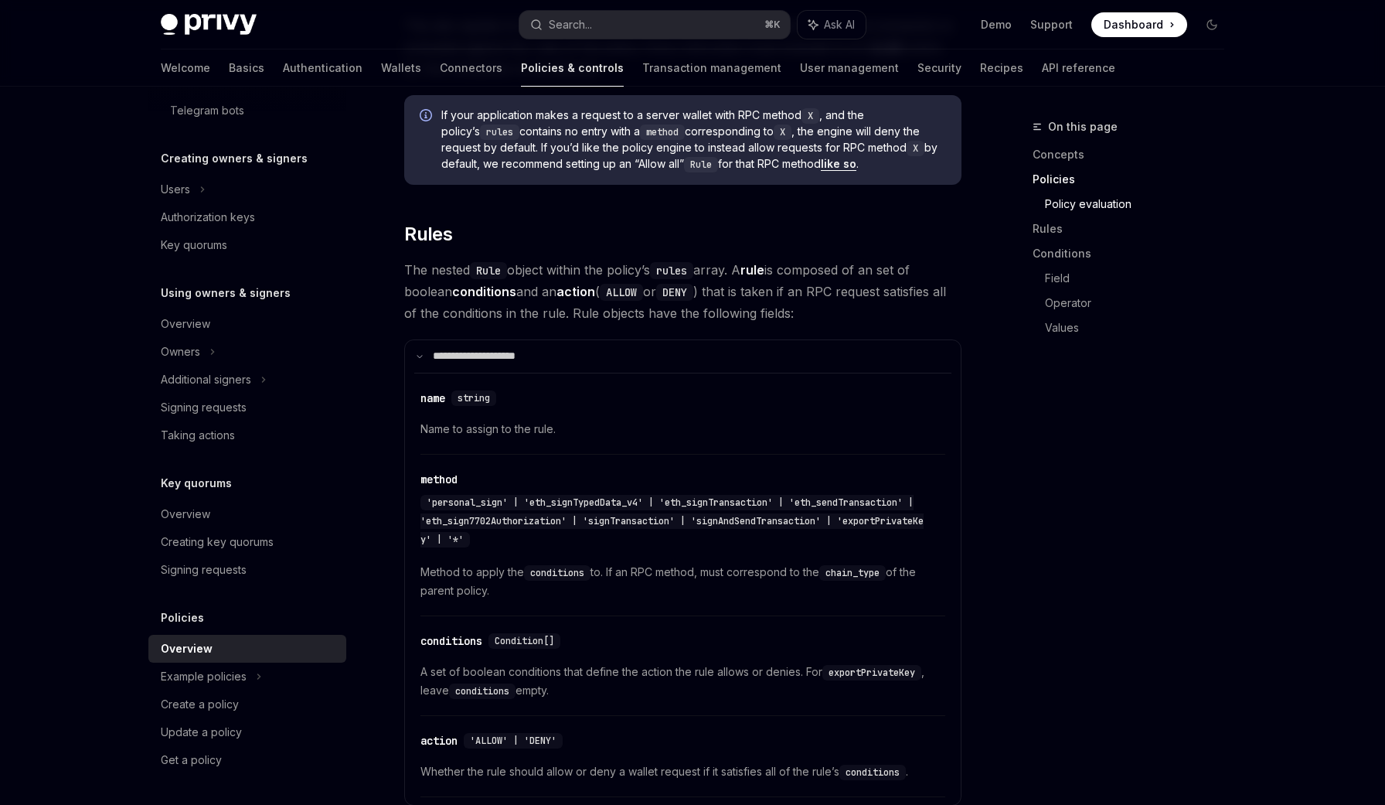
scroll to position [2217, 0]
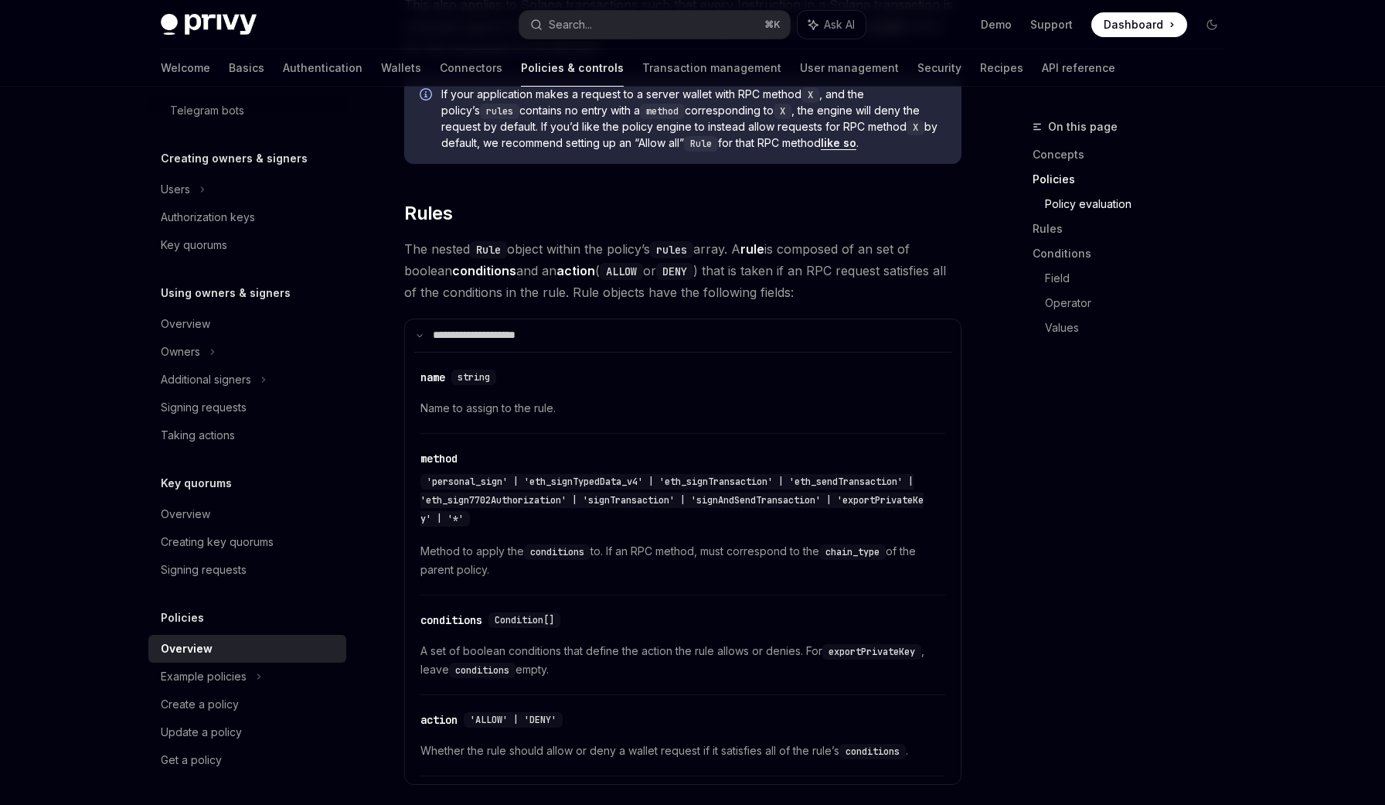
click at [1024, 434] on div "On this page Concepts Policies Policy evaluation Rules Conditions Field Operato…" at bounding box center [1119, 461] width 235 height 687
click at [809, 482] on div "​ method 'personal_sign' | 'eth_signTypedData_v4' | 'eth_signTransaction' | 'et…" at bounding box center [675, 489] width 509 height 80
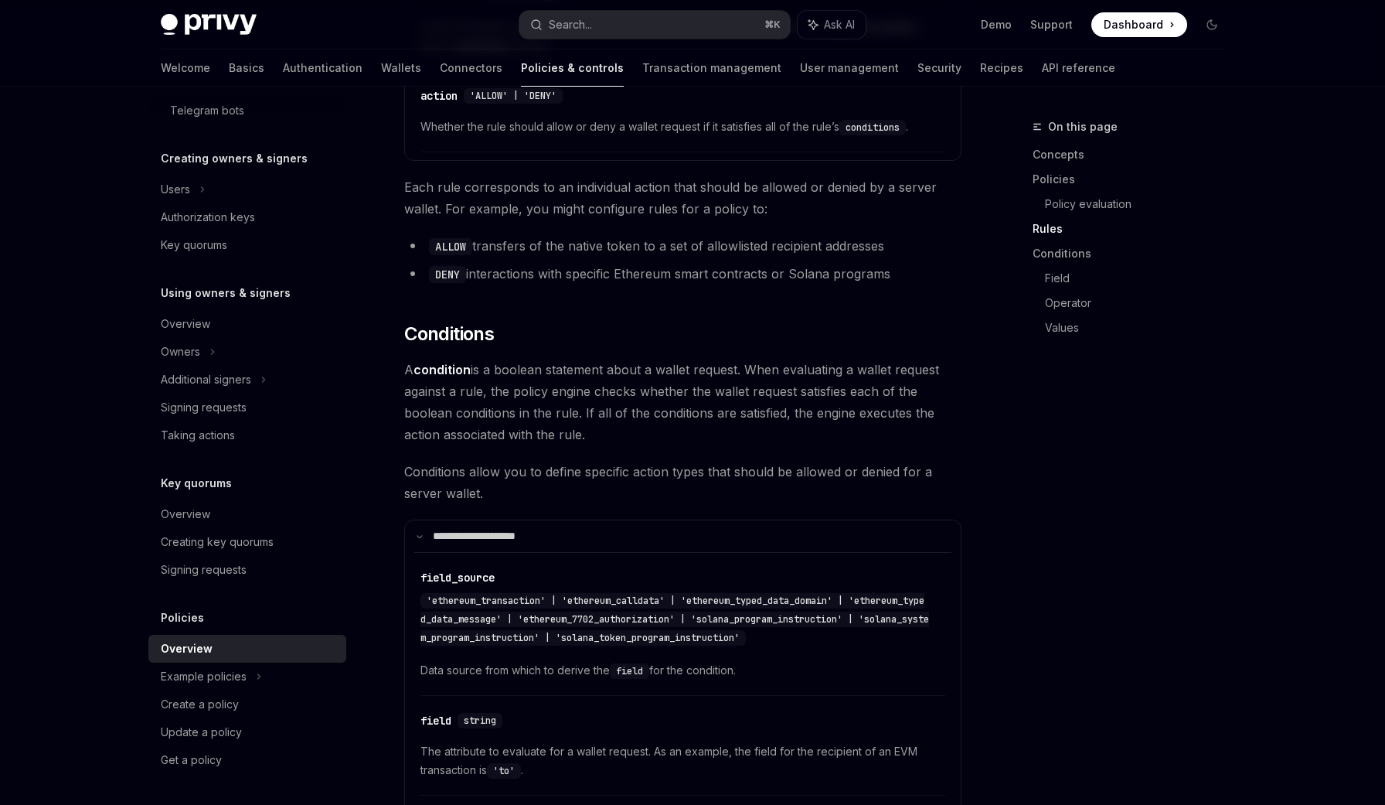
scroll to position [2842, 0]
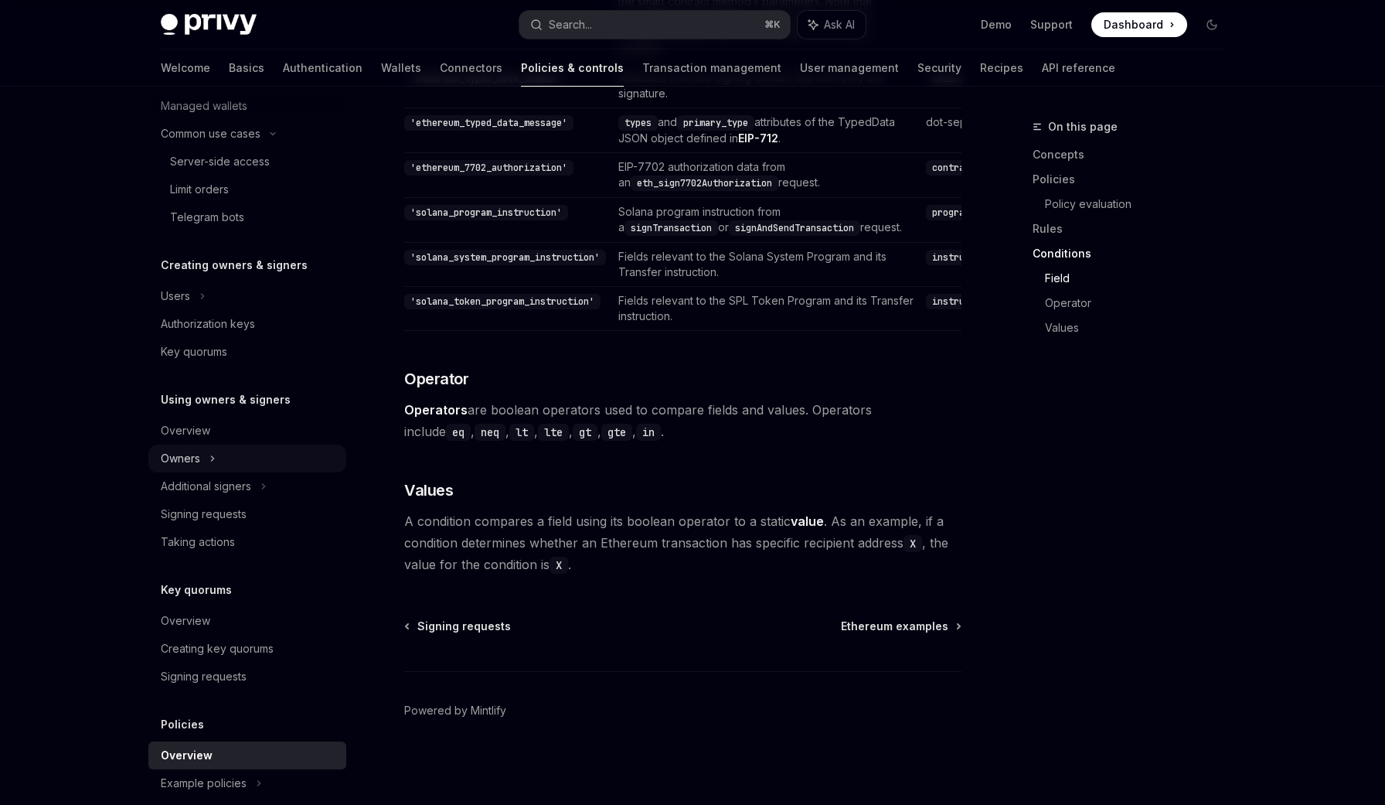
scroll to position [475, 0]
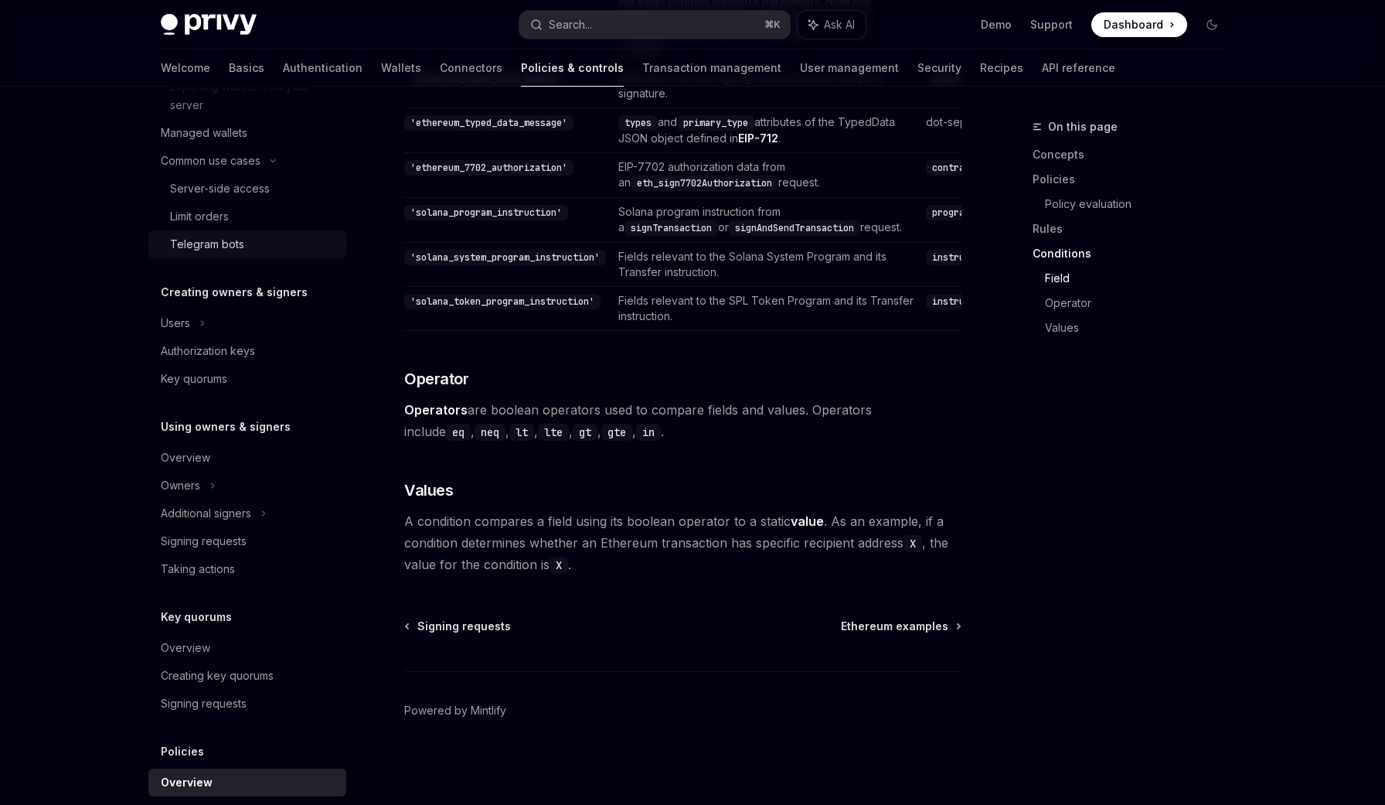
click at [263, 253] on div "Telegram bots" at bounding box center [253, 244] width 167 height 19
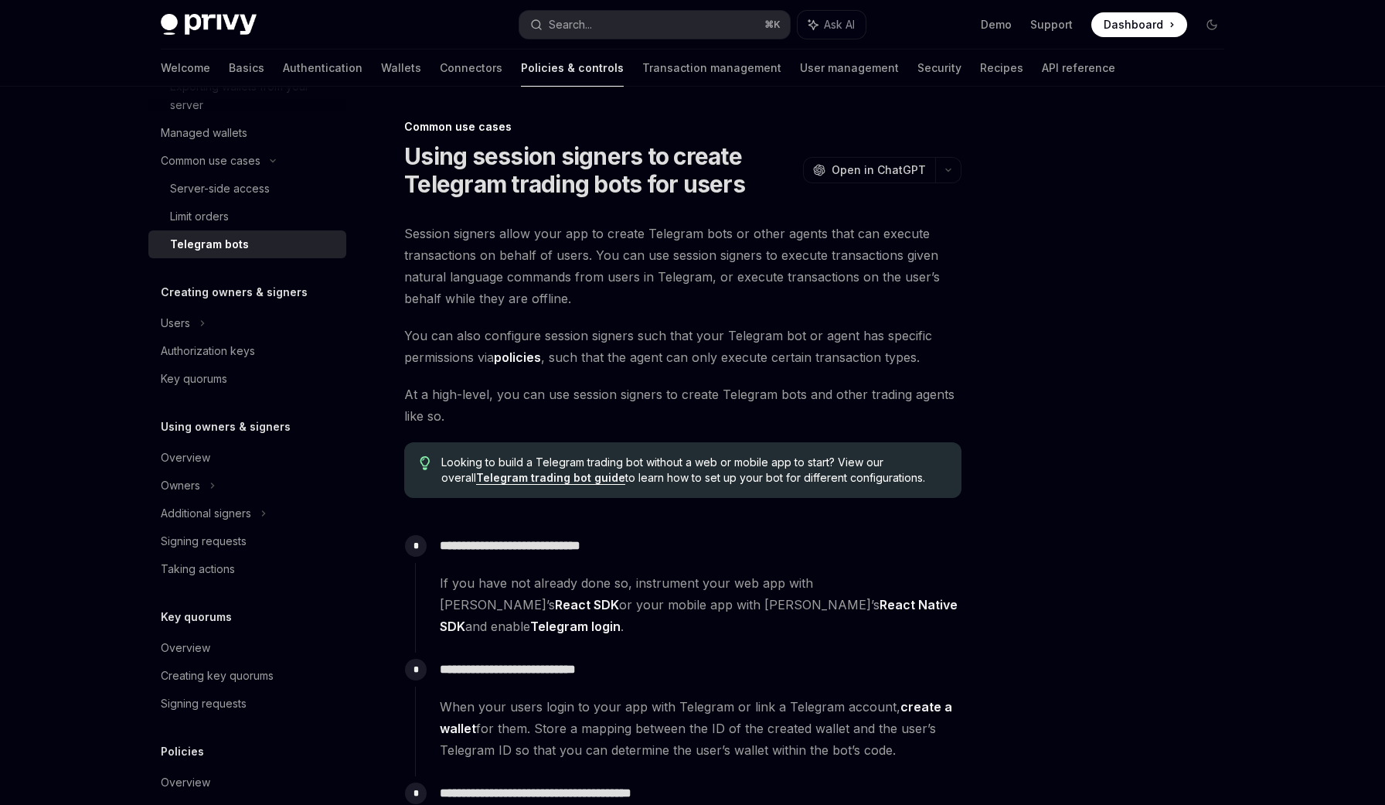
click at [613, 298] on span "Session signers allow your app to create Telegram bots or other agents that can…" at bounding box center [682, 266] width 557 height 87
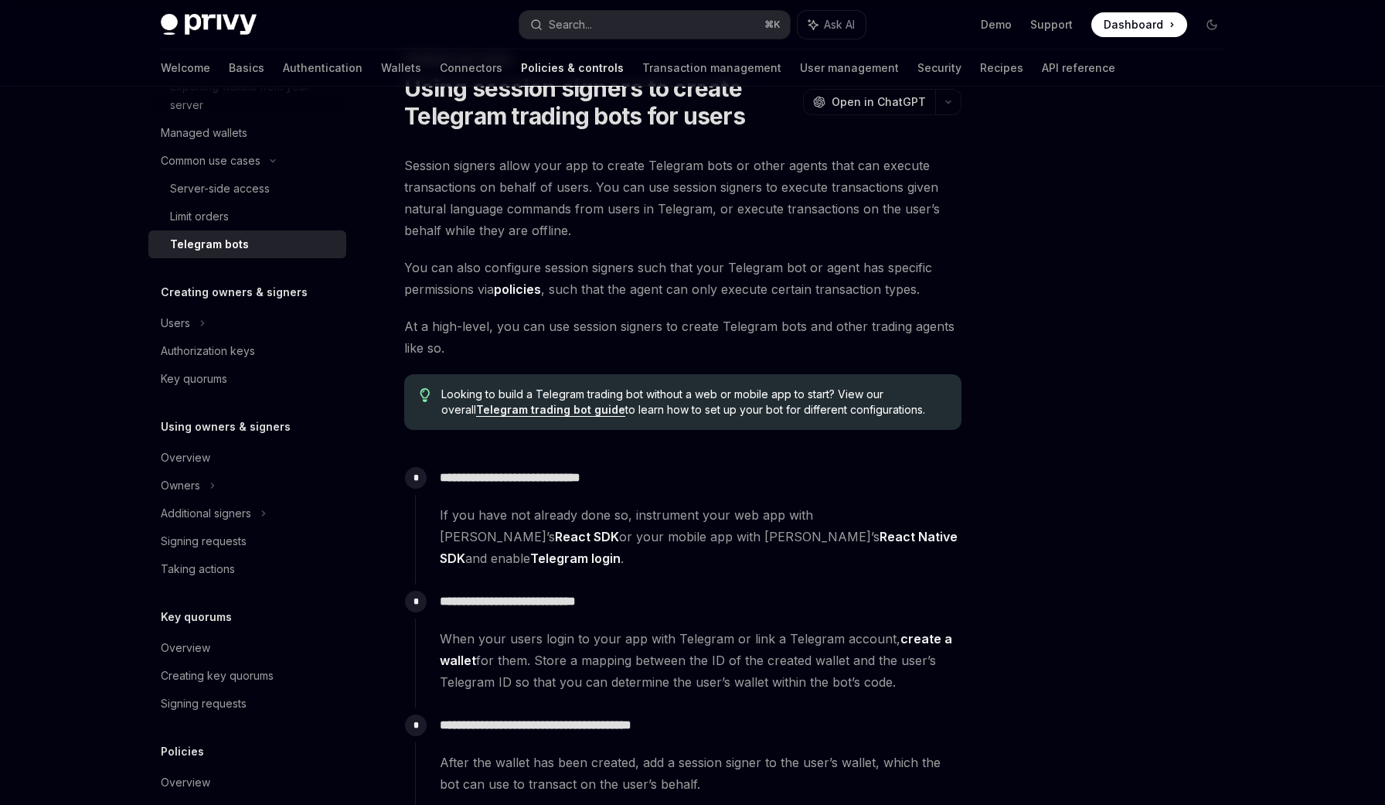
scroll to position [73, 0]
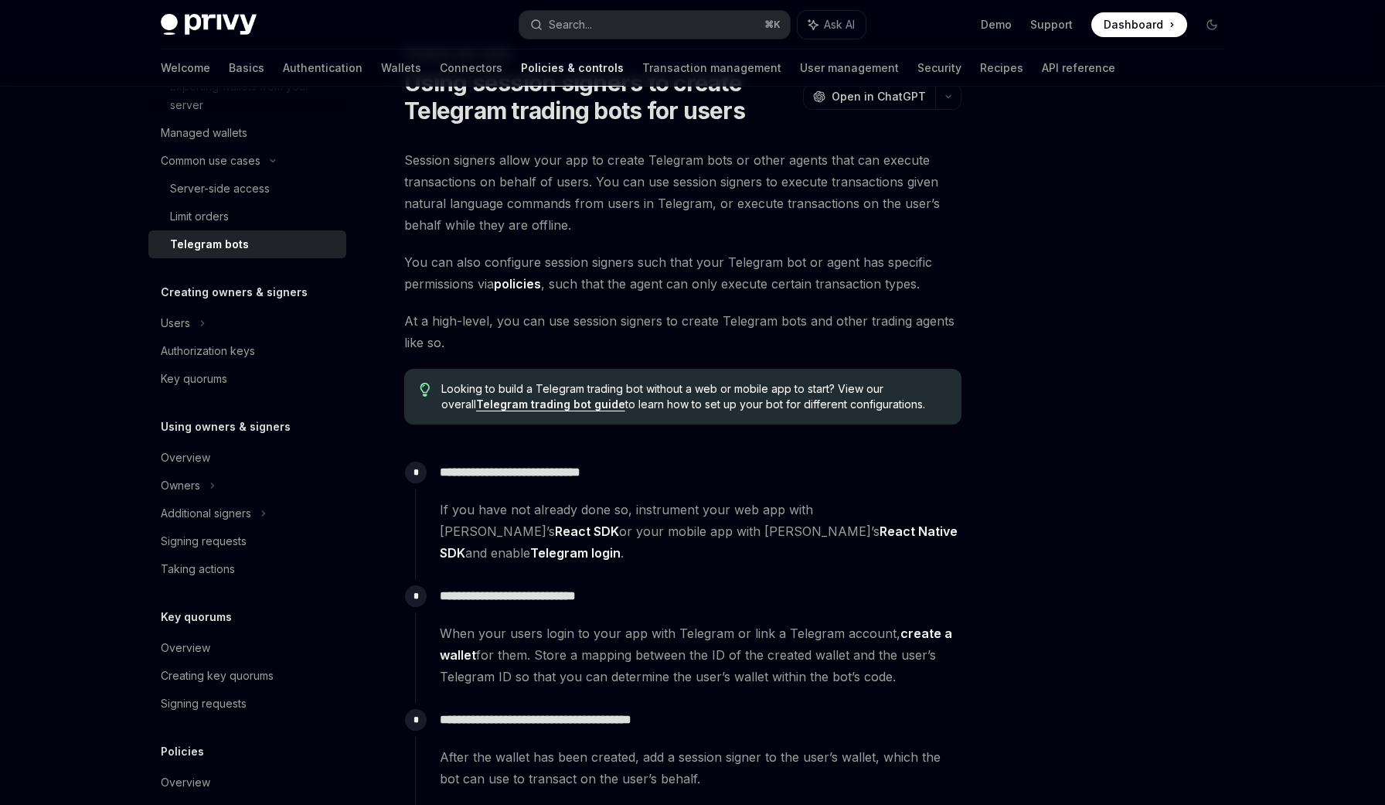
click at [530, 408] on link "Telegram trading bot guide" at bounding box center [550, 404] width 149 height 14
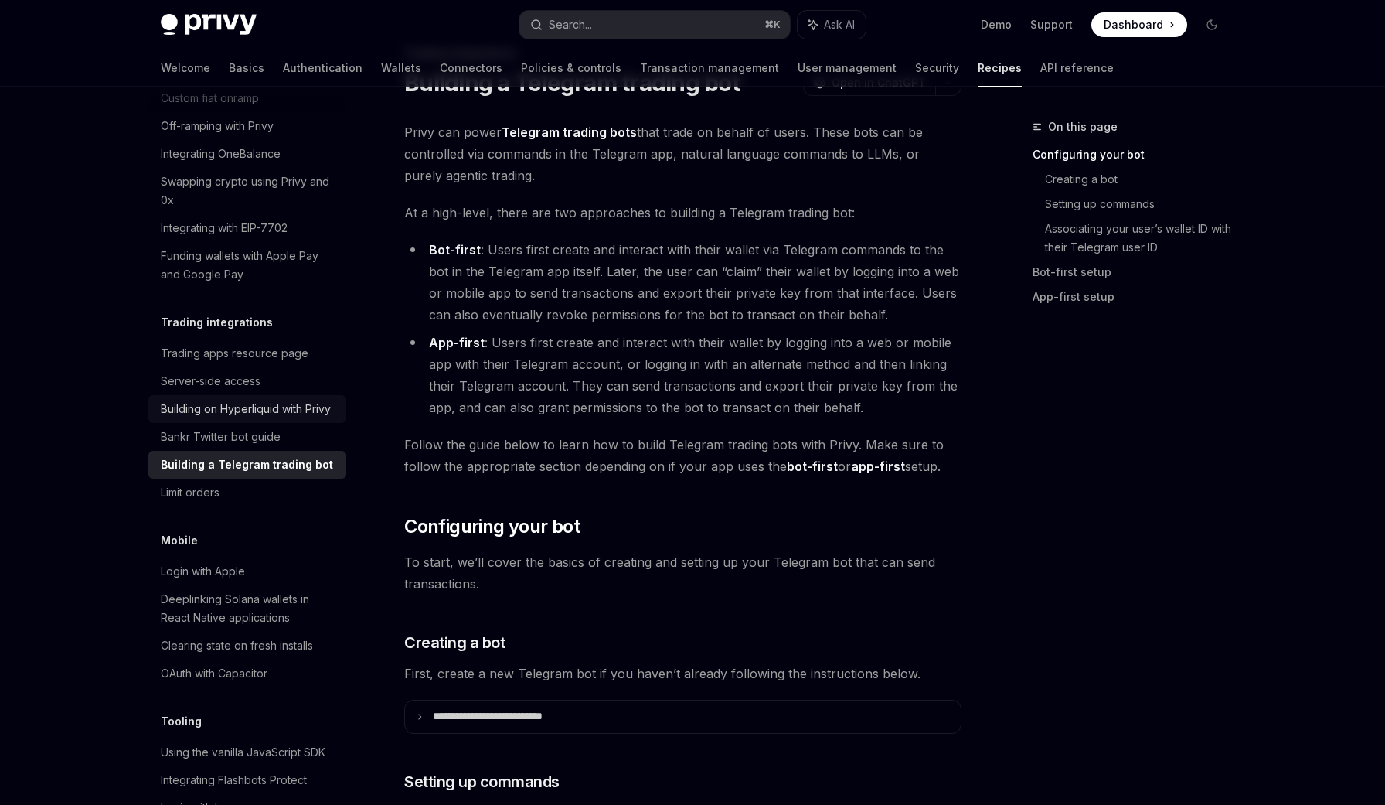
click at [340, 395] on link "Building on Hyperliquid with Privy" at bounding box center [247, 409] width 198 height 28
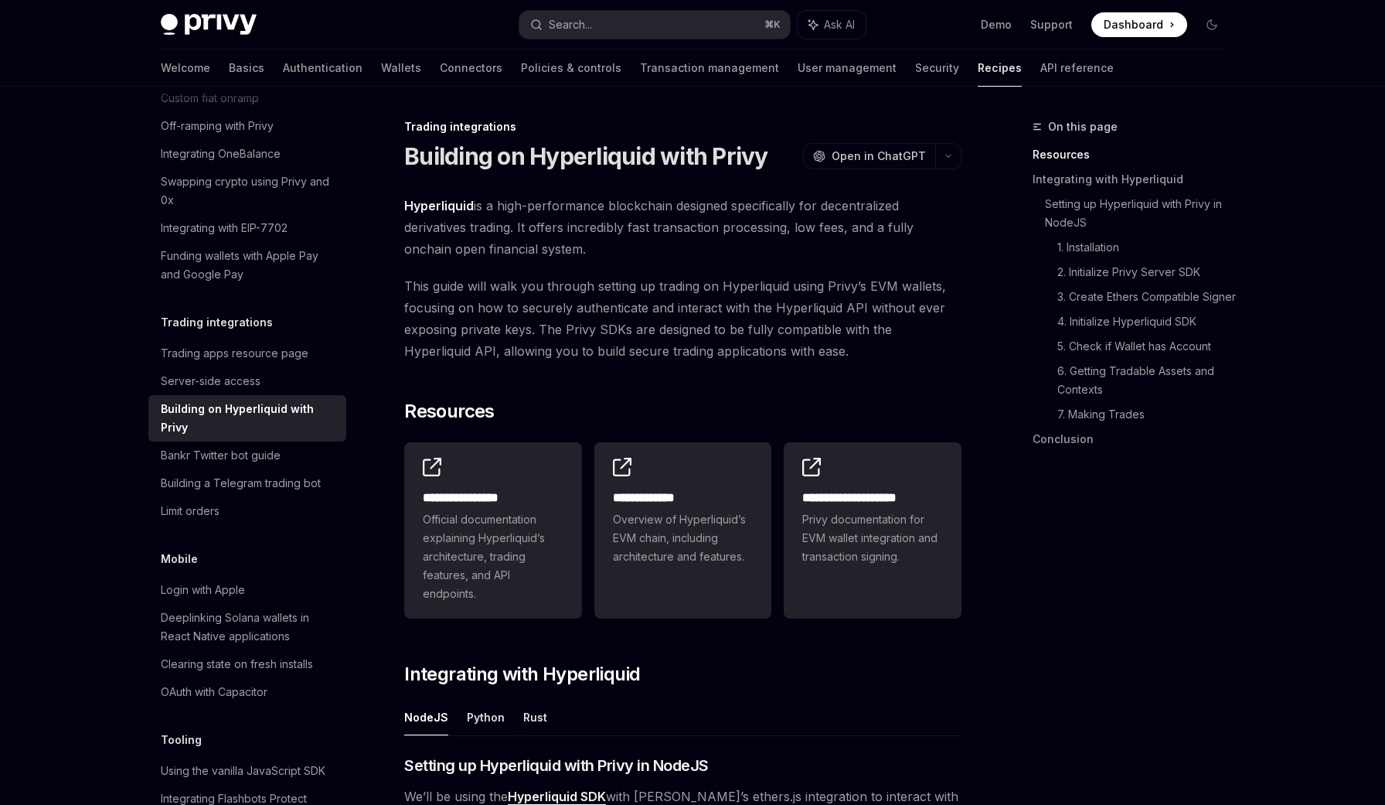
click at [757, 327] on span "This guide will walk you through setting up trading on Hyperliquid using Privy’…" at bounding box center [682, 318] width 557 height 87
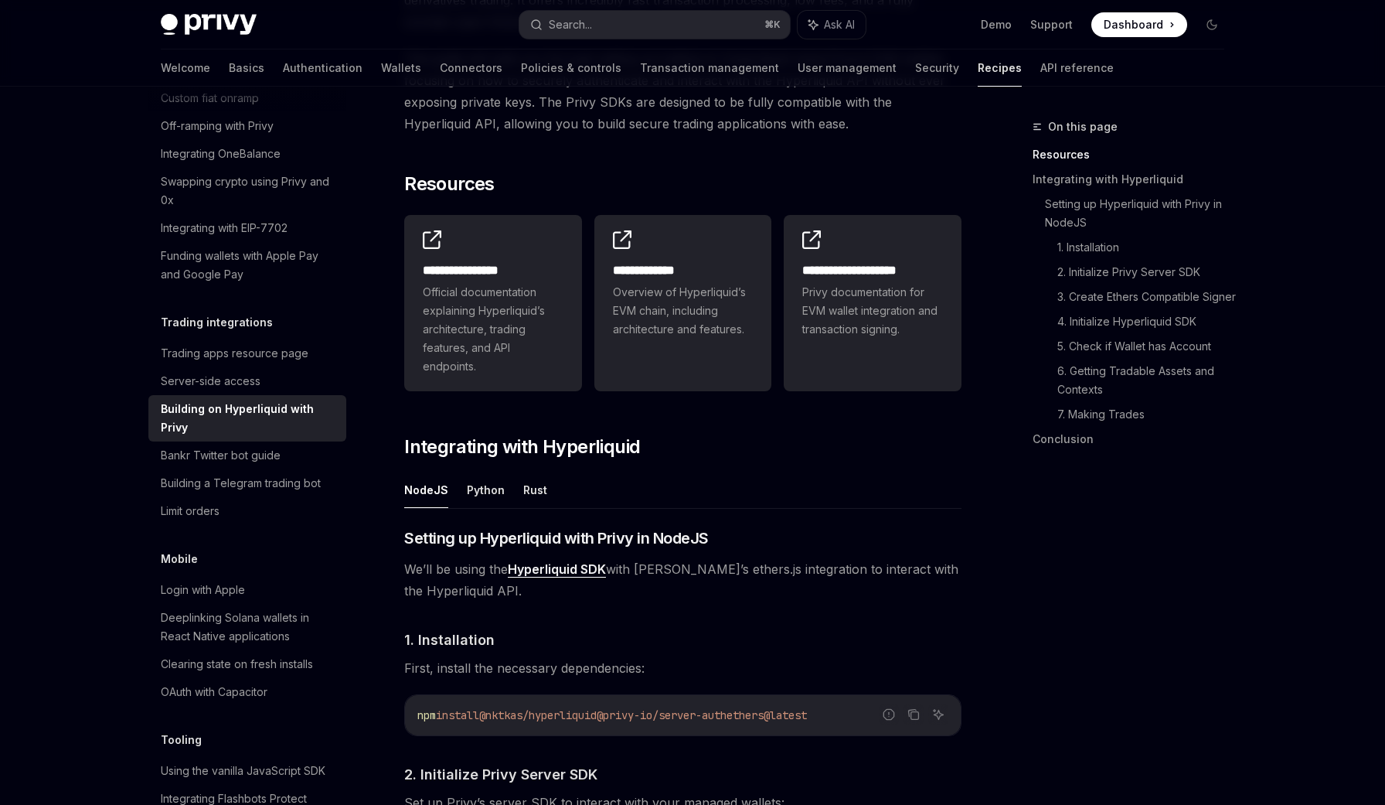
scroll to position [228, 0]
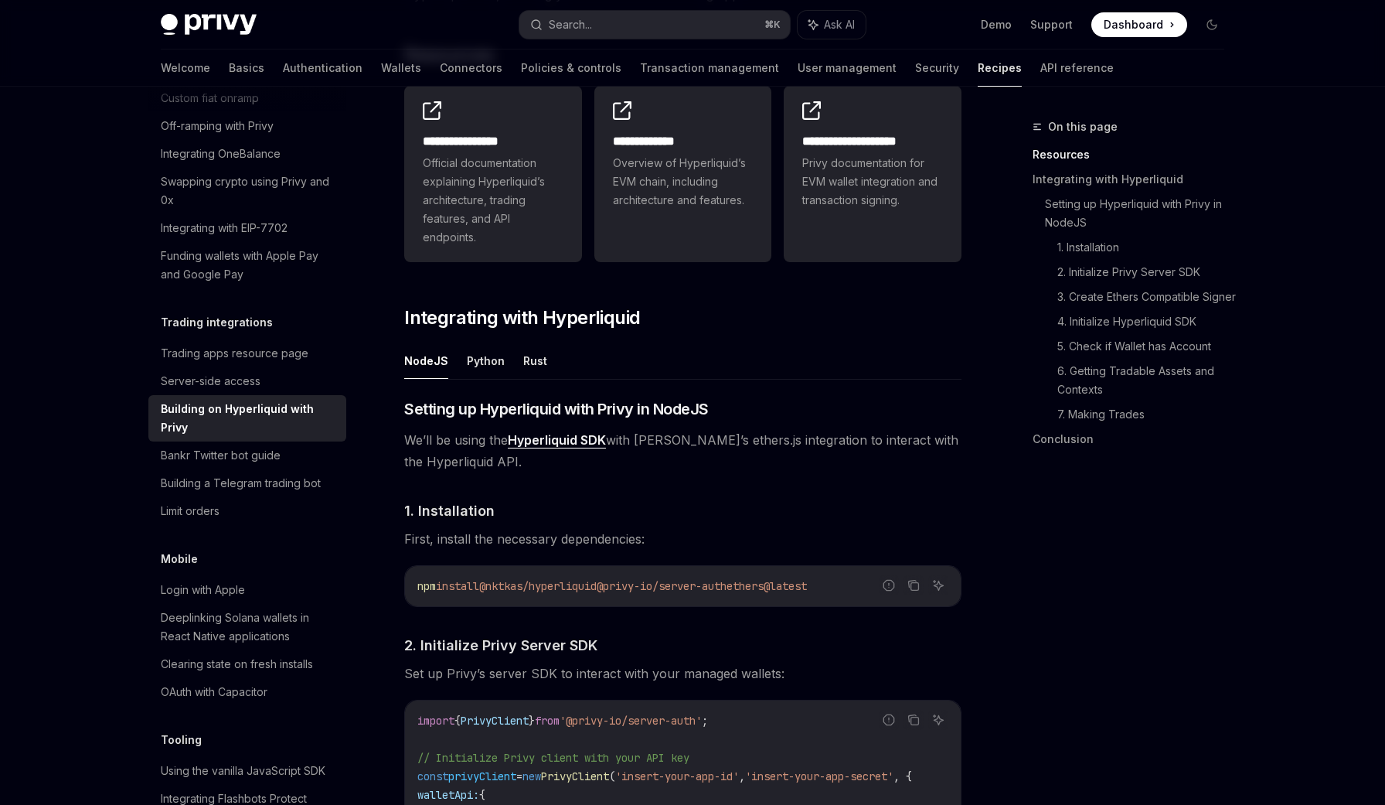
scroll to position [361, 0]
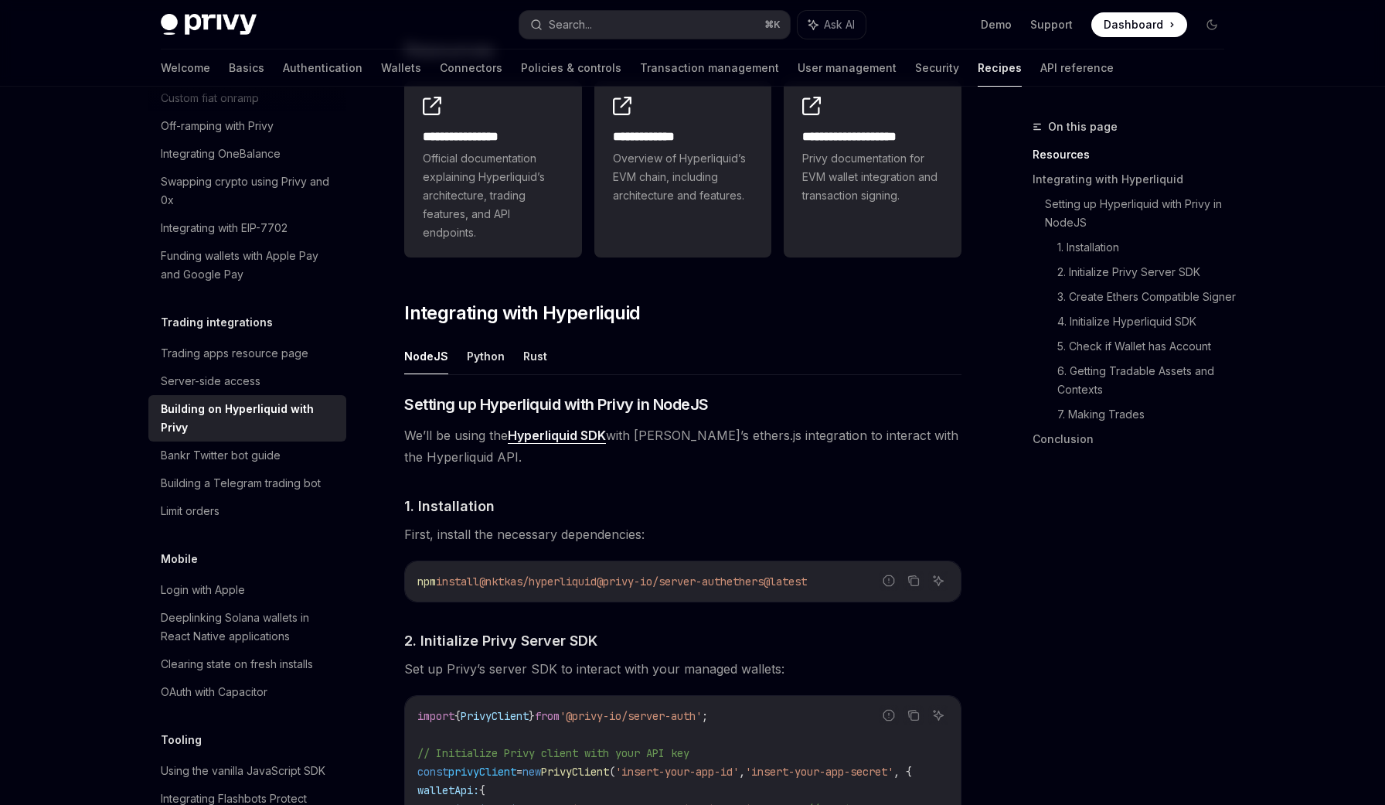
click at [549, 359] on ul "NodeJS Python Rust" at bounding box center [682, 356] width 557 height 37
click at [543, 359] on ul "NodeJS Python Rust" at bounding box center [682, 356] width 557 height 37
click at [529, 353] on button "Rust" at bounding box center [535, 356] width 24 height 36
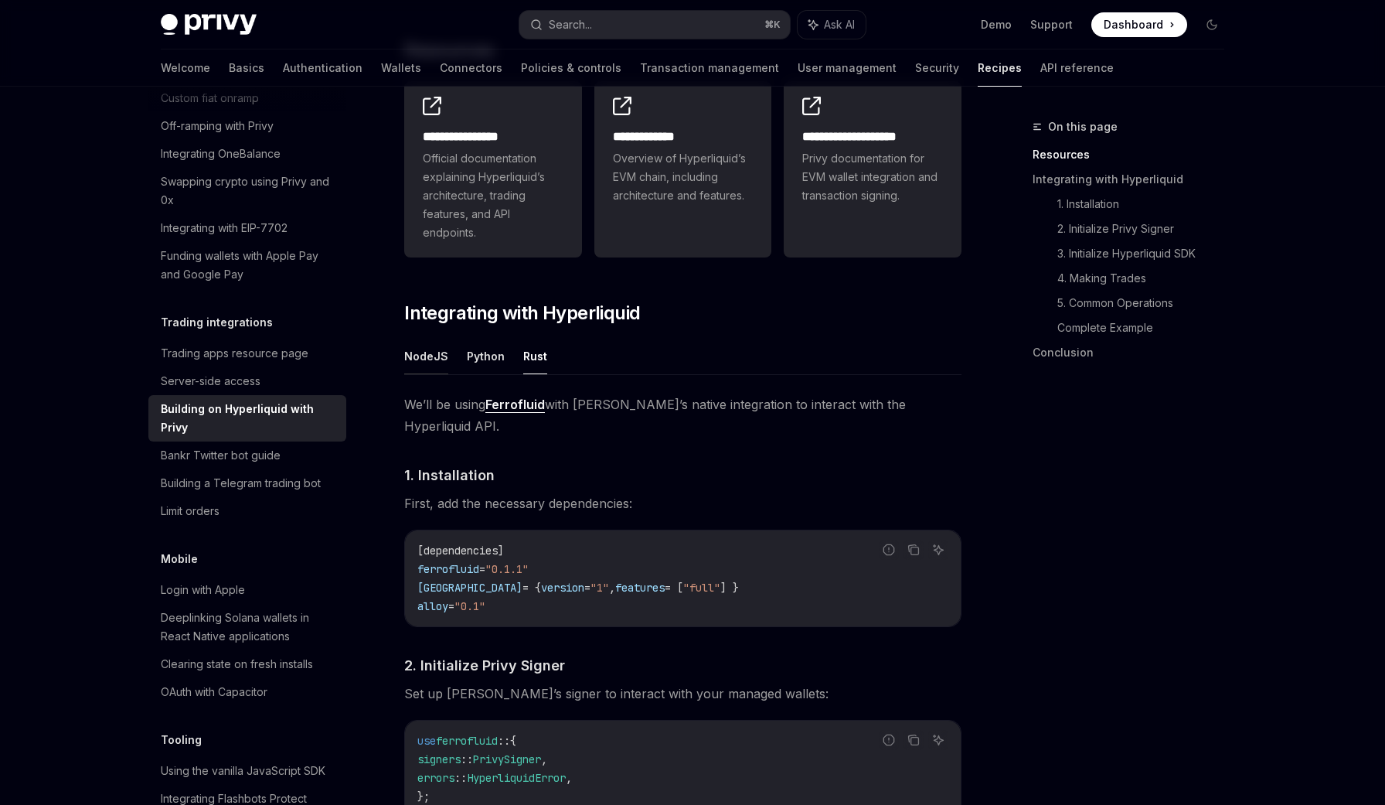
click at [444, 352] on button "NodeJS" at bounding box center [426, 356] width 44 height 36
type textarea "*"
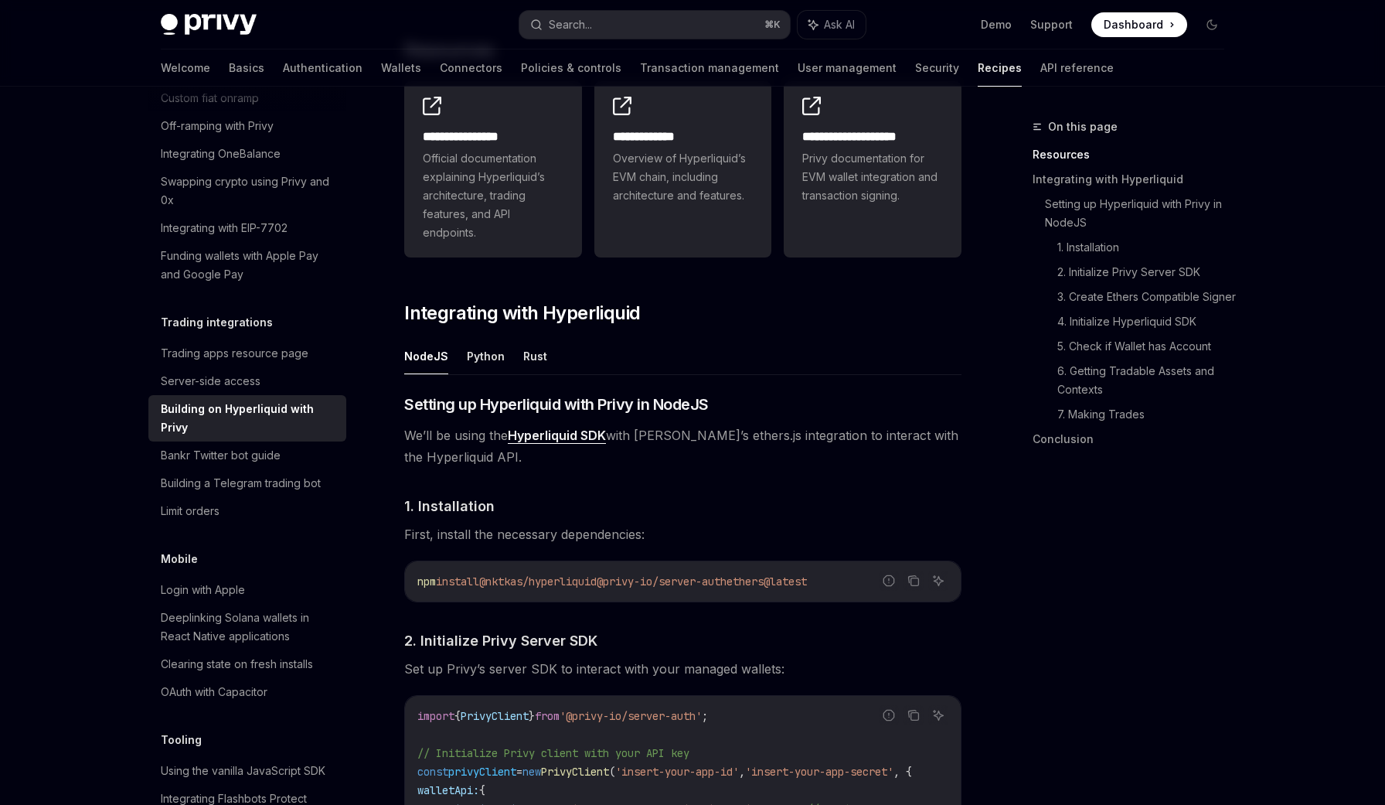
click at [655, 462] on span "We’ll be using the Hyperliquid SDK with [PERSON_NAME]’s ethers.js integration t…" at bounding box center [682, 445] width 557 height 43
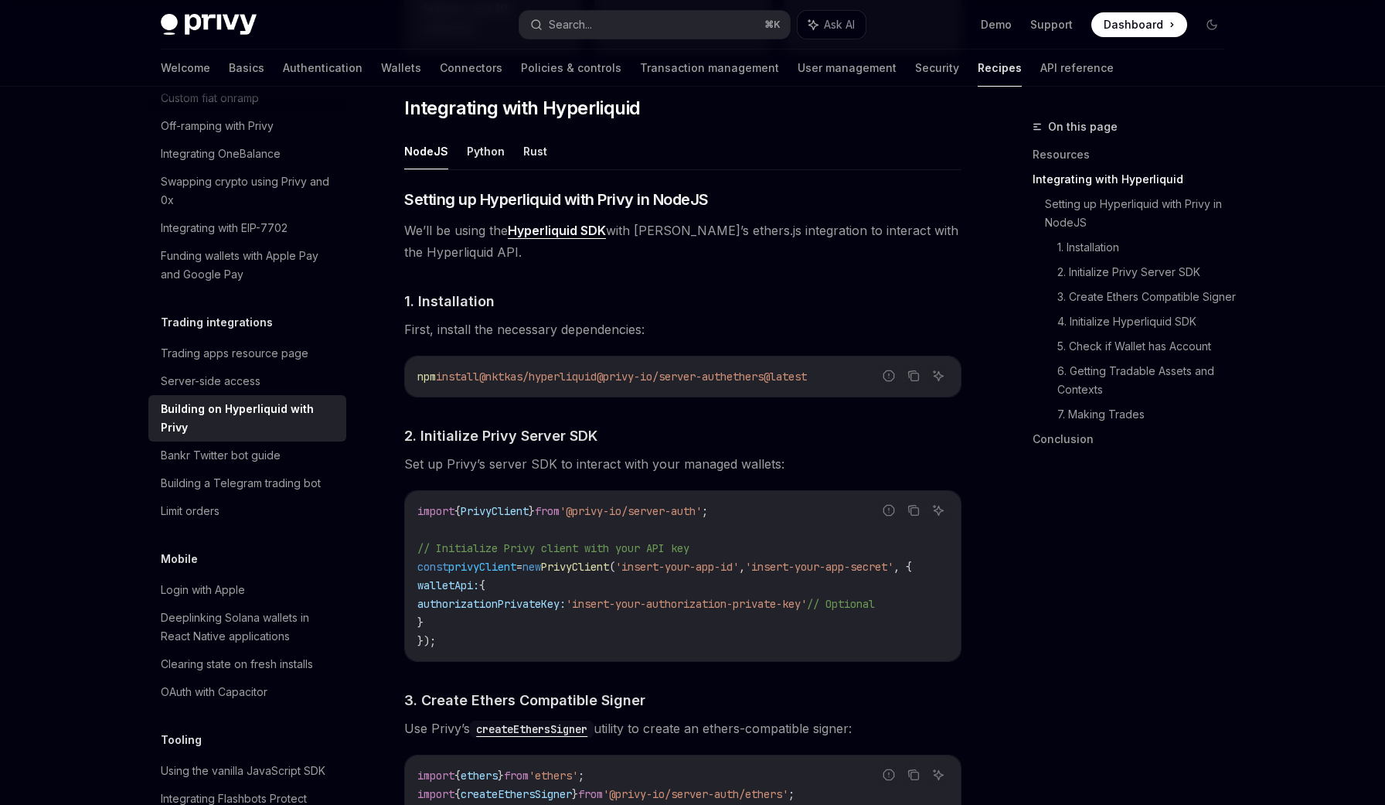
scroll to position [575, 0]
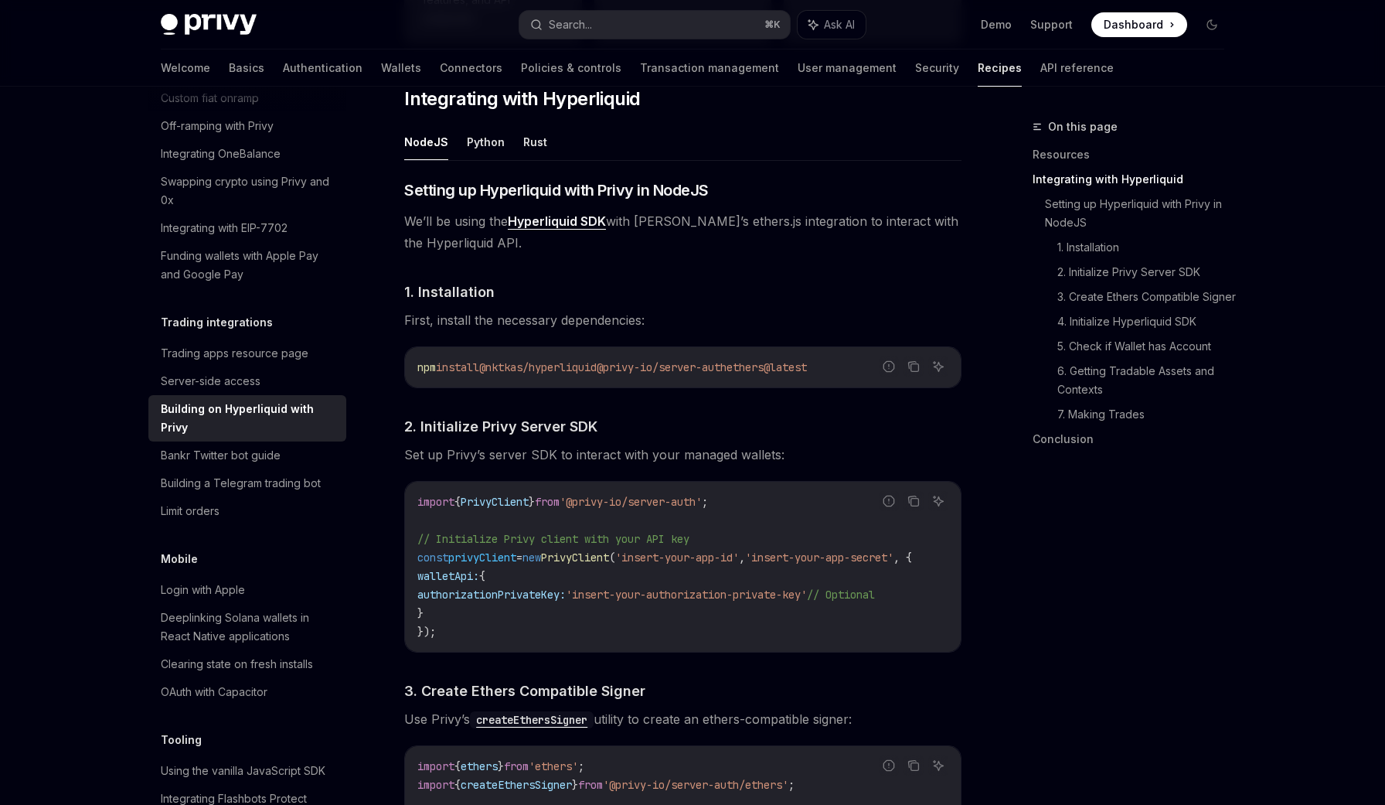
click at [590, 215] on link "Hyperliquid SDK" at bounding box center [557, 221] width 98 height 16
click at [794, 309] on span "First, install the necessary dependencies:" at bounding box center [682, 320] width 557 height 22
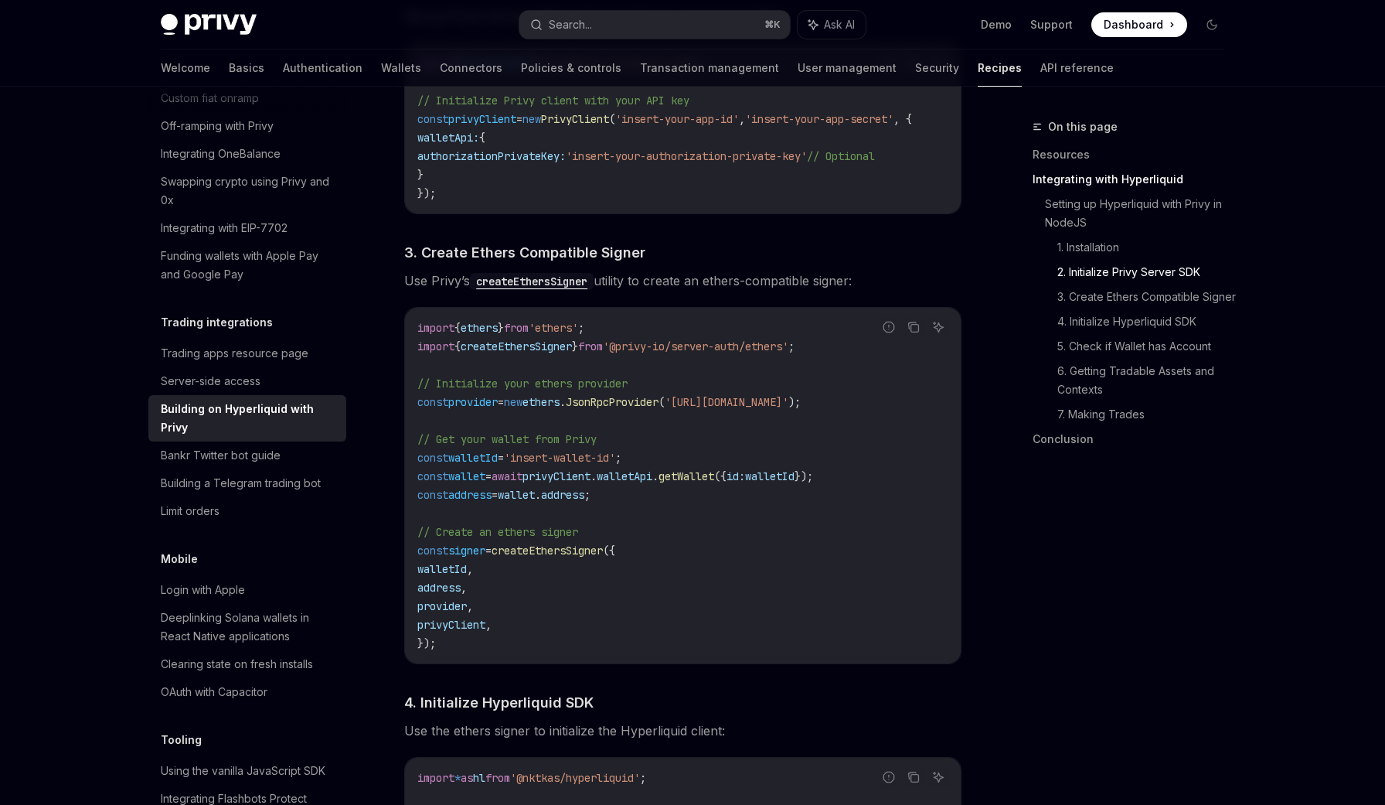
scroll to position [1014, 0]
click at [719, 448] on code "import { ethers } from 'ethers' ; import { createEthersSigner } from '@privy-io…" at bounding box center [682, 485] width 531 height 334
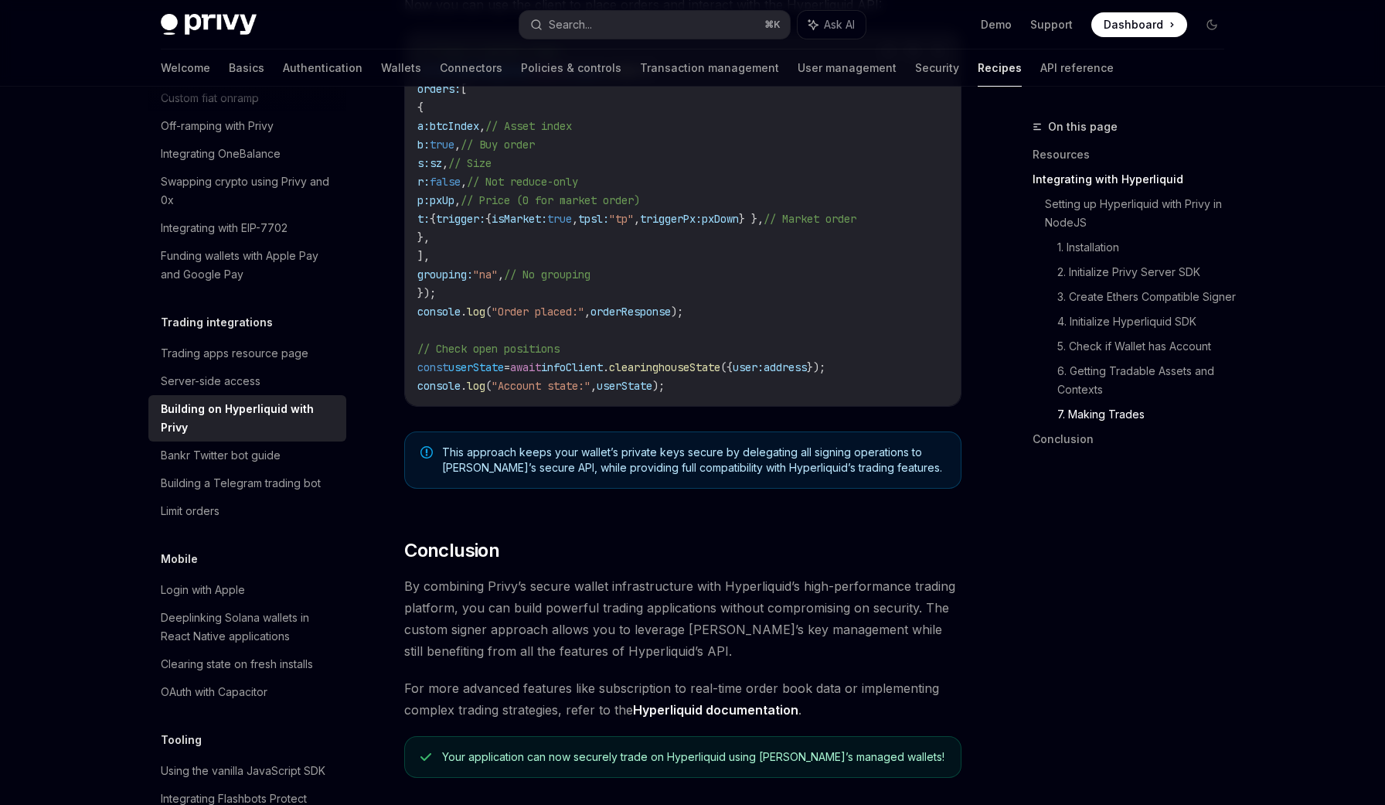
scroll to position [2812, 0]
click at [727, 562] on h2 "​ Conclusion" at bounding box center [682, 549] width 557 height 25
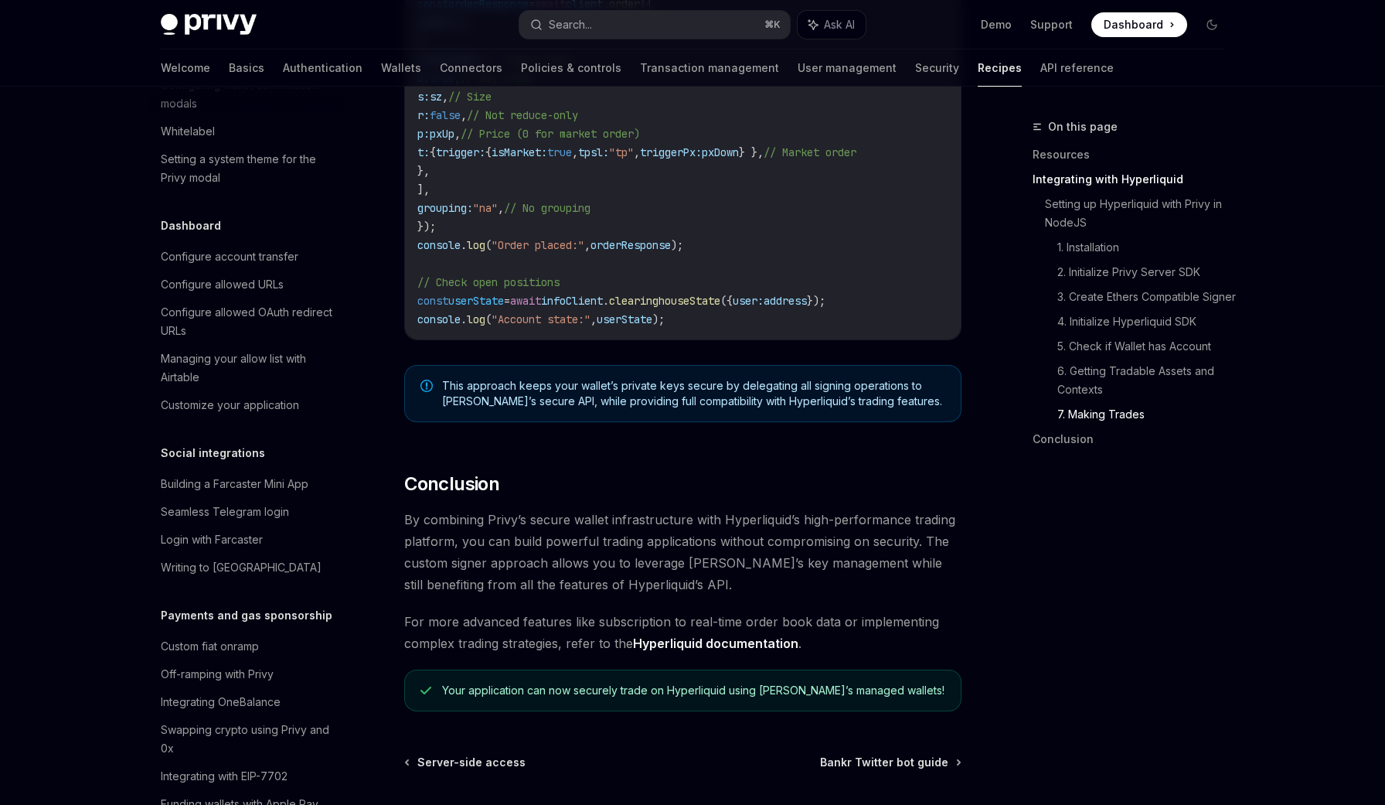
scroll to position [2843, 0]
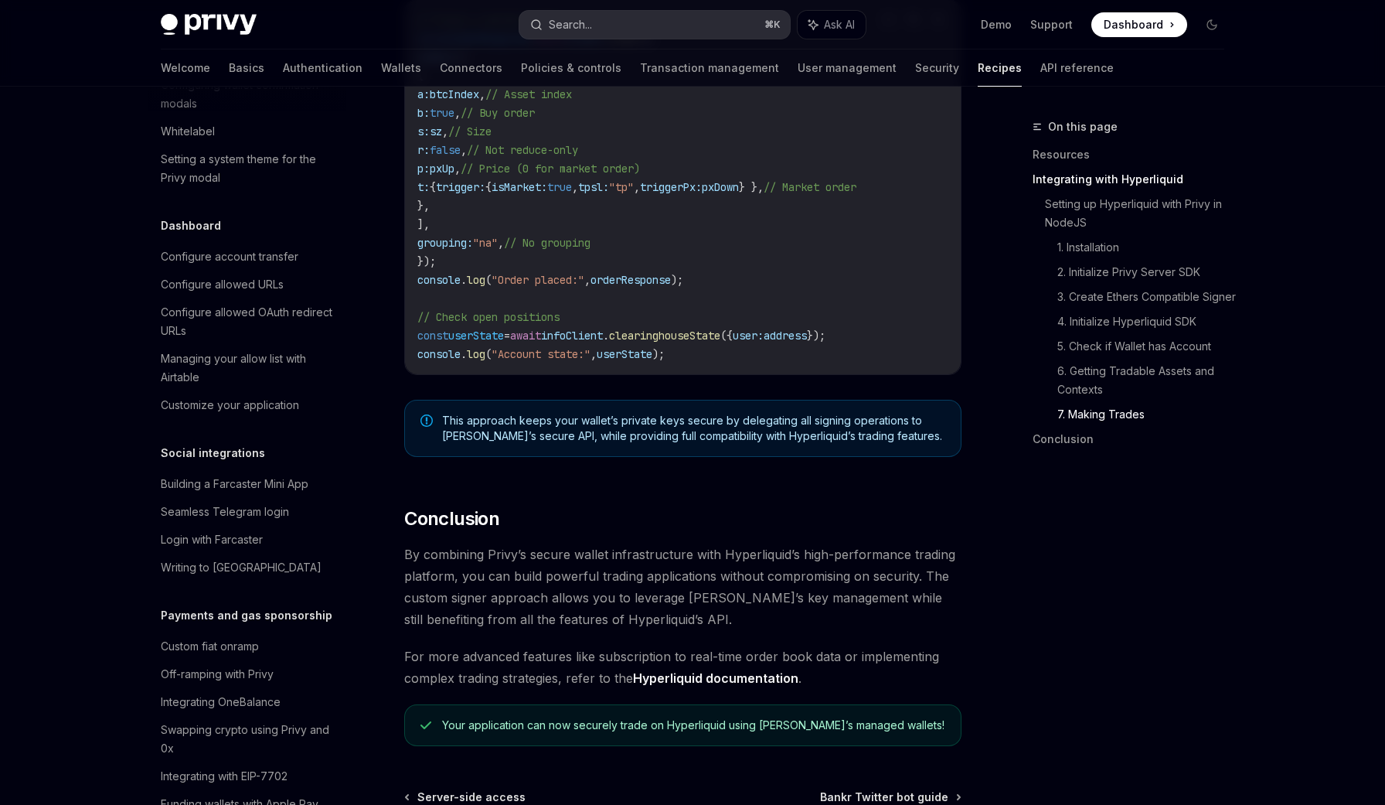
click at [663, 28] on button "Search... ⌘ K" at bounding box center [655, 25] width 271 height 28
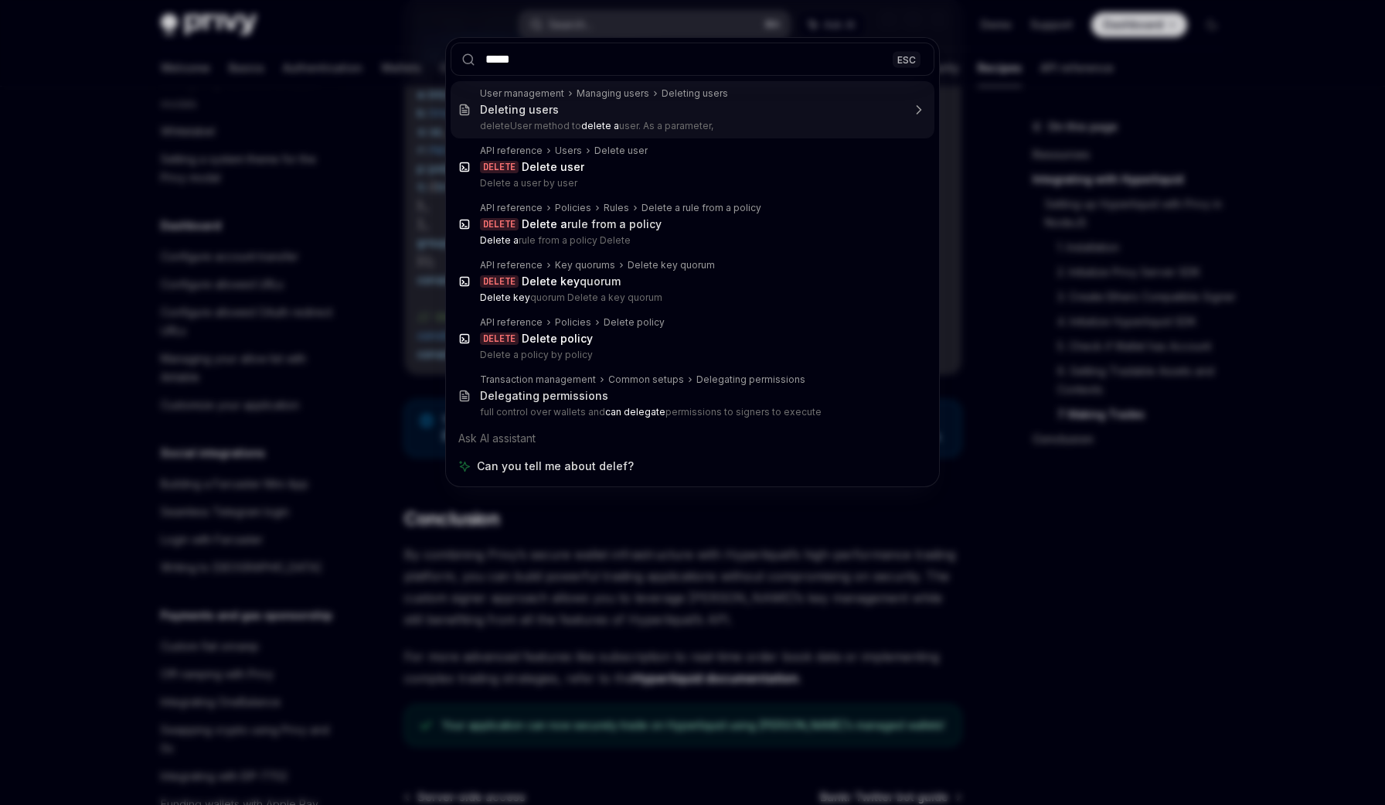
type input "****"
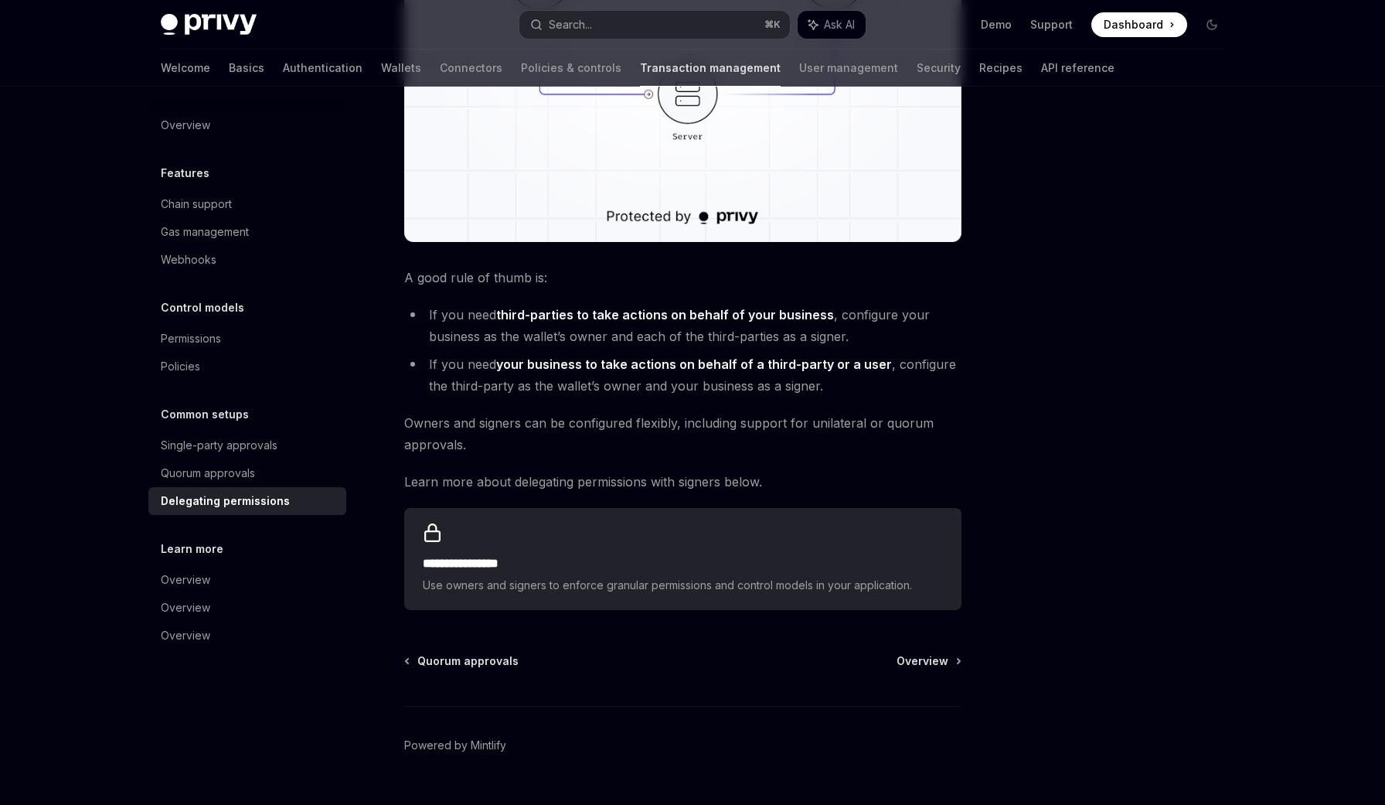
scroll to position [465, 0]
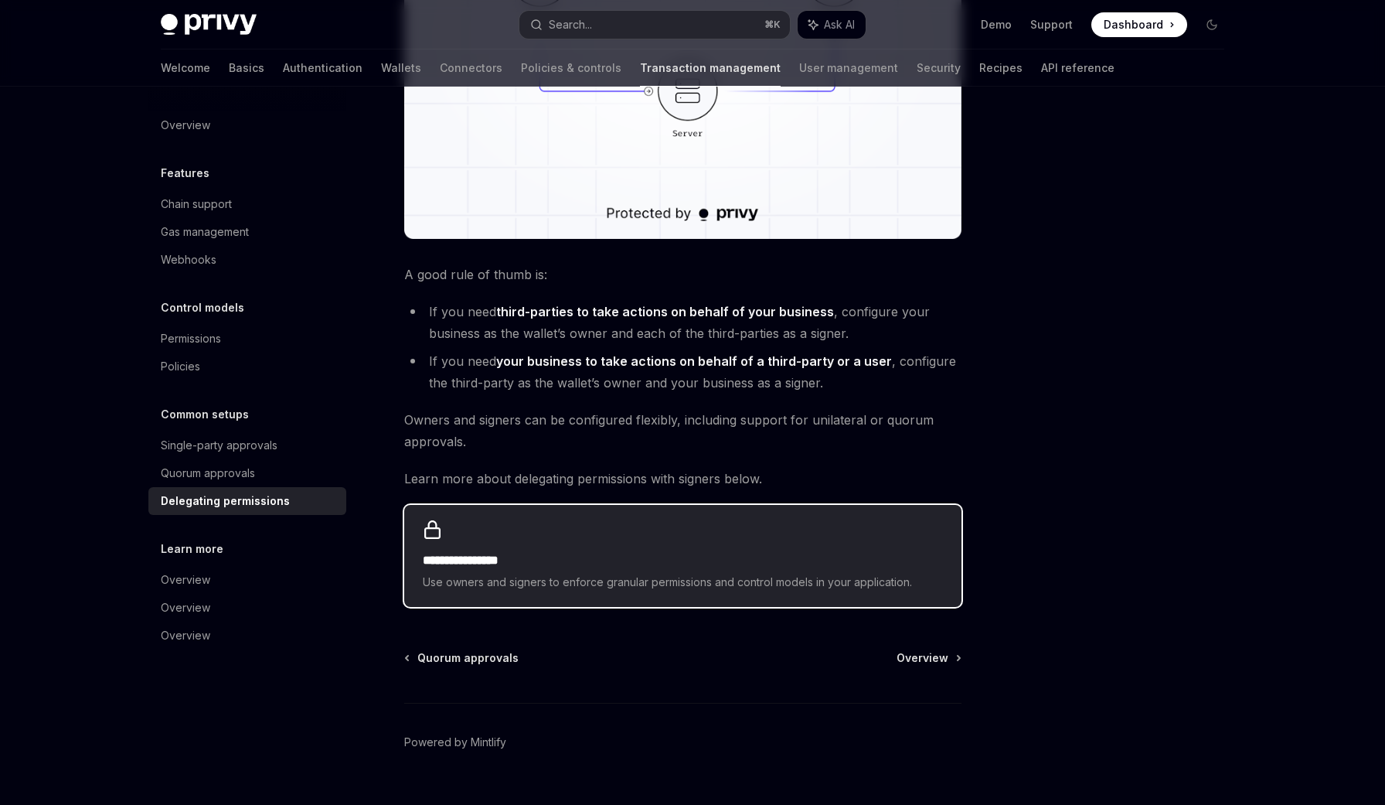
click at [496, 565] on h2 "**********" at bounding box center [683, 560] width 520 height 19
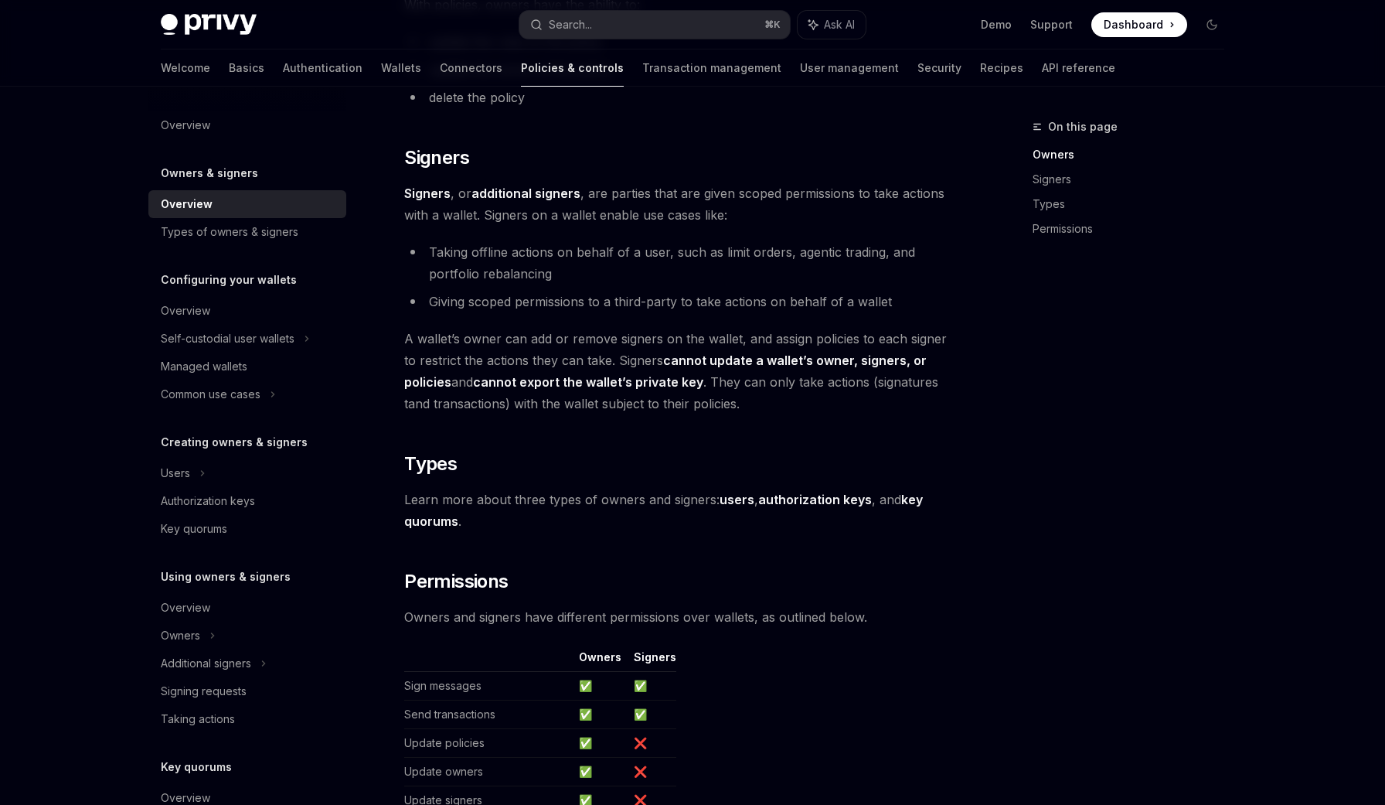
scroll to position [1150, 0]
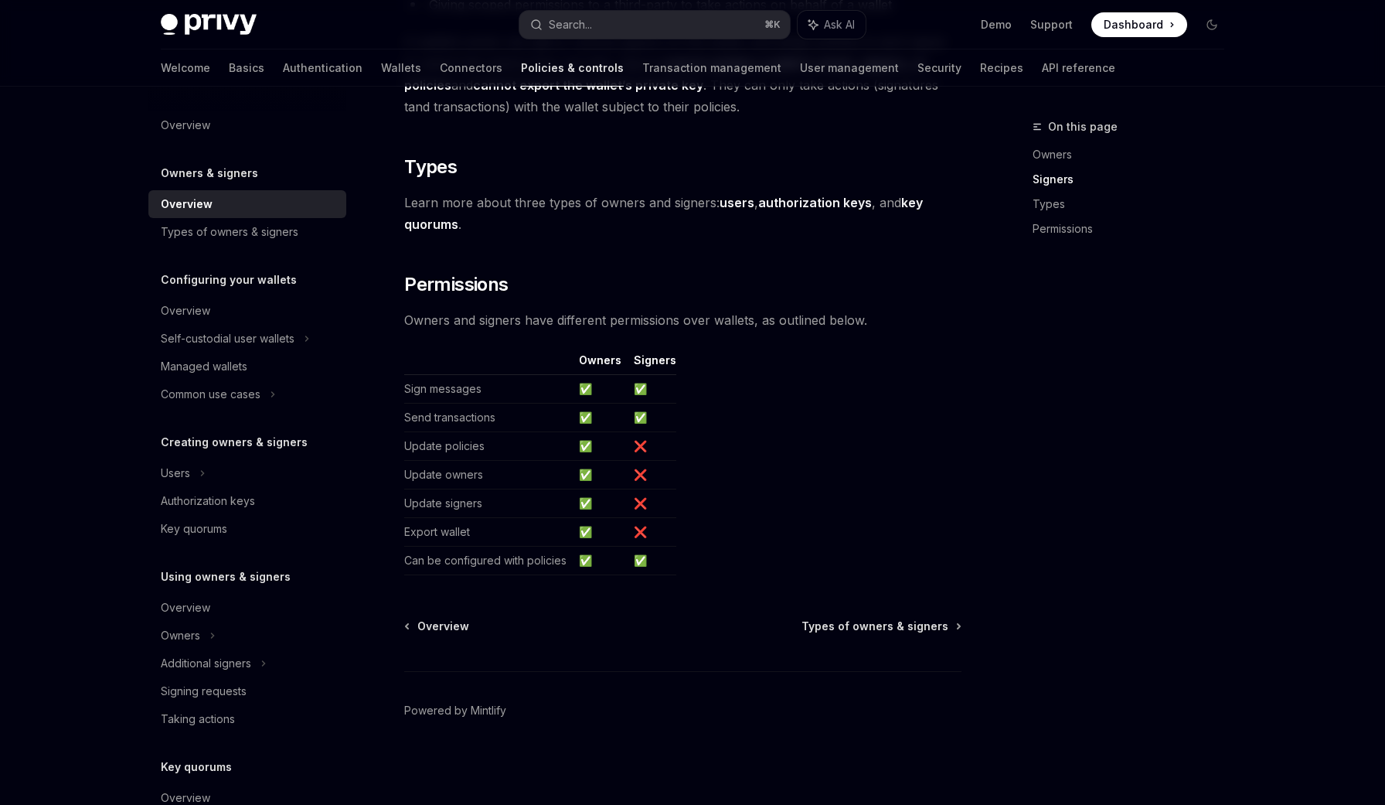
scroll to position [465, 0]
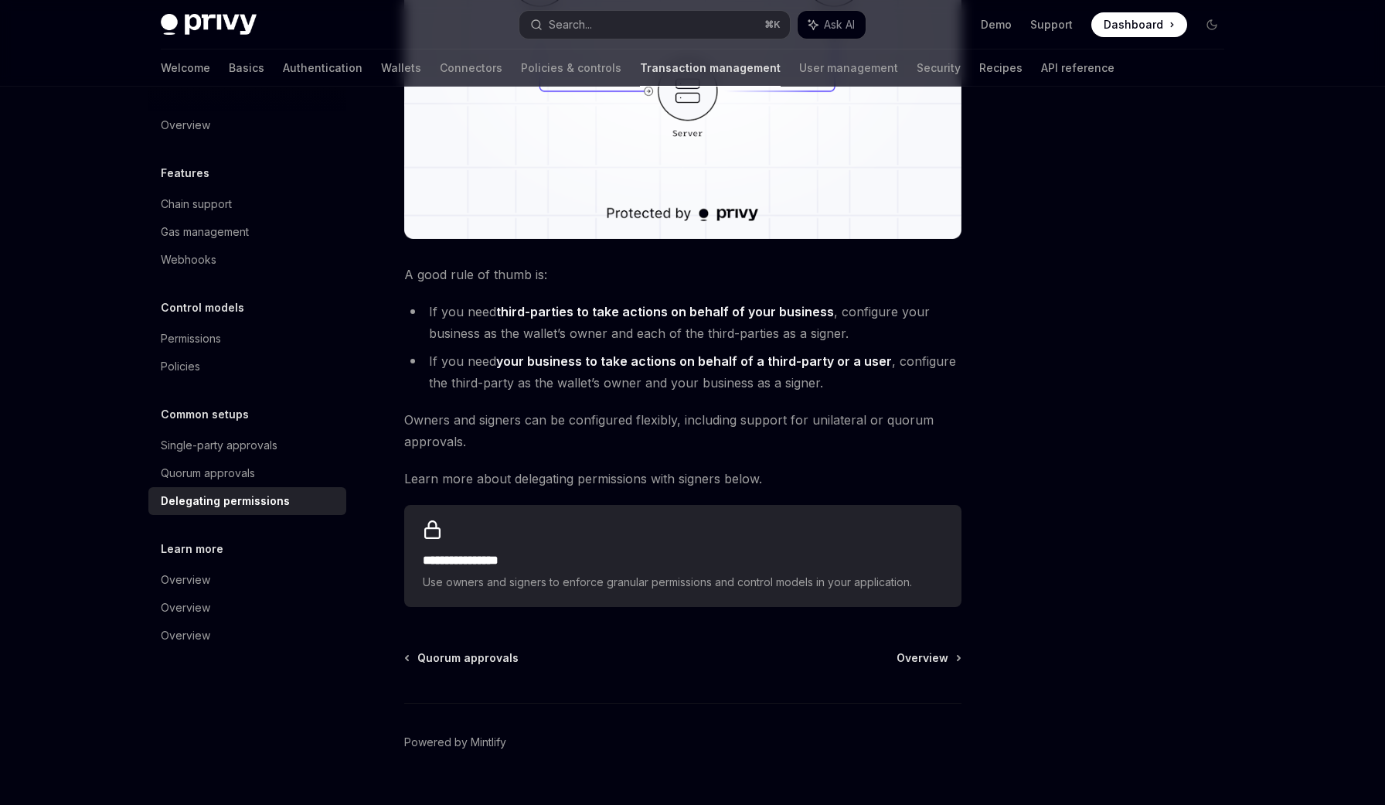
click at [649, 355] on strong "your business to take actions on behalf of a third-party or a user" at bounding box center [694, 360] width 396 height 15
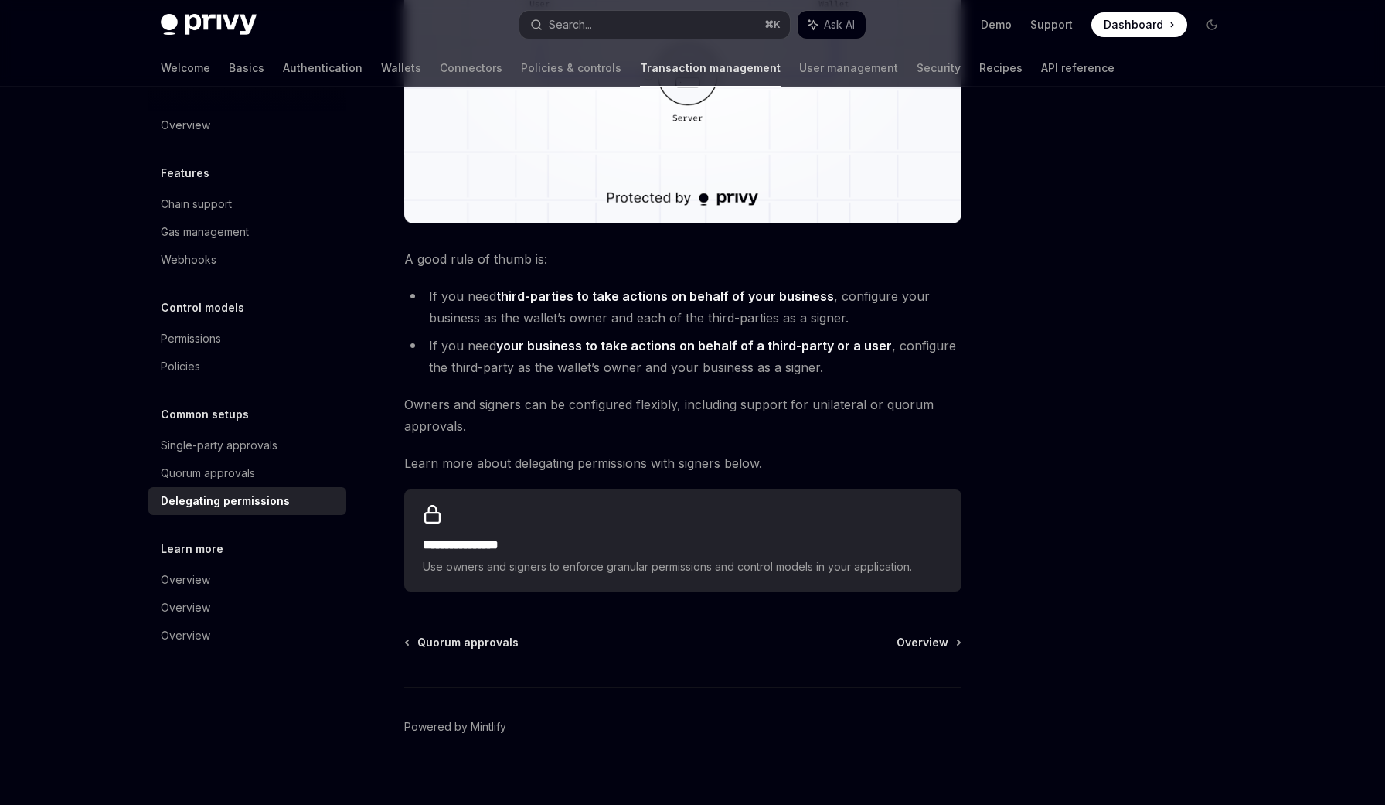
scroll to position [480, 0]
click at [704, 312] on li "If you need third-parties to take actions on behalf of your business , configur…" at bounding box center [682, 307] width 557 height 43
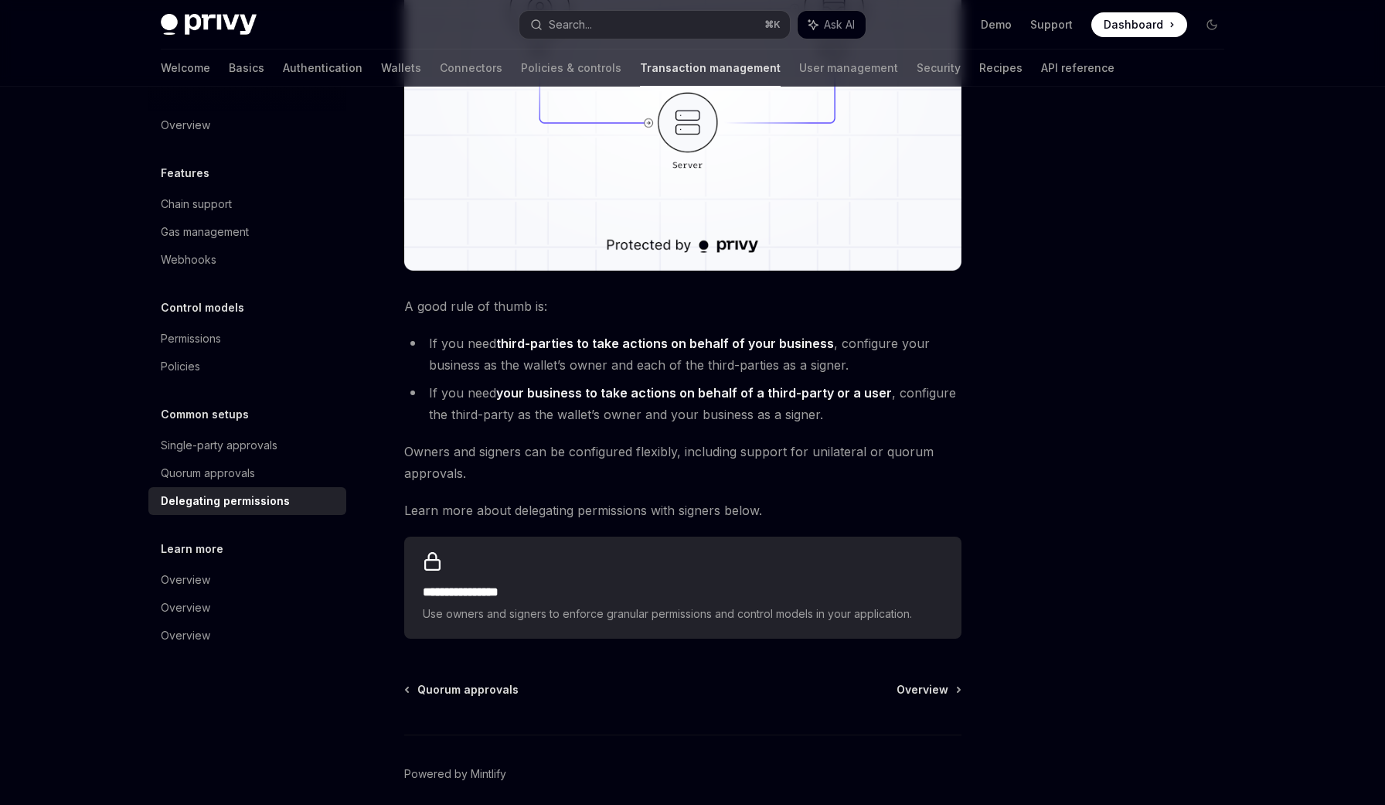
scroll to position [426, 0]
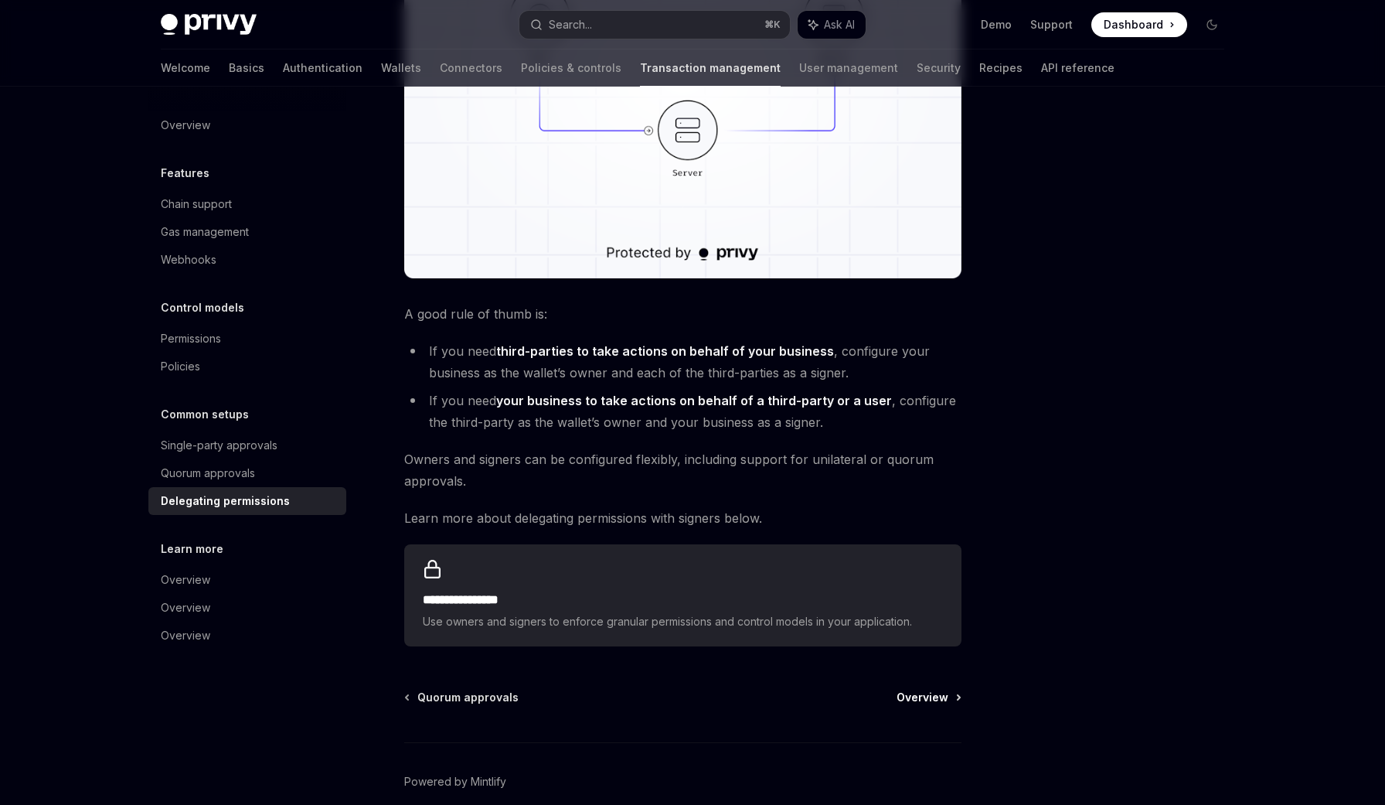
click at [939, 694] on span "Overview" at bounding box center [923, 697] width 52 height 15
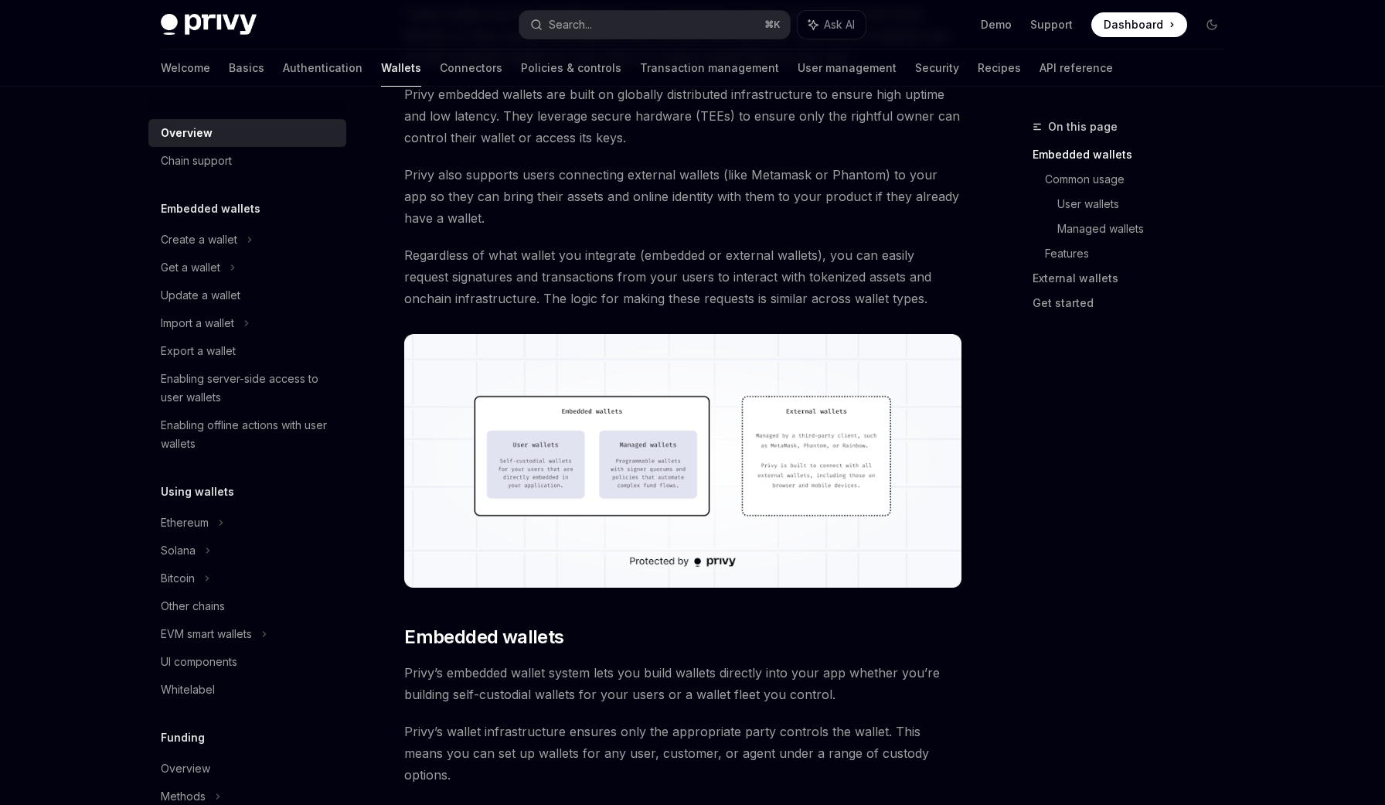
scroll to position [276, 0]
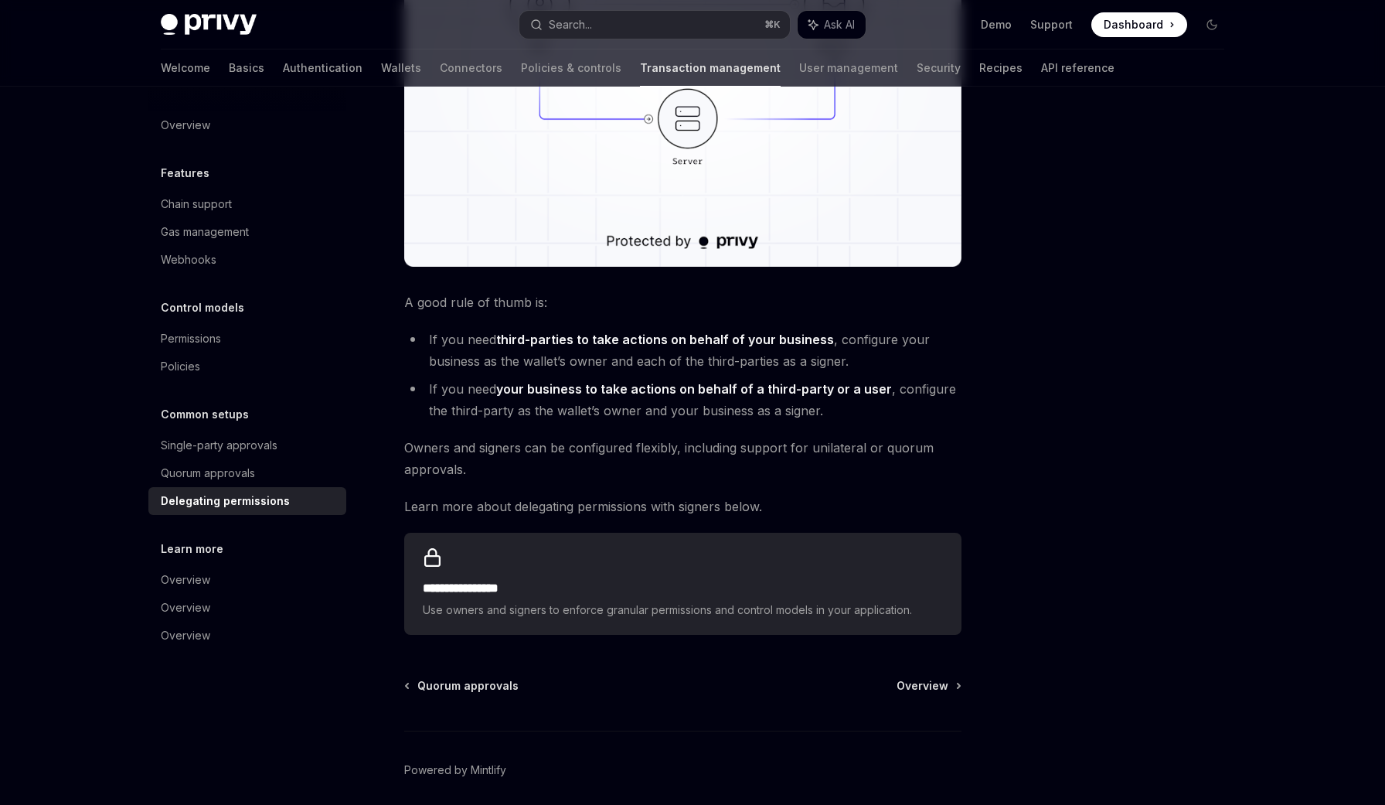
scroll to position [426, 0]
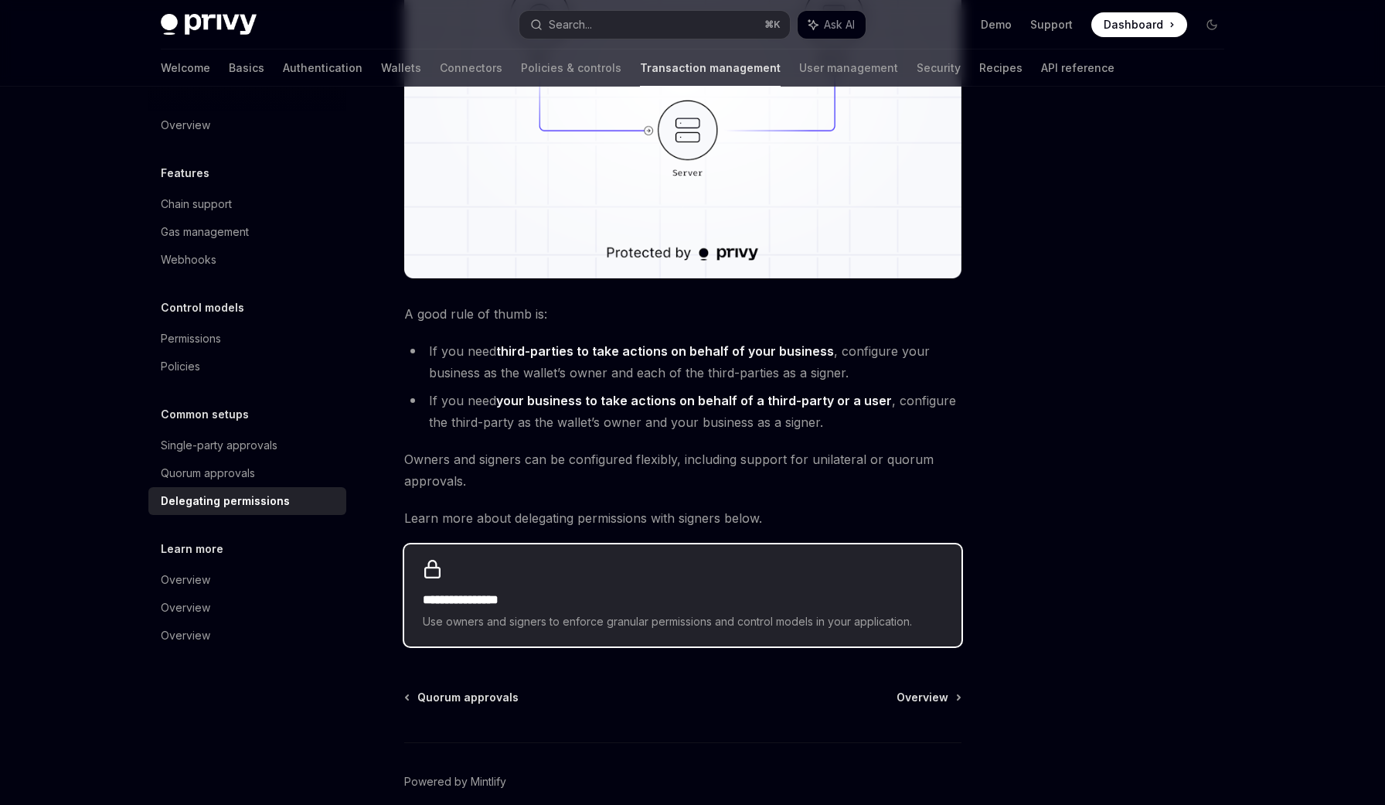
click at [587, 566] on div "**********" at bounding box center [682, 595] width 557 height 102
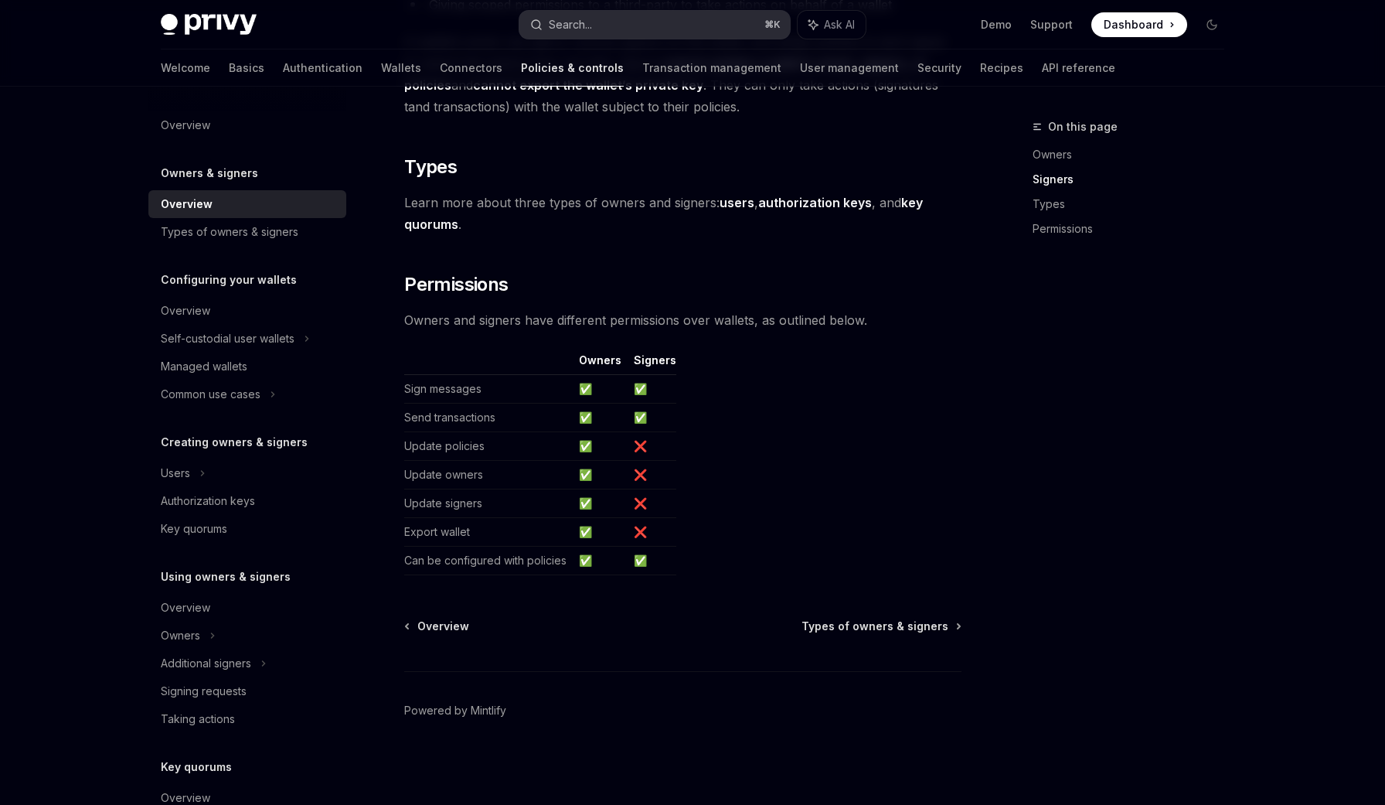
click at [744, 32] on button "Search... ⌘ K" at bounding box center [655, 25] width 271 height 28
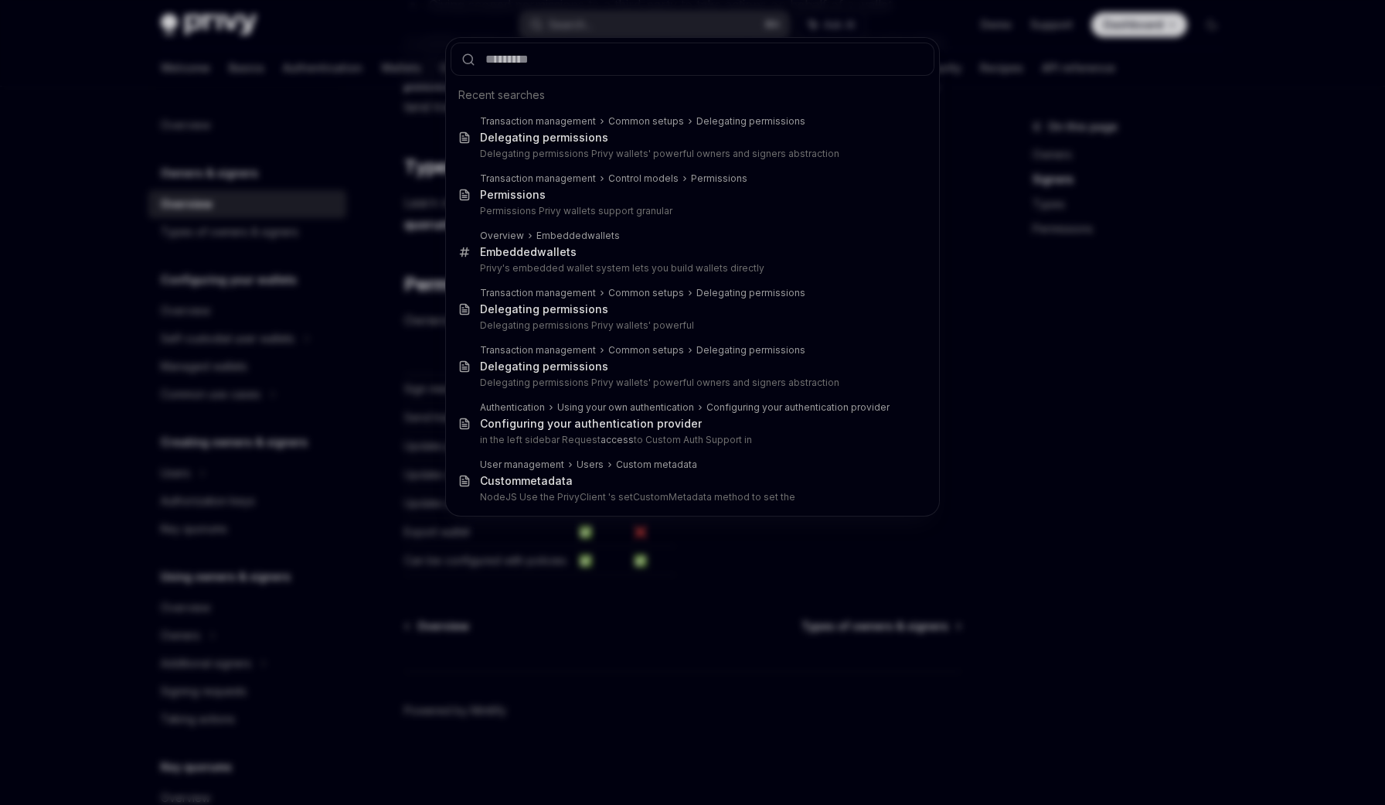
click at [803, 32] on div "Recent searches Transaction management Common setups Delegating permissions Del…" at bounding box center [692, 402] width 1385 height 805
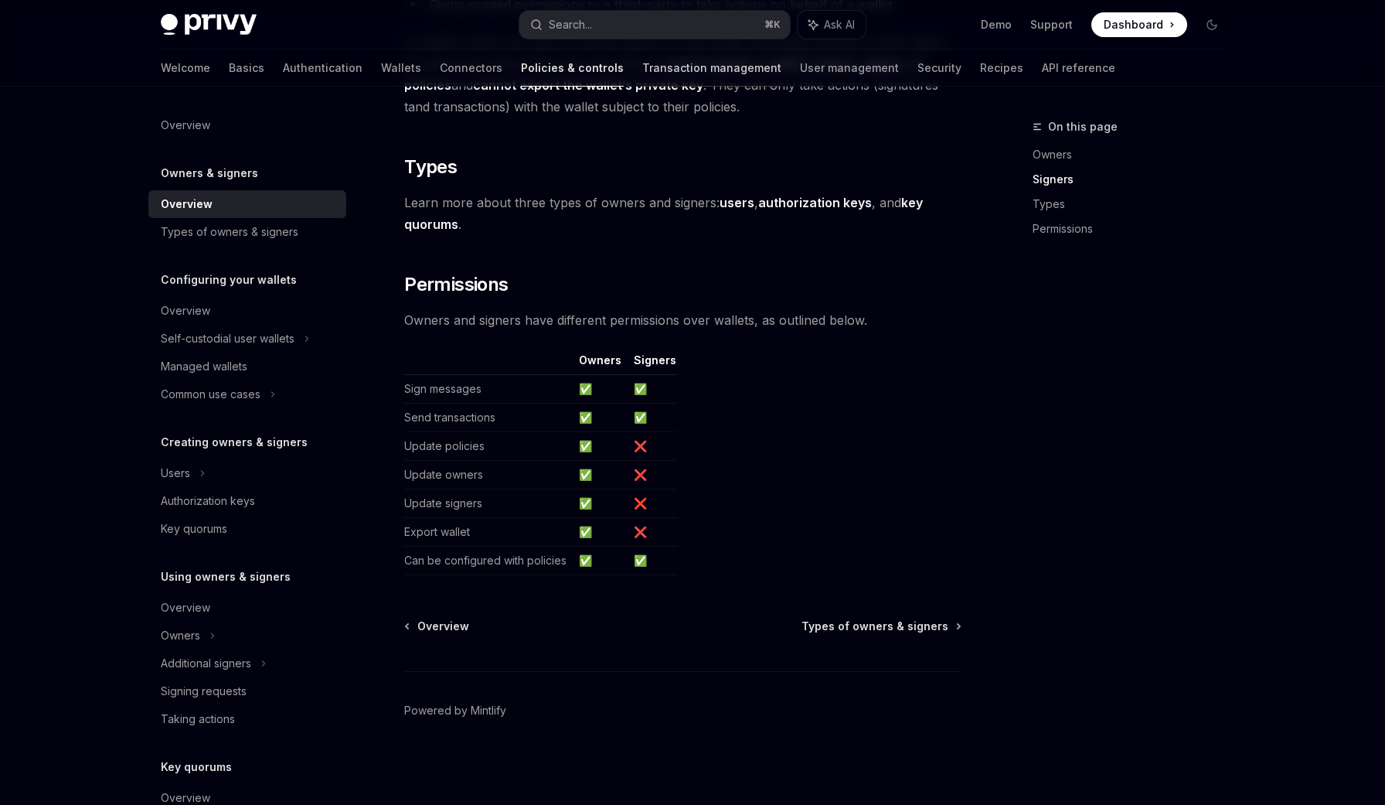
click at [642, 64] on link "Transaction management" at bounding box center [711, 67] width 139 height 37
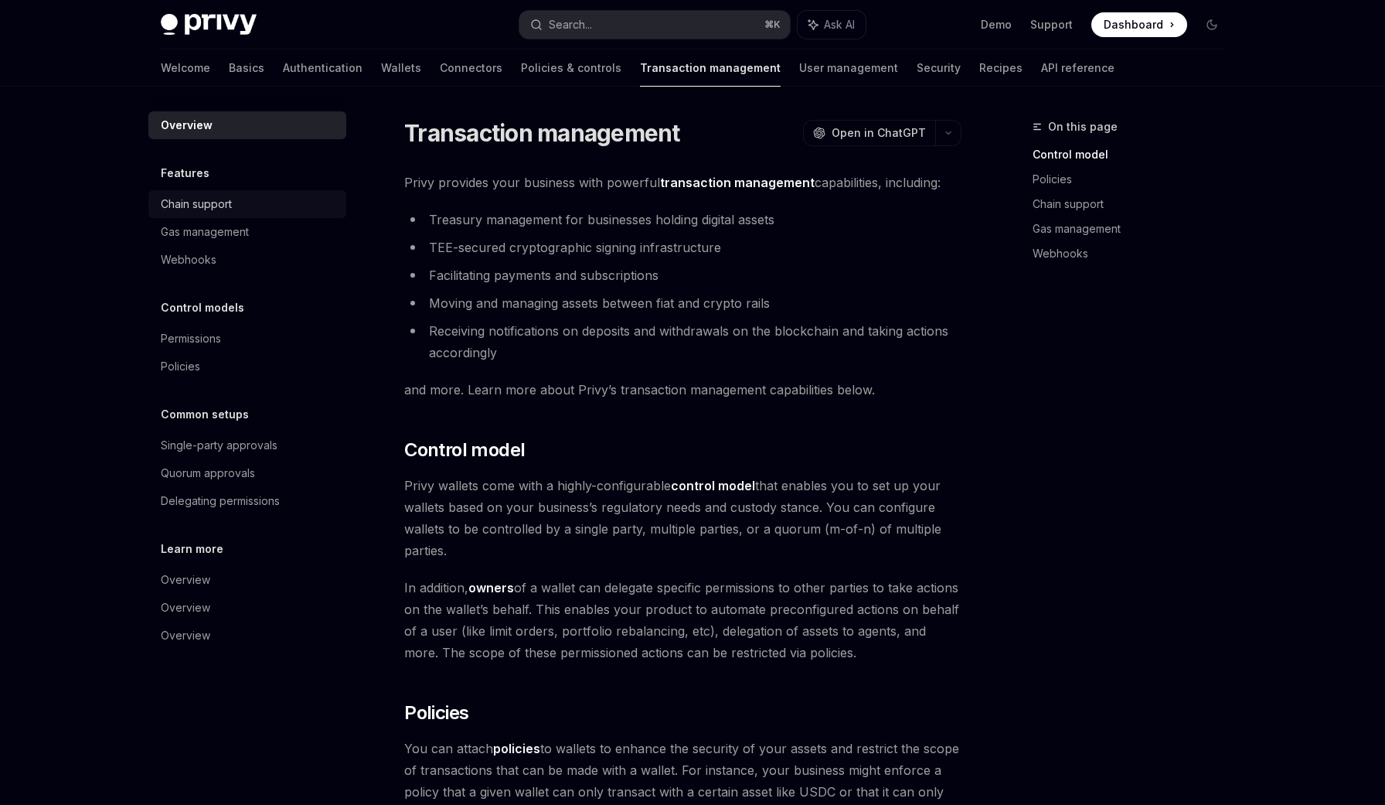
click at [223, 196] on div "Chain support" at bounding box center [196, 204] width 71 height 19
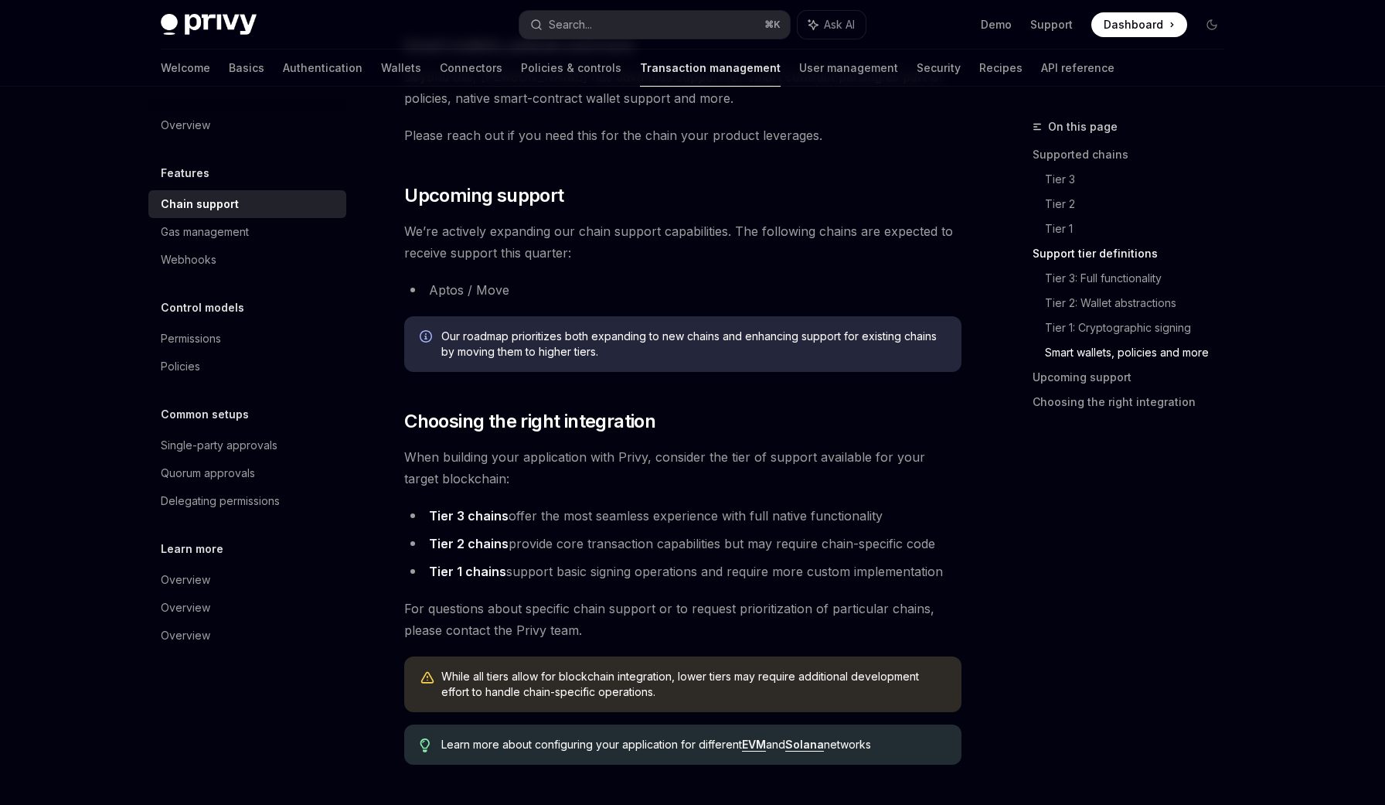
scroll to position [1579, 0]
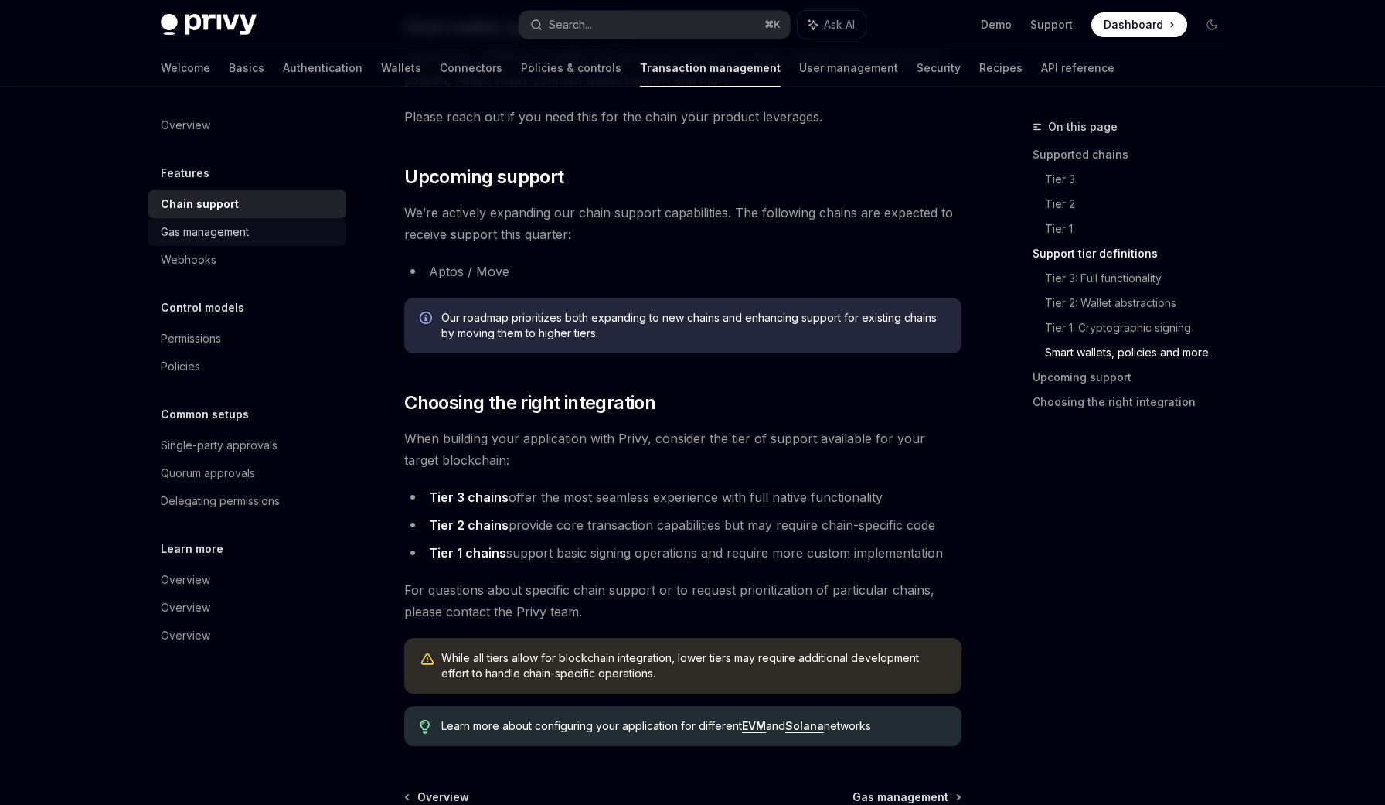
click at [280, 230] on div "Gas management" at bounding box center [249, 232] width 176 height 19
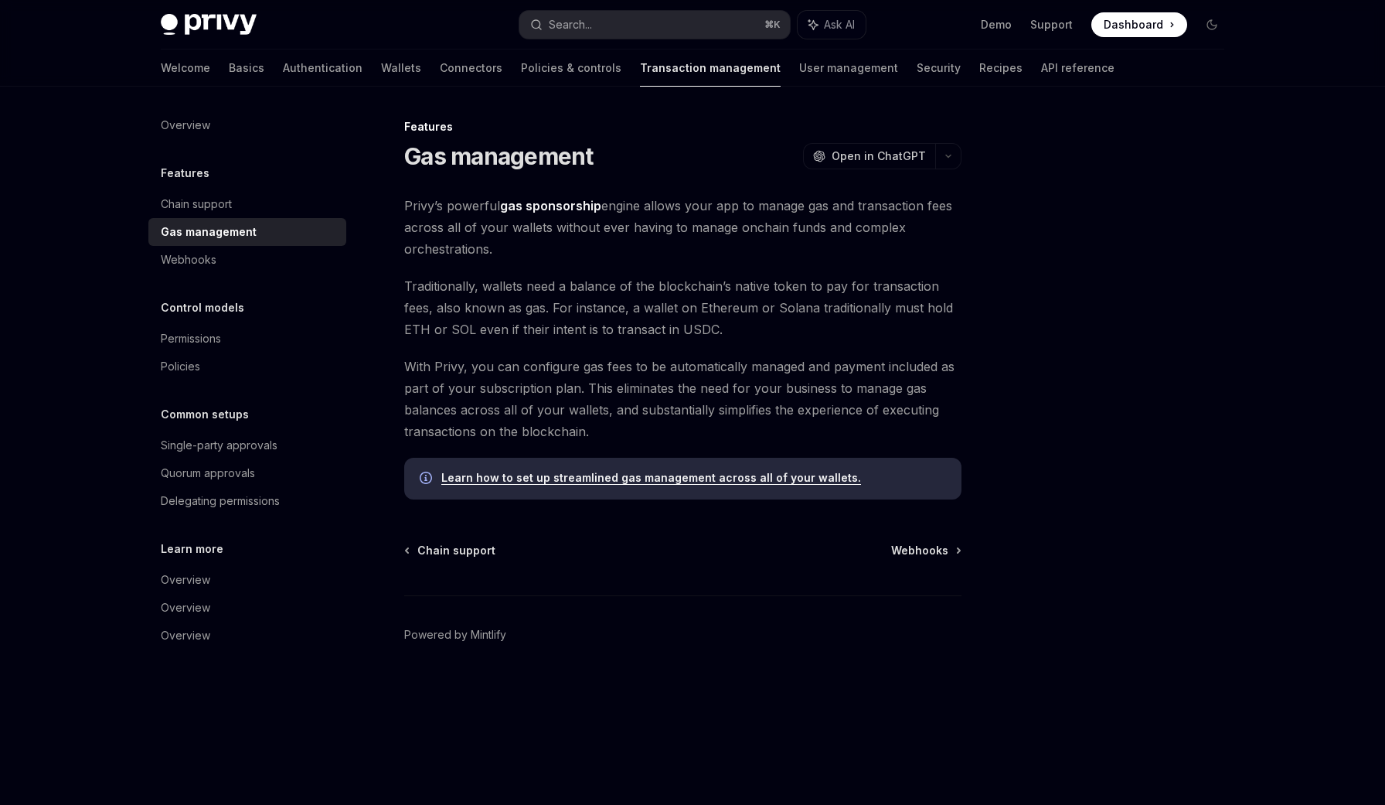
click at [464, 323] on span "Traditionally, wallets need a balance of the blockchain’s native token to pay f…" at bounding box center [682, 307] width 557 height 65
click at [463, 322] on span "Traditionally, wallets need a balance of the blockchain’s native token to pay f…" at bounding box center [682, 307] width 557 height 65
click at [219, 259] on div "Webhooks" at bounding box center [249, 259] width 176 height 19
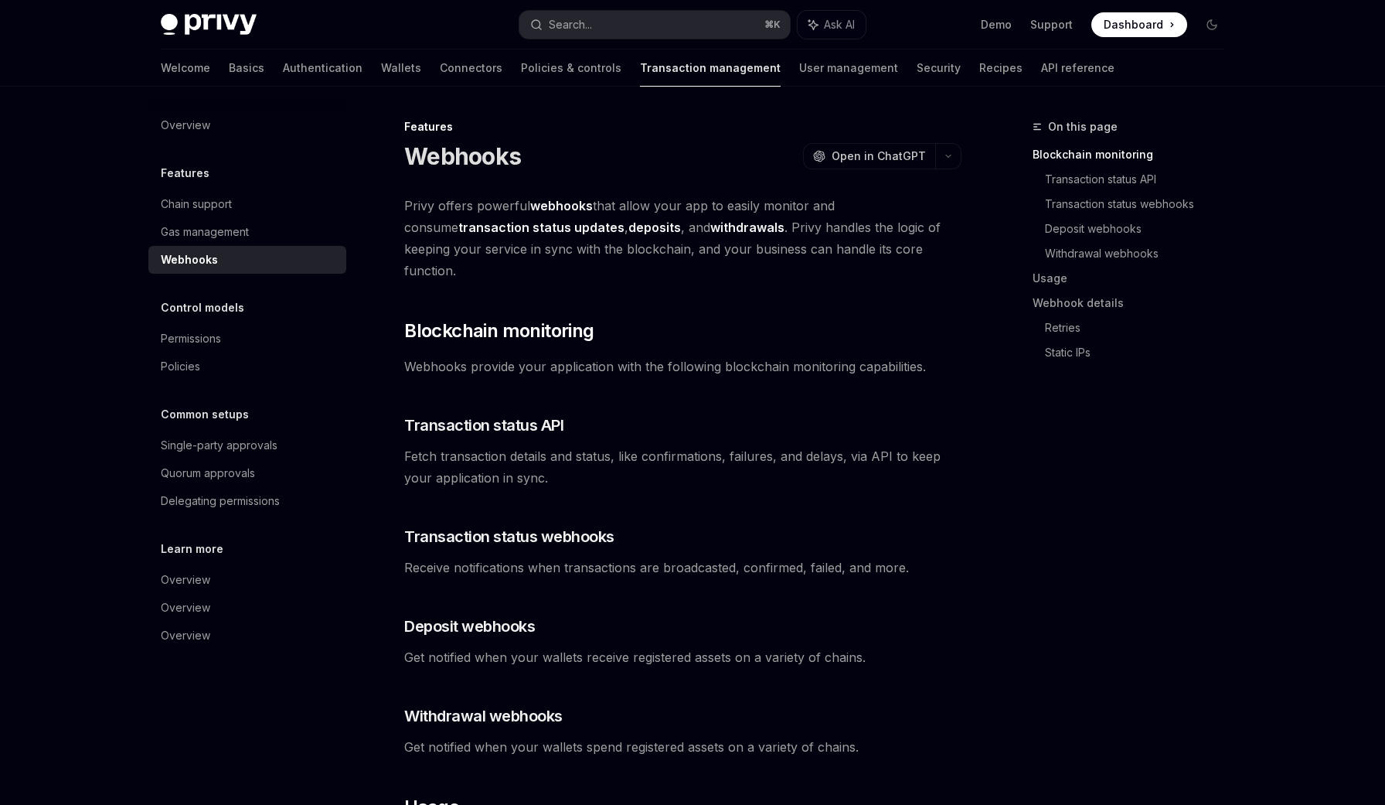
click at [492, 259] on span "Privy offers powerful webhooks that allow your app to easily monitor and consum…" at bounding box center [682, 238] width 557 height 87
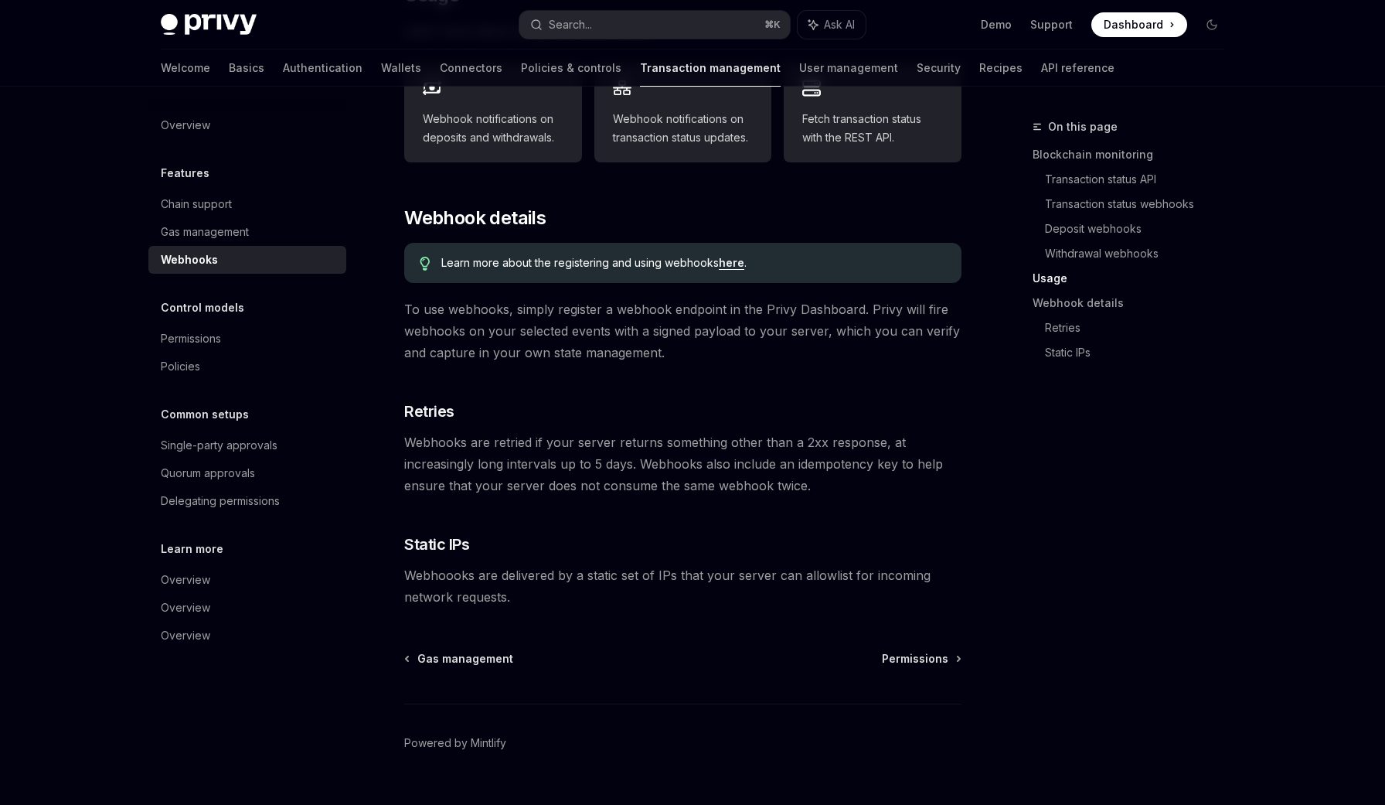
scroll to position [823, 0]
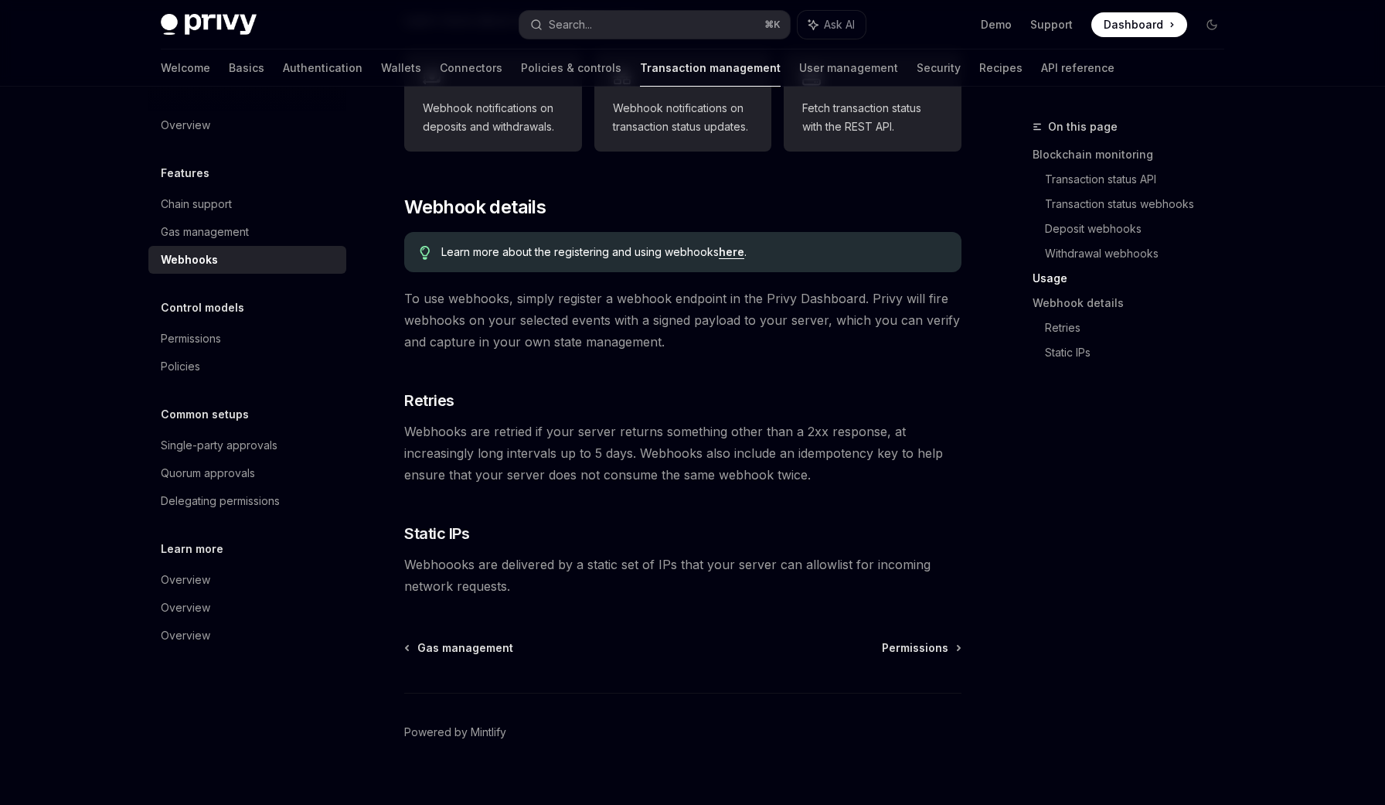
click at [278, 317] on div "Control models Permissions Policies" at bounding box center [247, 339] width 198 height 82
click at [267, 336] on div "Permissions" at bounding box center [249, 338] width 176 height 19
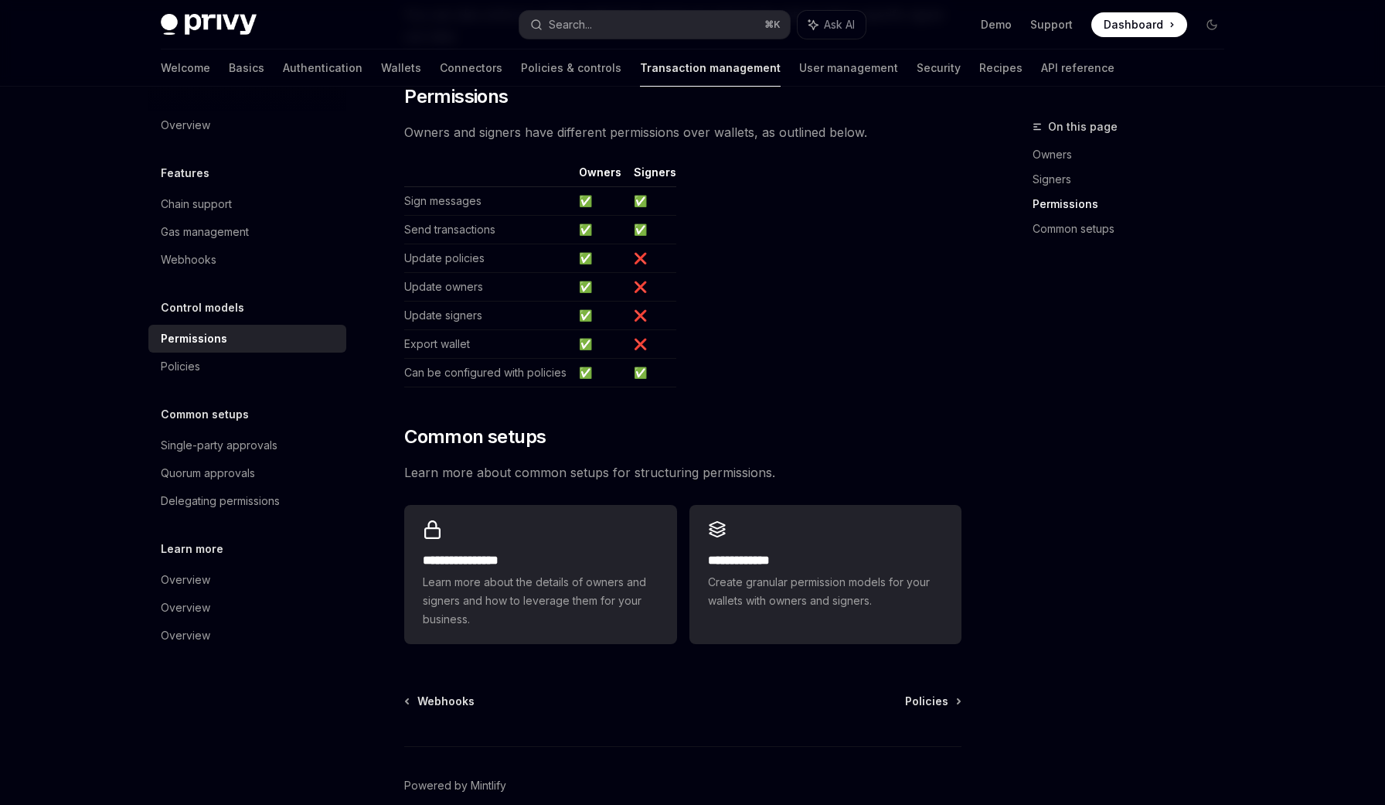
scroll to position [915, 0]
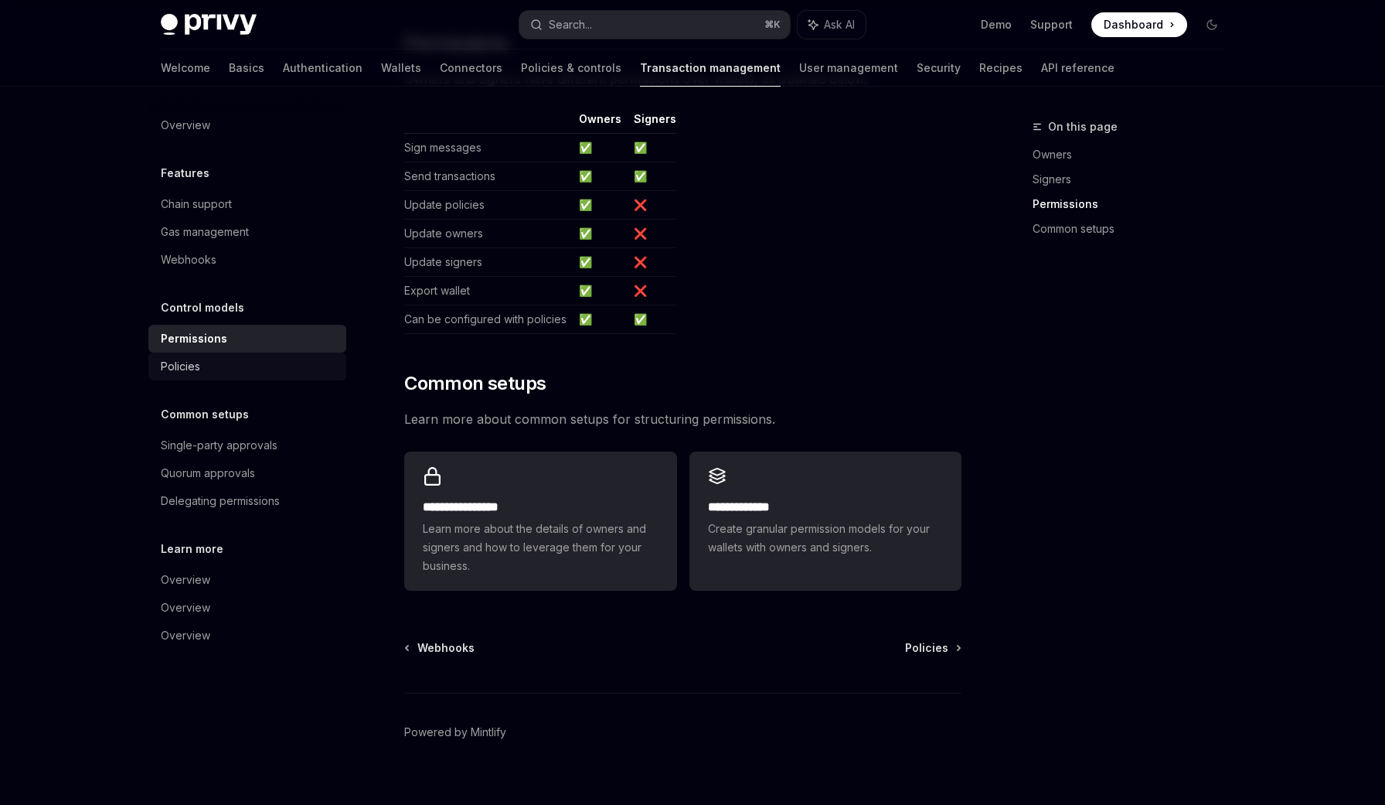
click at [250, 372] on div "Policies" at bounding box center [249, 366] width 176 height 19
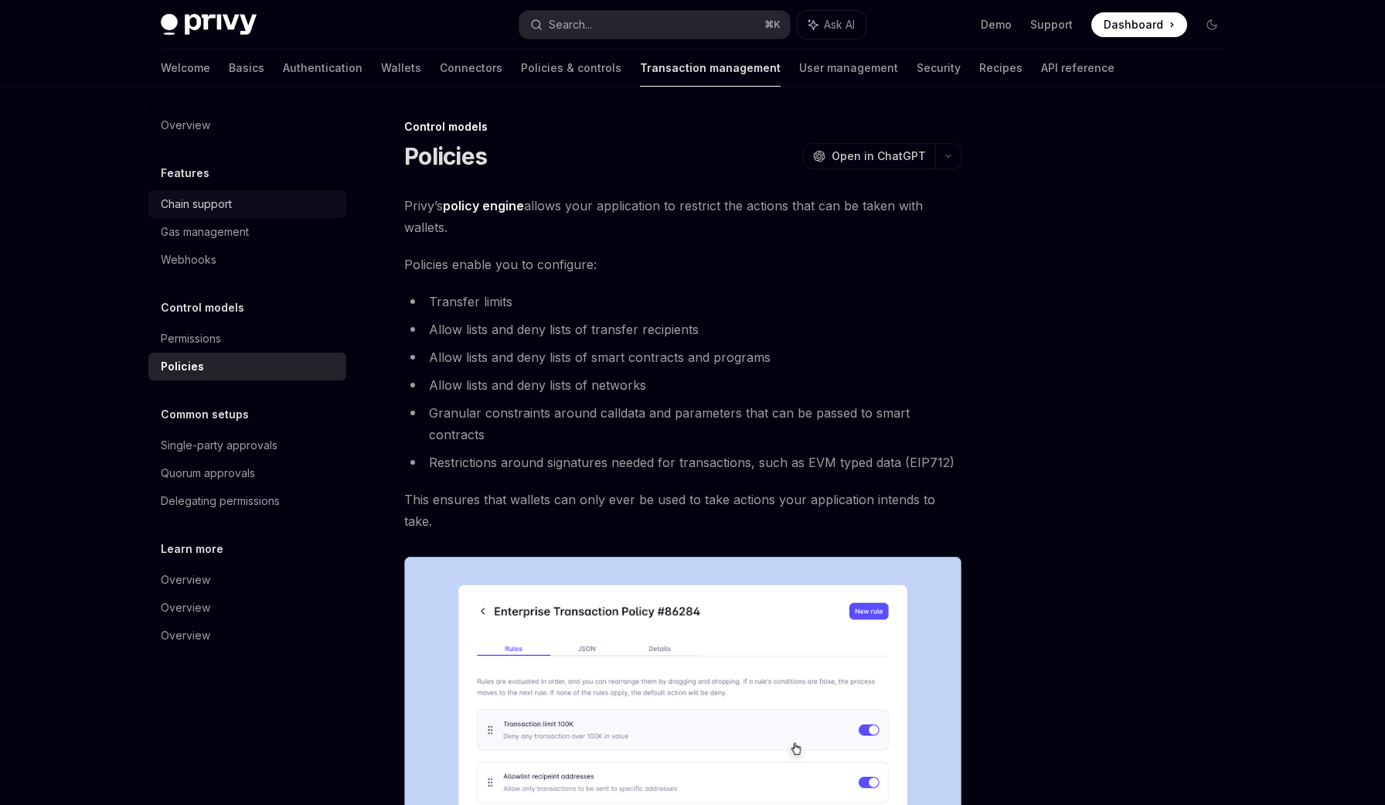
click at [277, 213] on link "Chain support" at bounding box center [247, 204] width 198 height 28
type textarea "*"
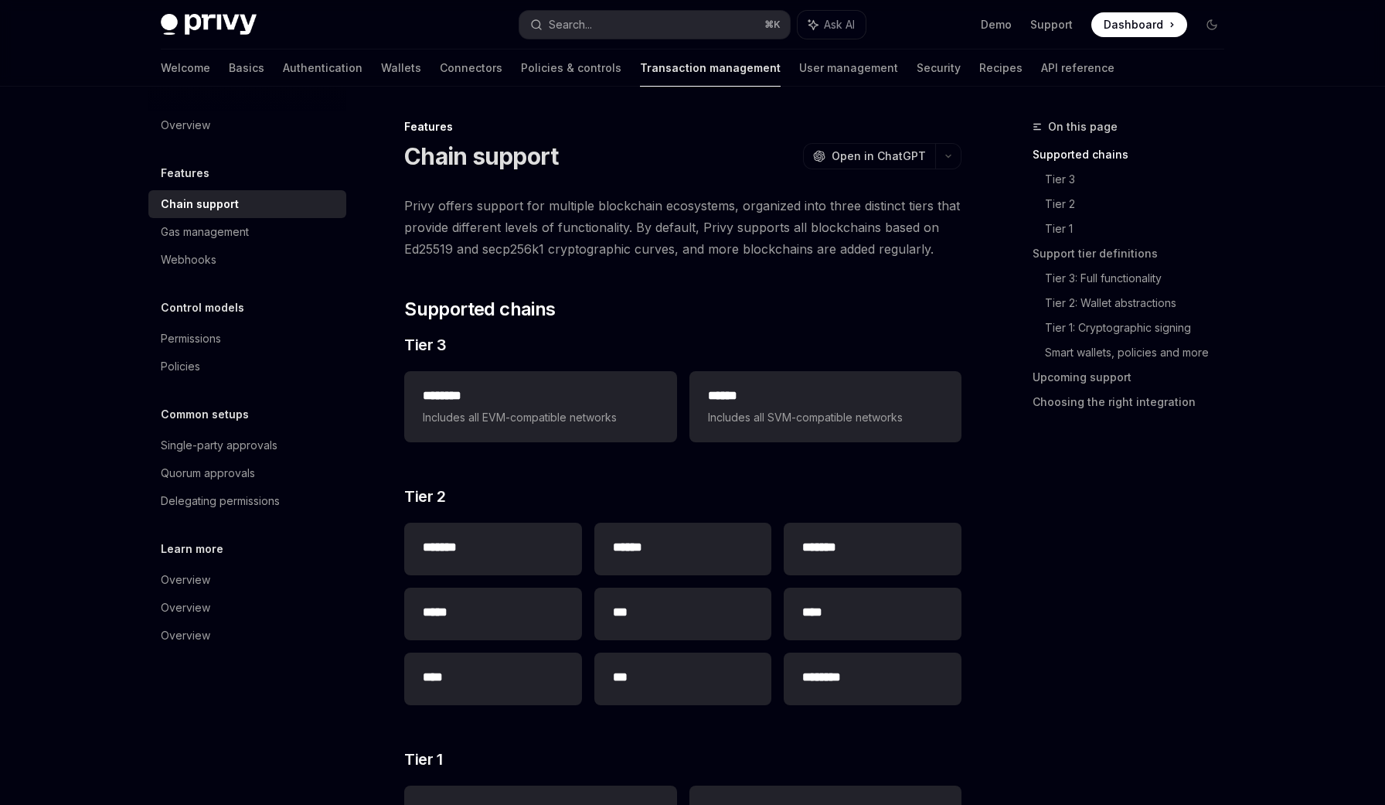
click at [1049, 517] on div "On this page Supported chains Tier 3 Tier 2 Tier 1 Support tier definitions Tie…" at bounding box center [1119, 461] width 235 height 687
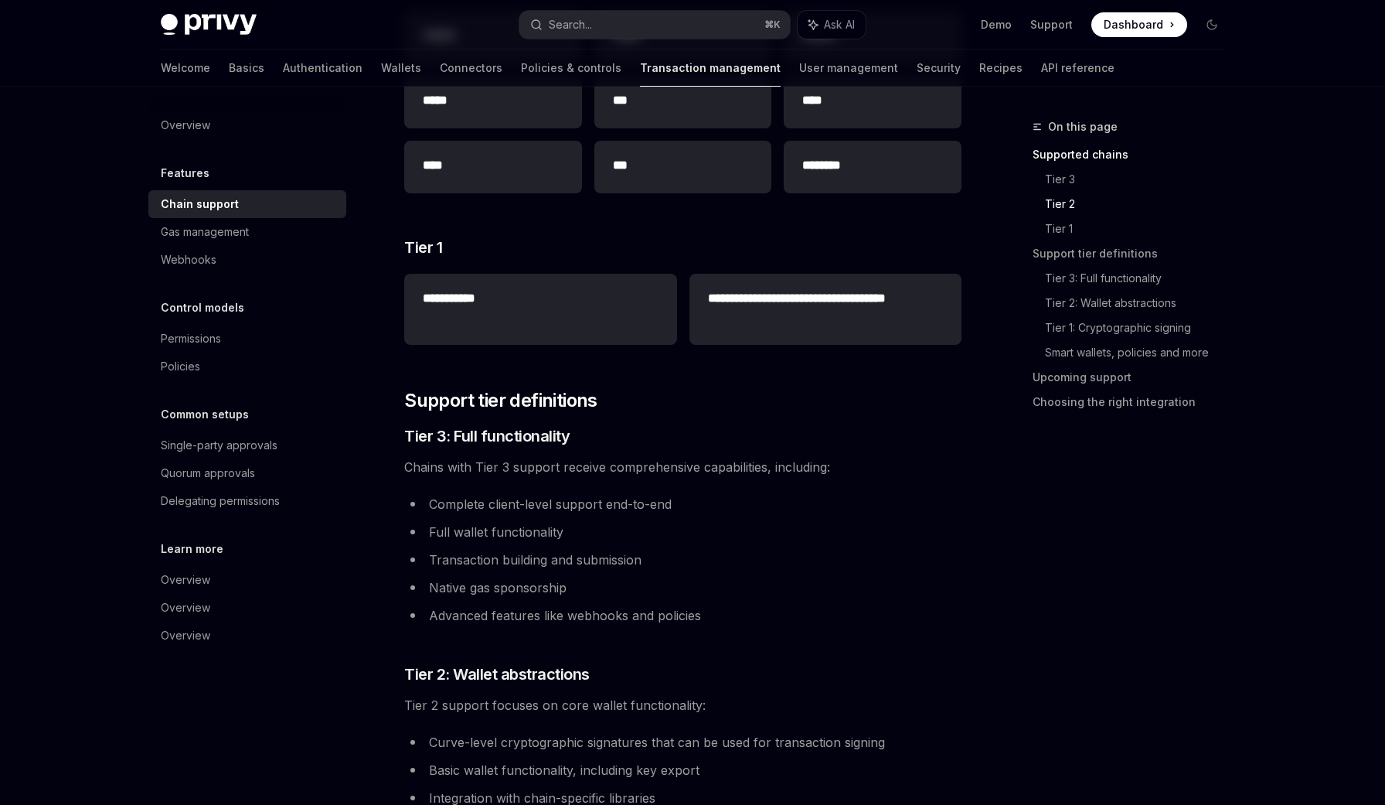
scroll to position [524, 0]
